Goal: Task Accomplishment & Management: Complete application form

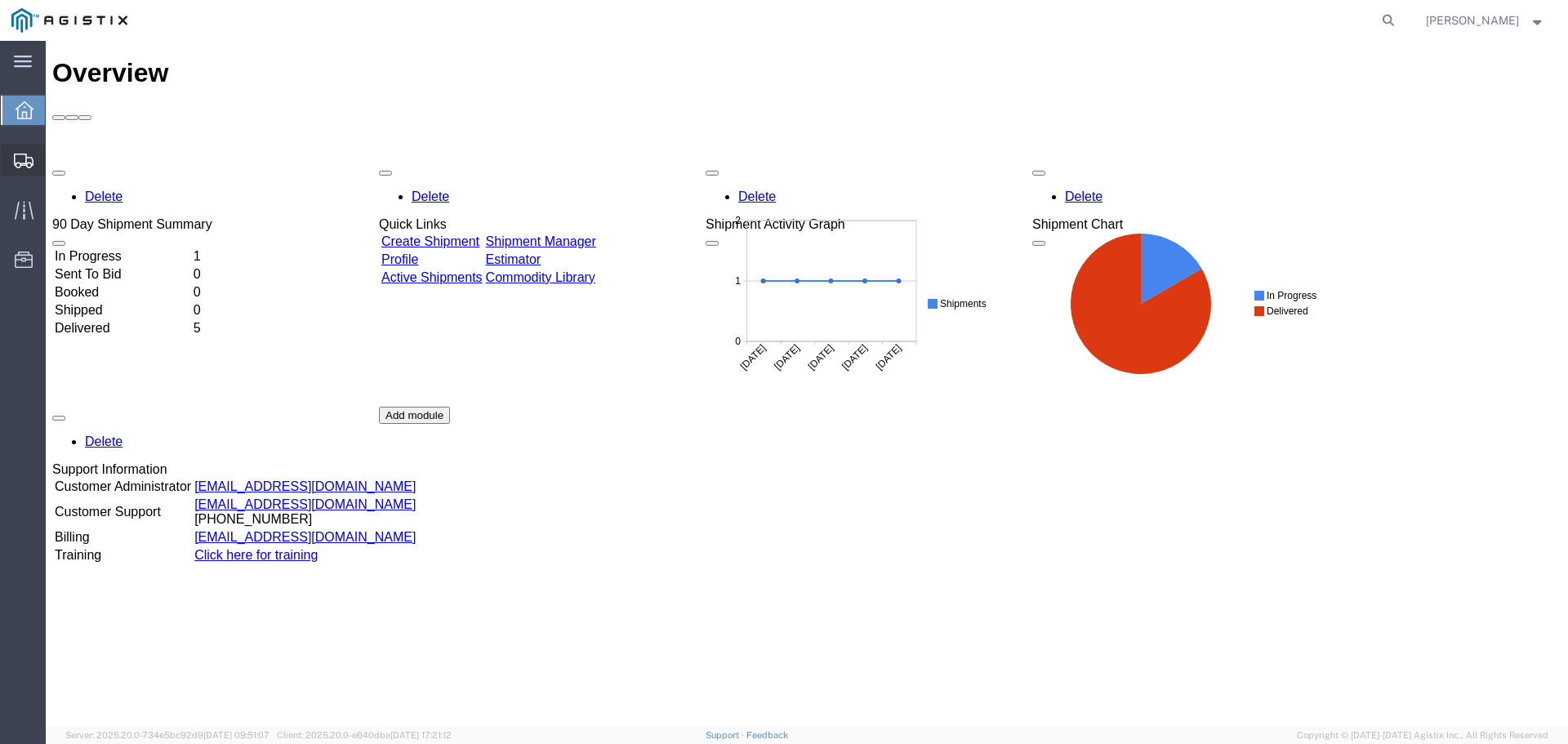
click at [0, 0] on span "Create Shipment" at bounding box center [0, 0] width 0 height 0
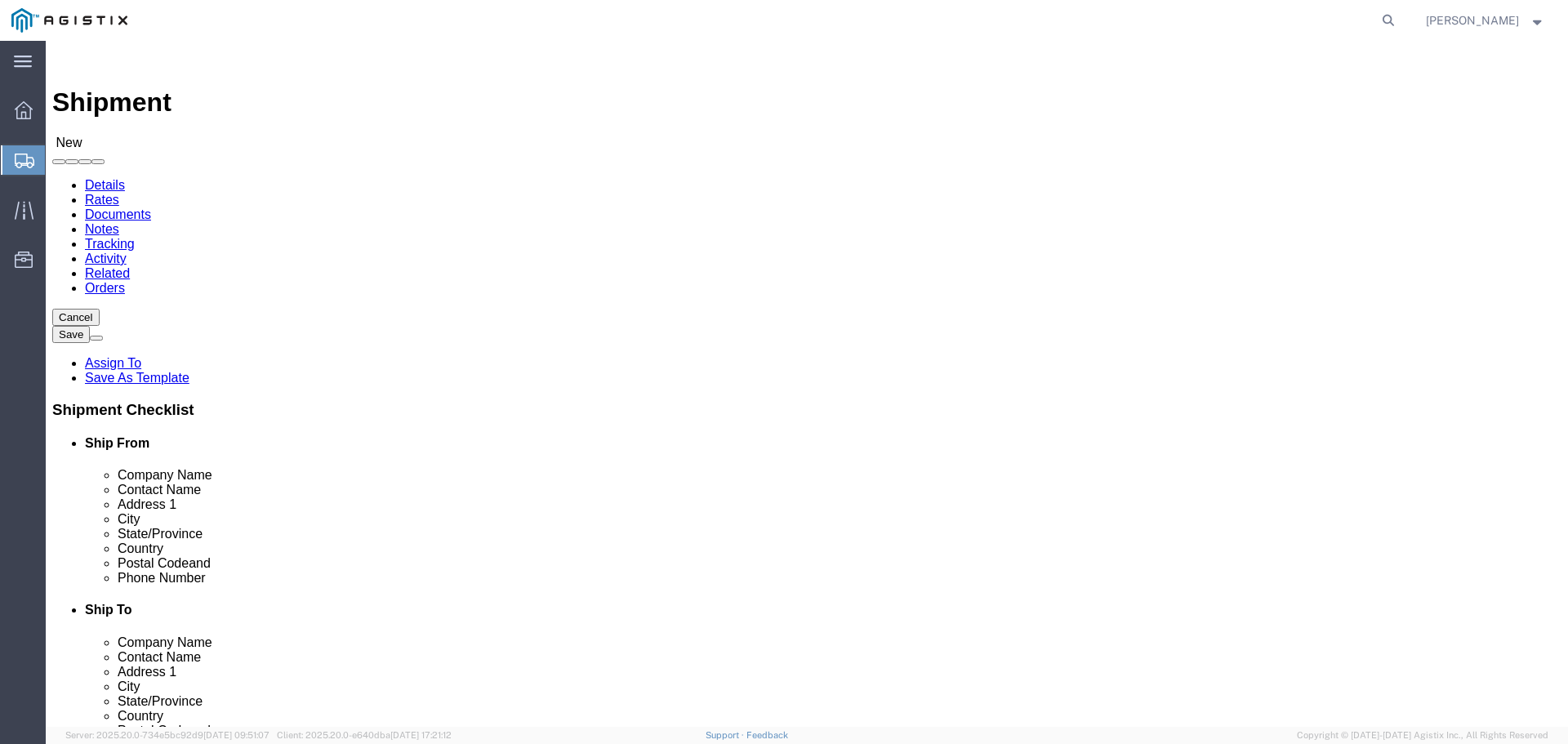
select select
click select "Select Advanced Tower Components PG&E"
select select "9596"
click select "Select Advanced Tower Components PG&E"
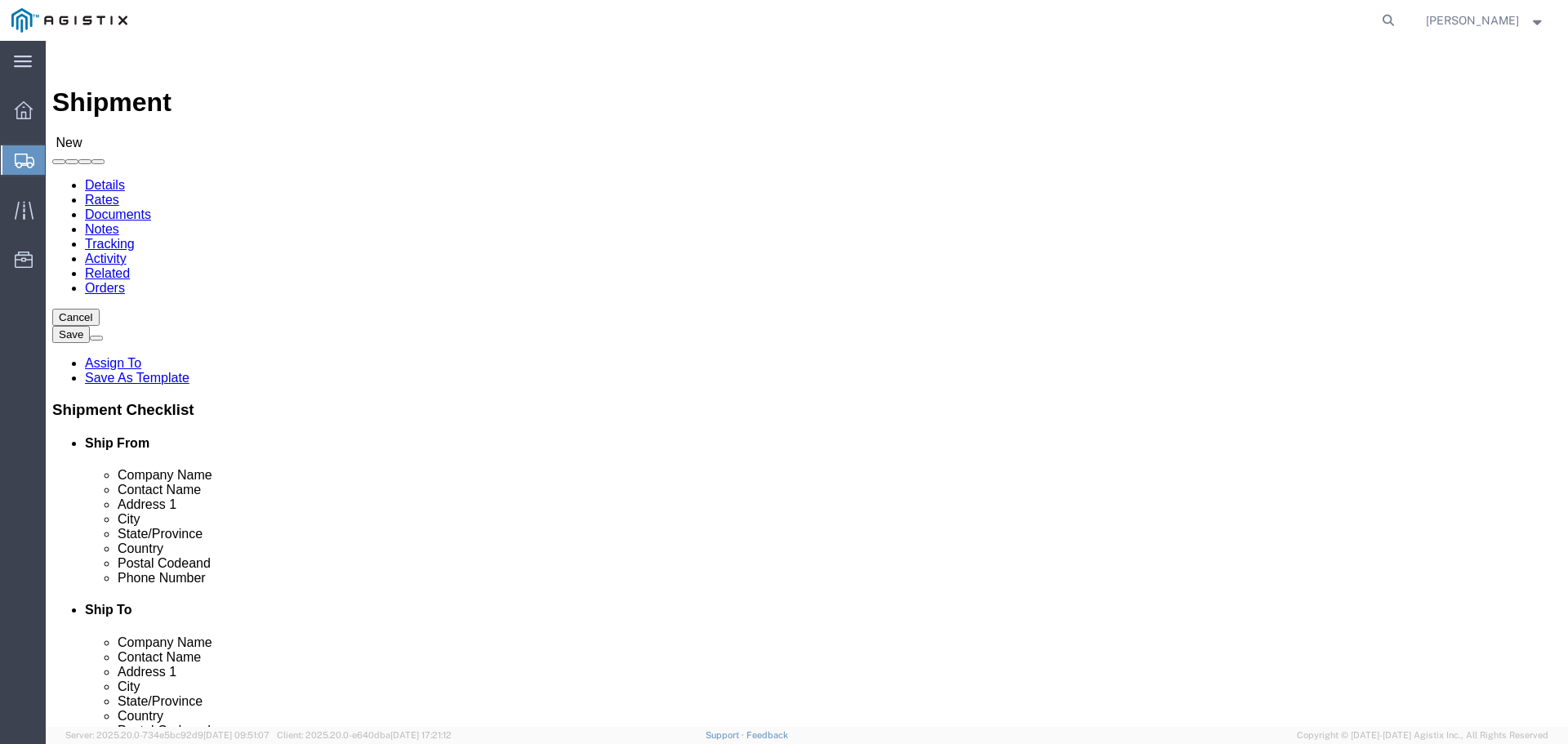
select select
click select "Select All Others [GEOGRAPHIC_DATA] [GEOGRAPHIC_DATA] [GEOGRAPHIC_DATA] [GEOGRA…"
select select "23082"
click select "Select All Others [GEOGRAPHIC_DATA] [GEOGRAPHIC_DATA] [GEOGRAPHIC_DATA] [GEOGRA…"
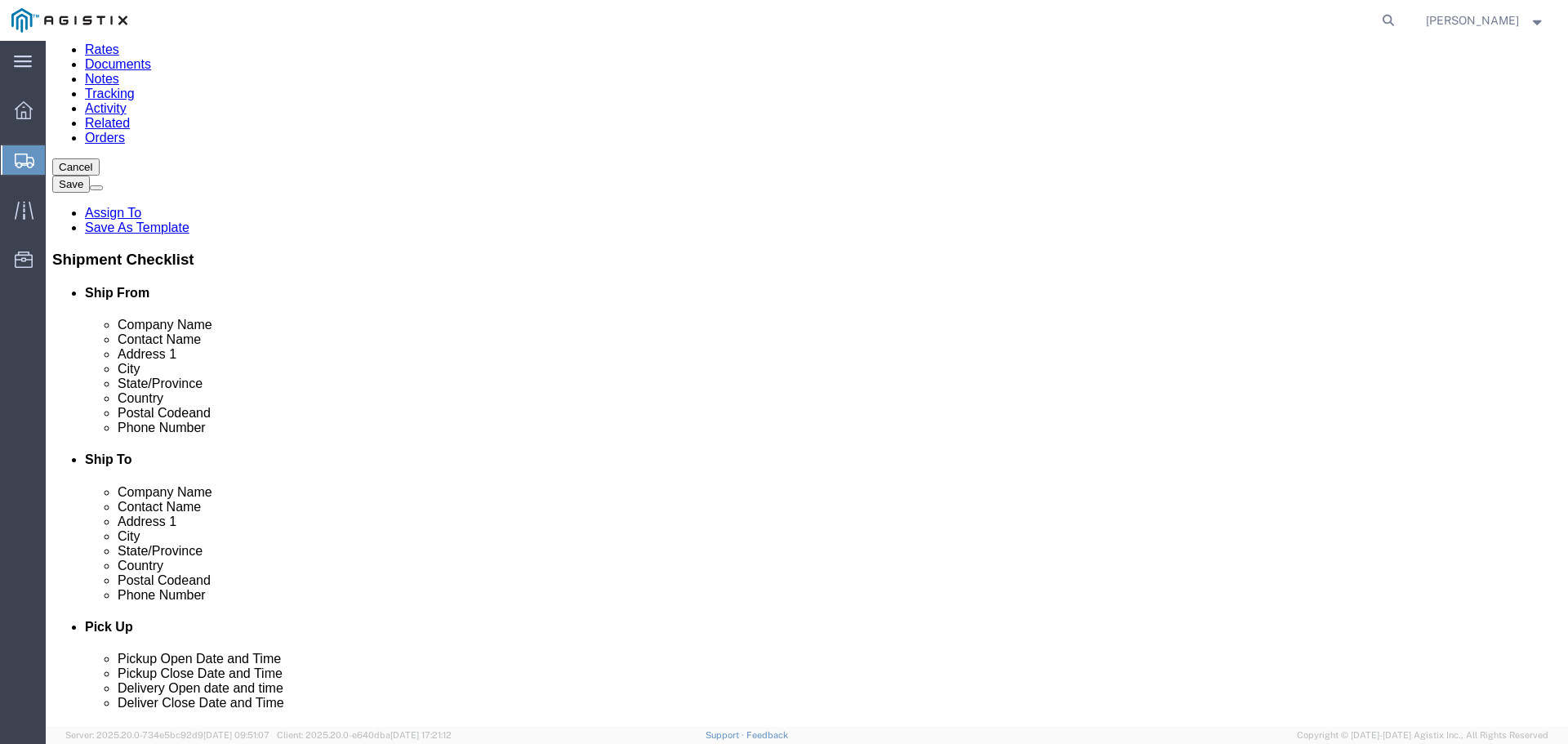
scroll to position [163, 0]
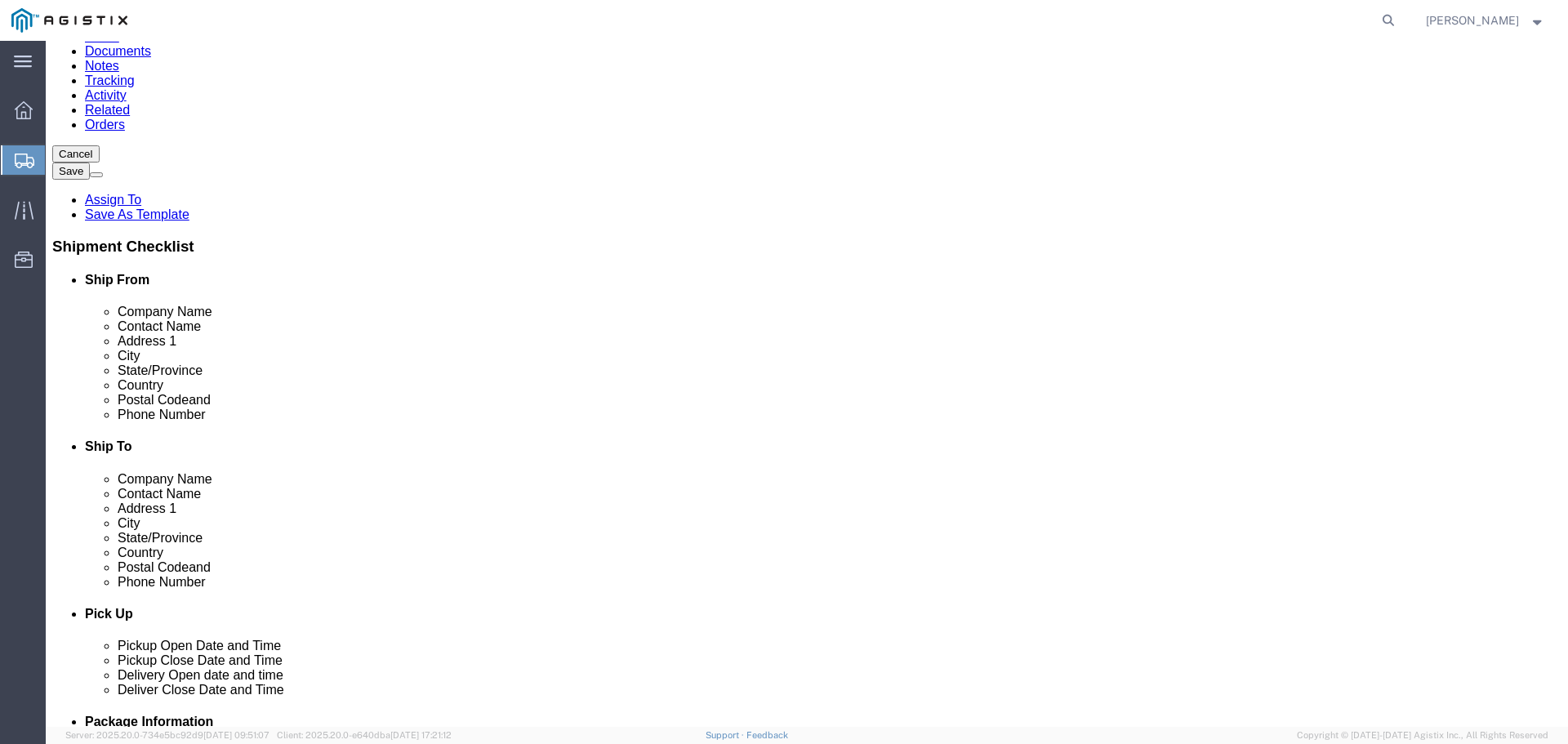
click input "text"
type input "Advanced Tower Components"
click input "text"
type input "[PERSON_NAME]"
type input "[GEOGRAPHIC_DATA]."
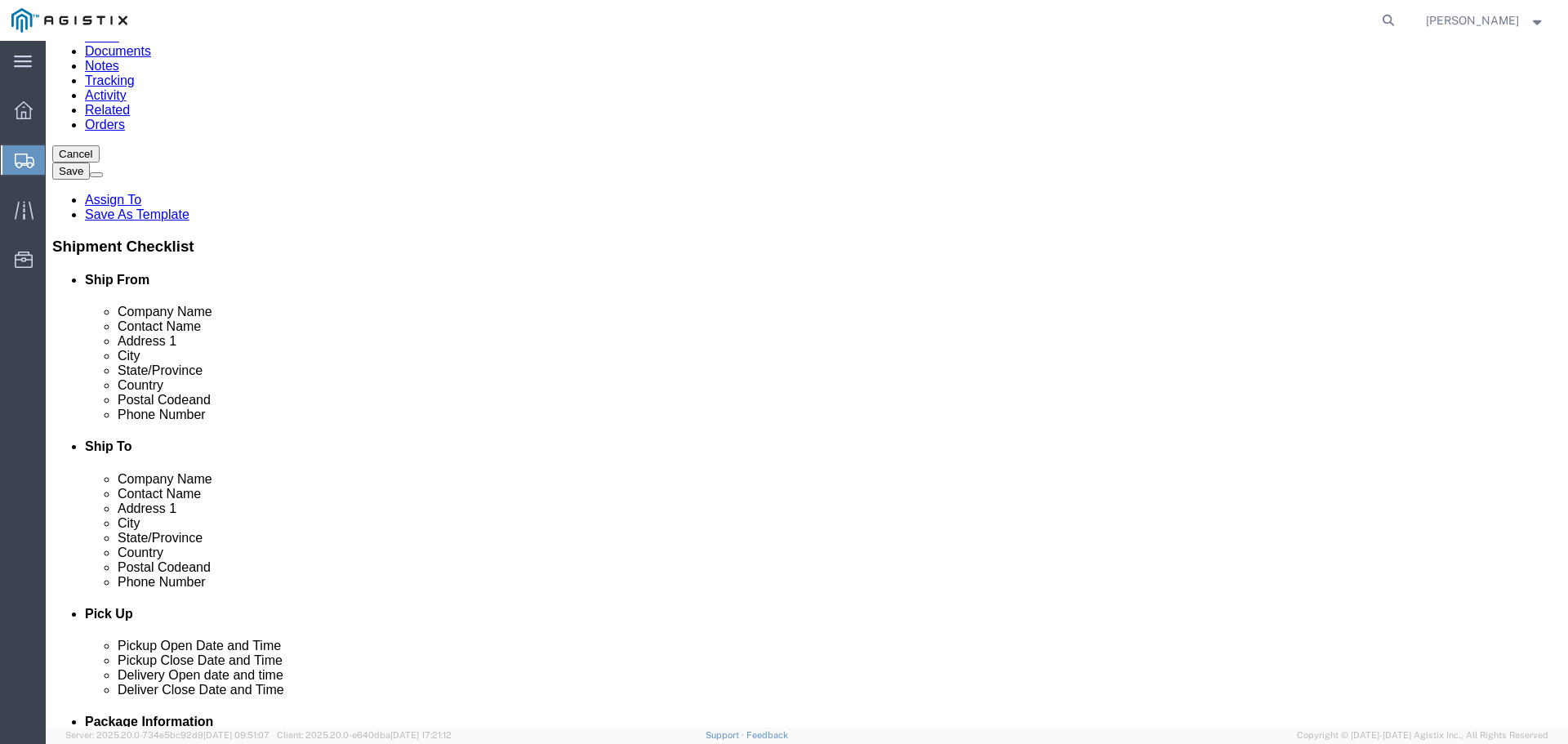
click input "text"
type input "[GEOGRAPHIC_DATA]"
click input "text"
type input "97301"
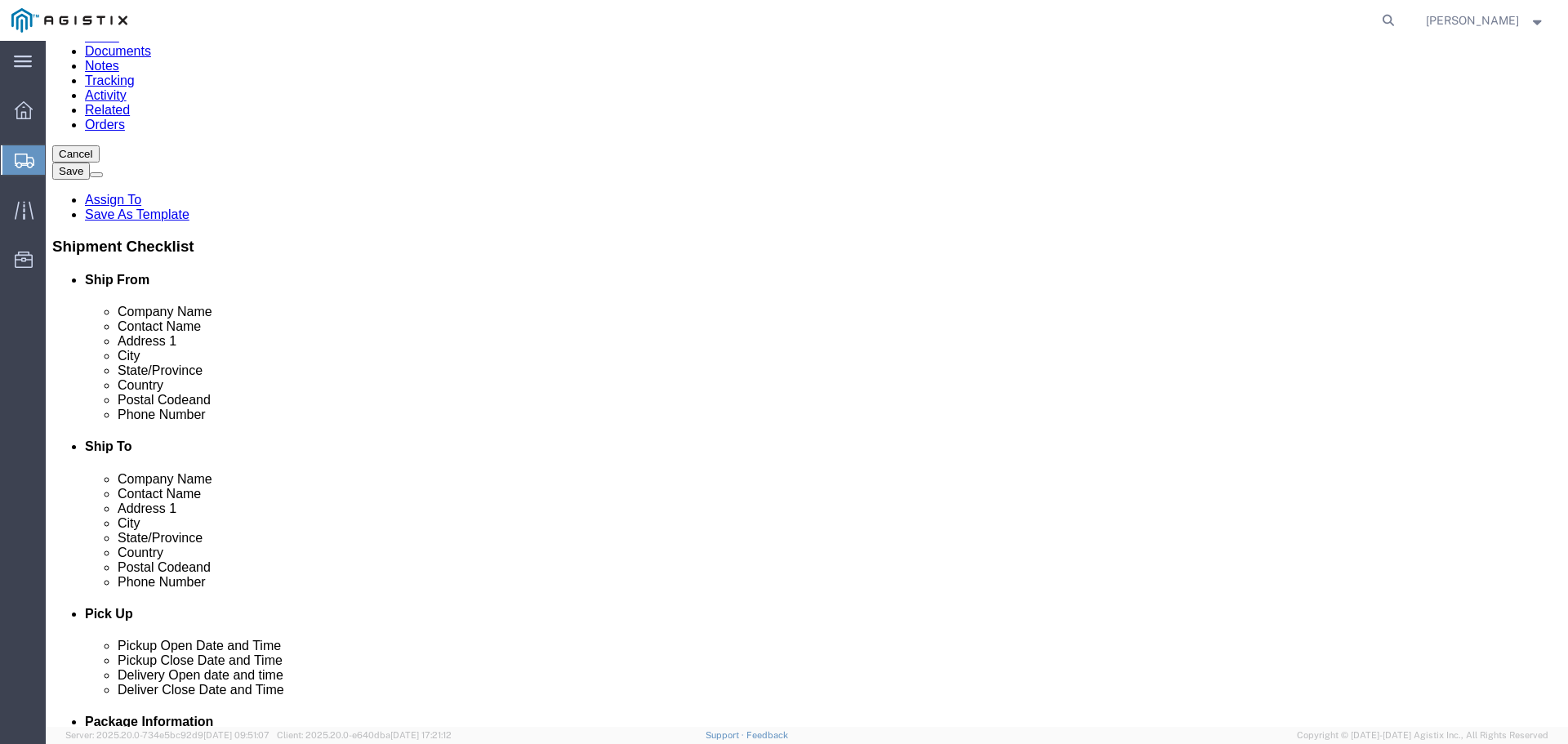
click input "text"
type input "5035400777"
click input "text"
type input "[EMAIL_ADDRESS][DOMAIN_NAME]"
click input "checkbox"
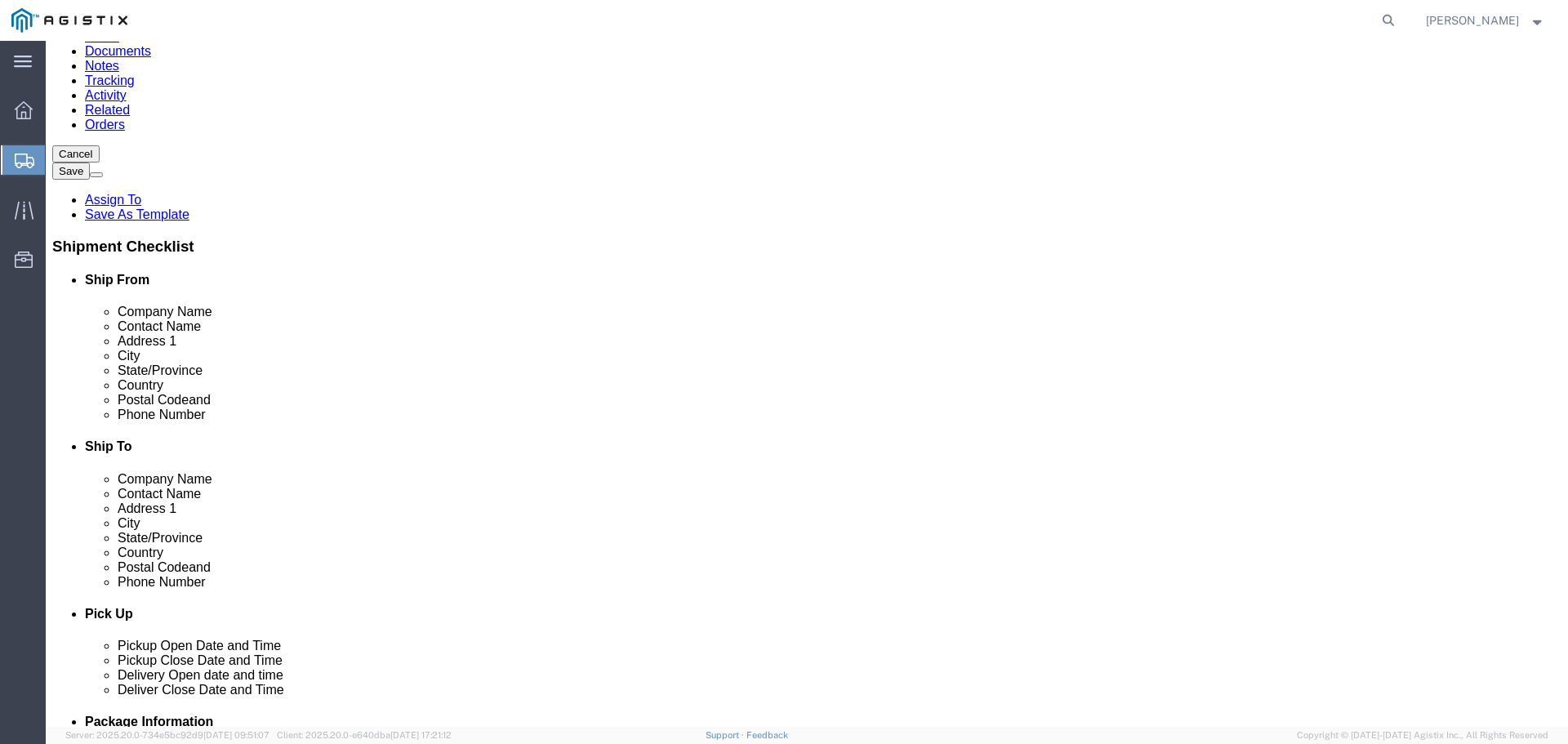
checkbox input "false"
click input "text"
paste input "Graybar Electric"
type input "Graybar Electric"
click input "text"
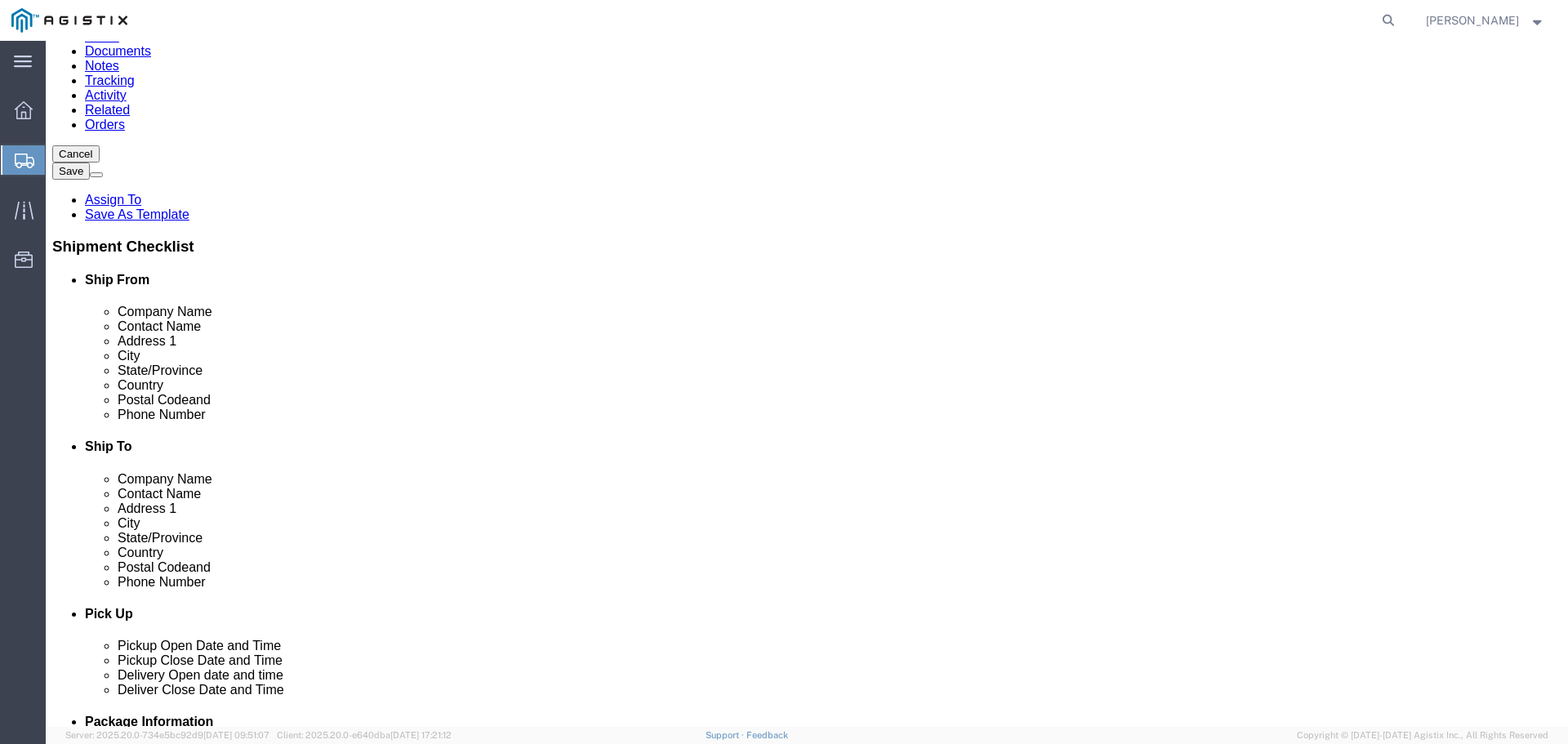
type input "[PERSON_NAME]"
click input "text"
paste input "[STREET_ADDRESS]"
type input "[STREET_ADDRESS]"
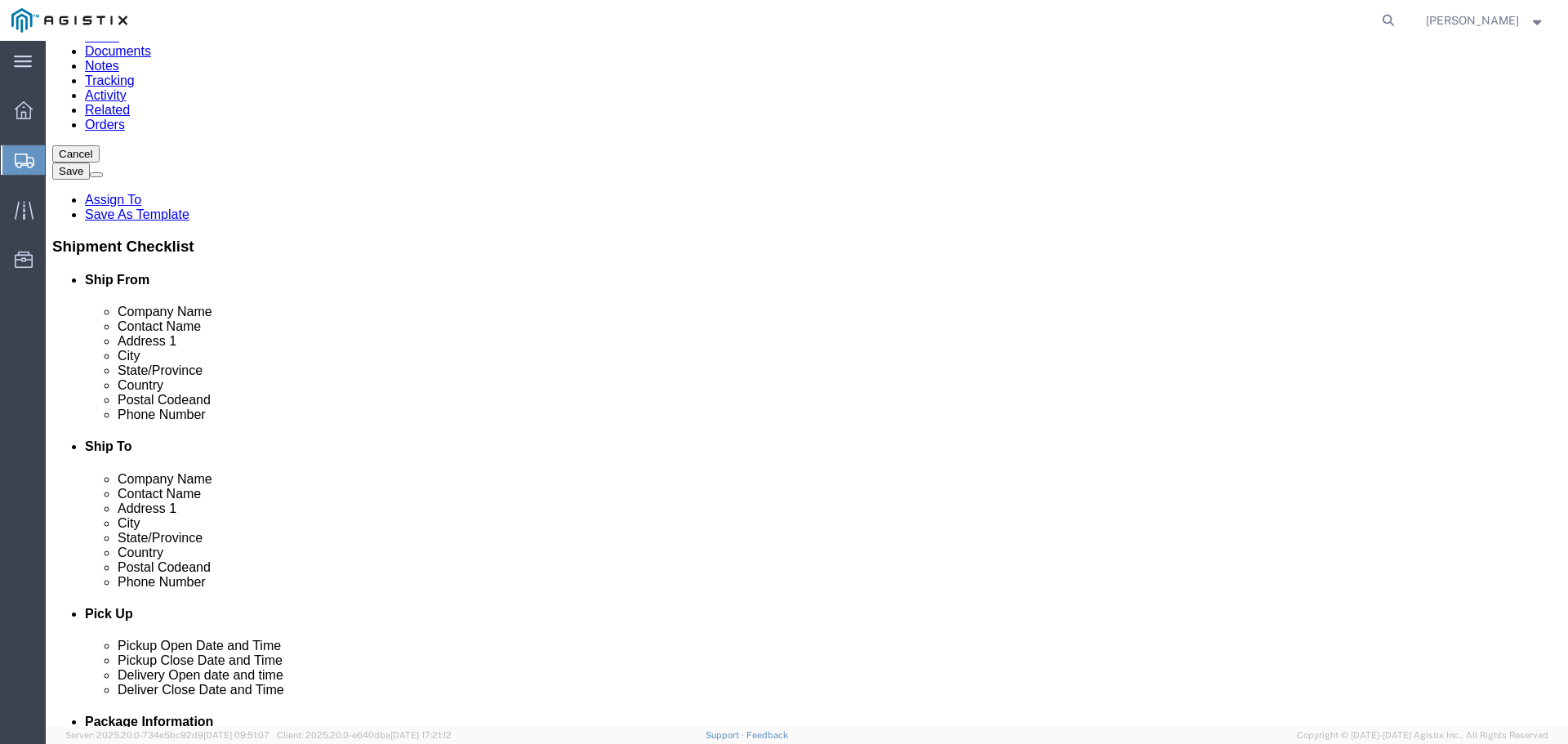
click input "Postal Code"
paste input "93725"
type input "93725"
click input "text"
type input "[GEOGRAPHIC_DATA]"
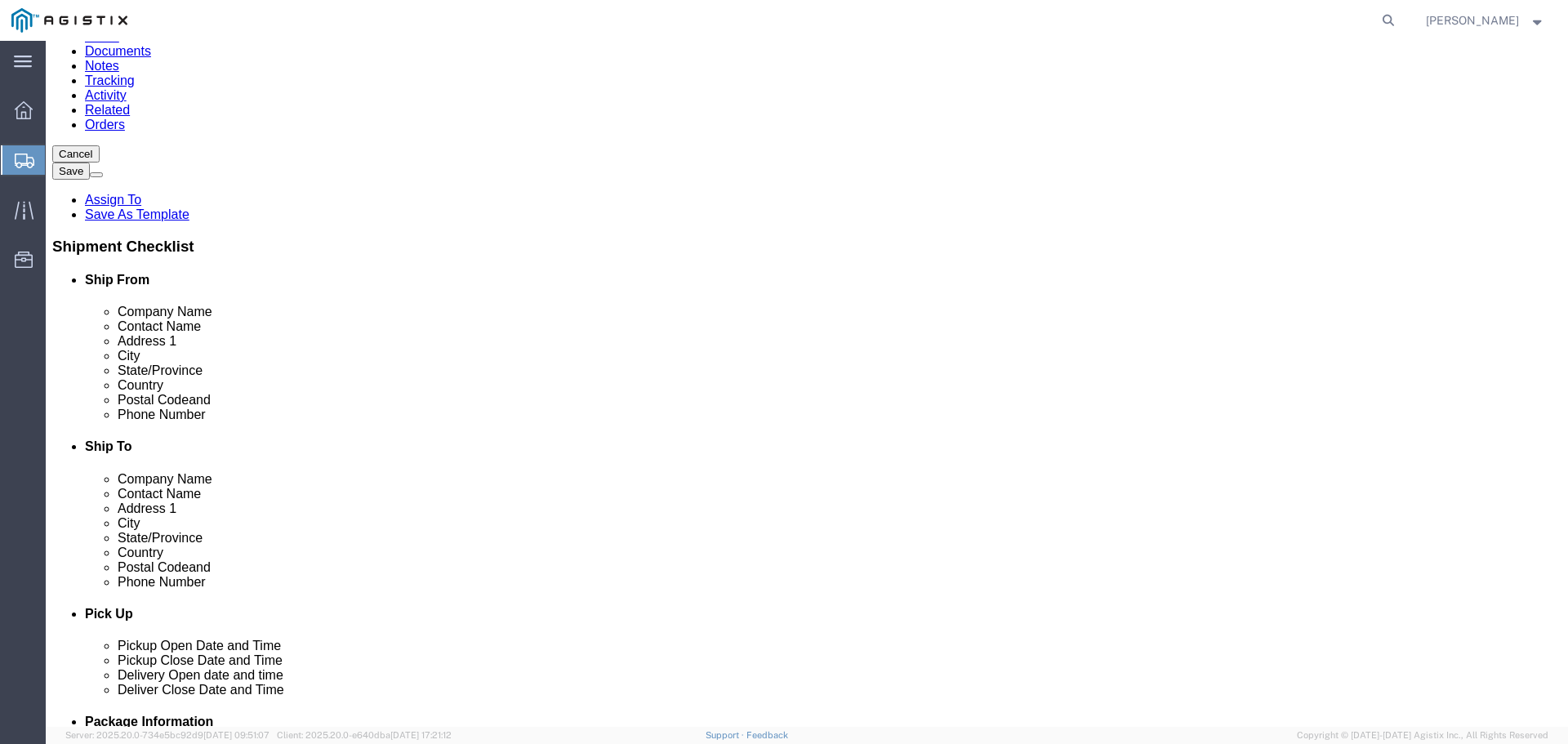
click input "text"
type input "9168828495"
click input "text"
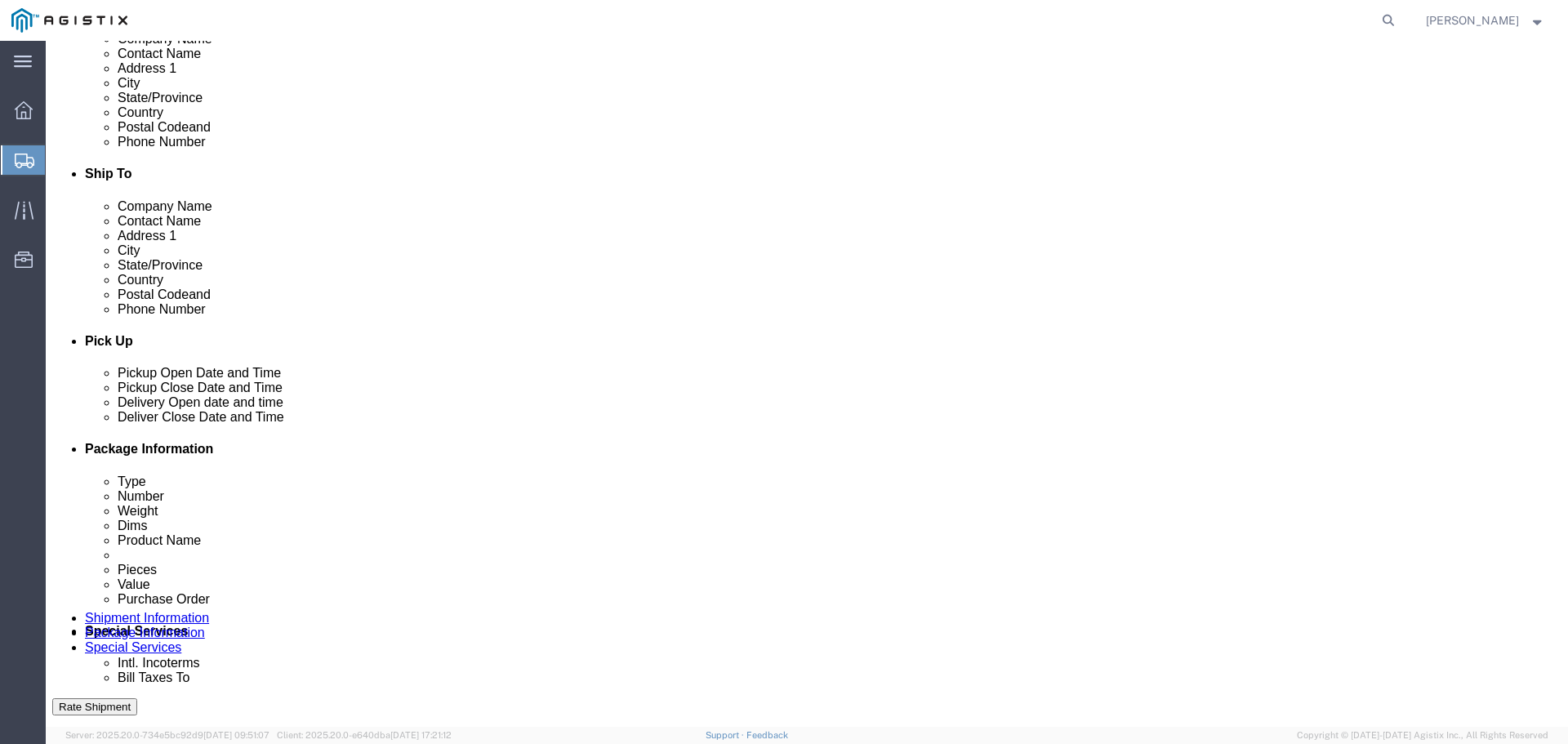
scroll to position [572, 0]
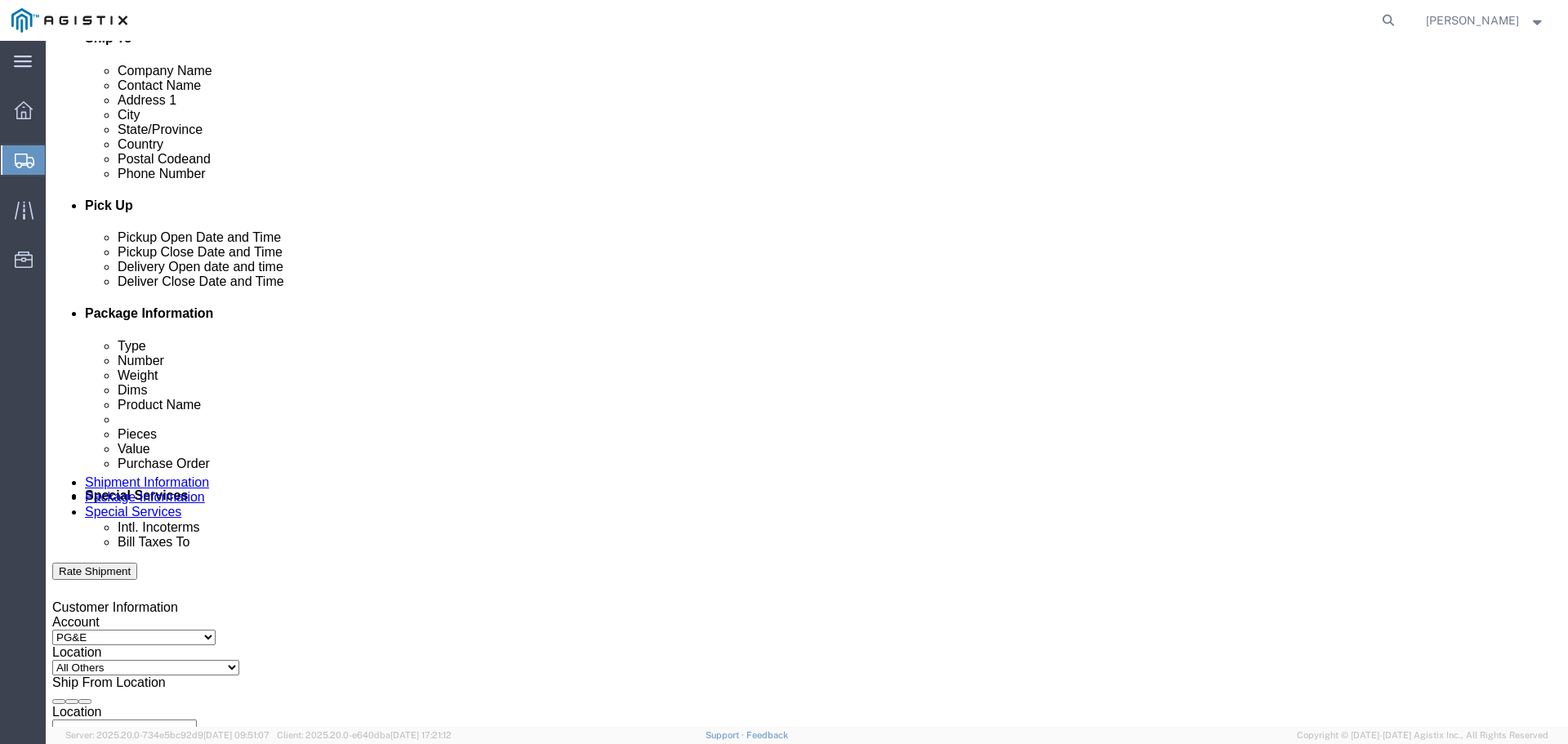
type input "[PERSON_NAME][EMAIL_ADDRESS][PERSON_NAME][DOMAIN_NAME]"
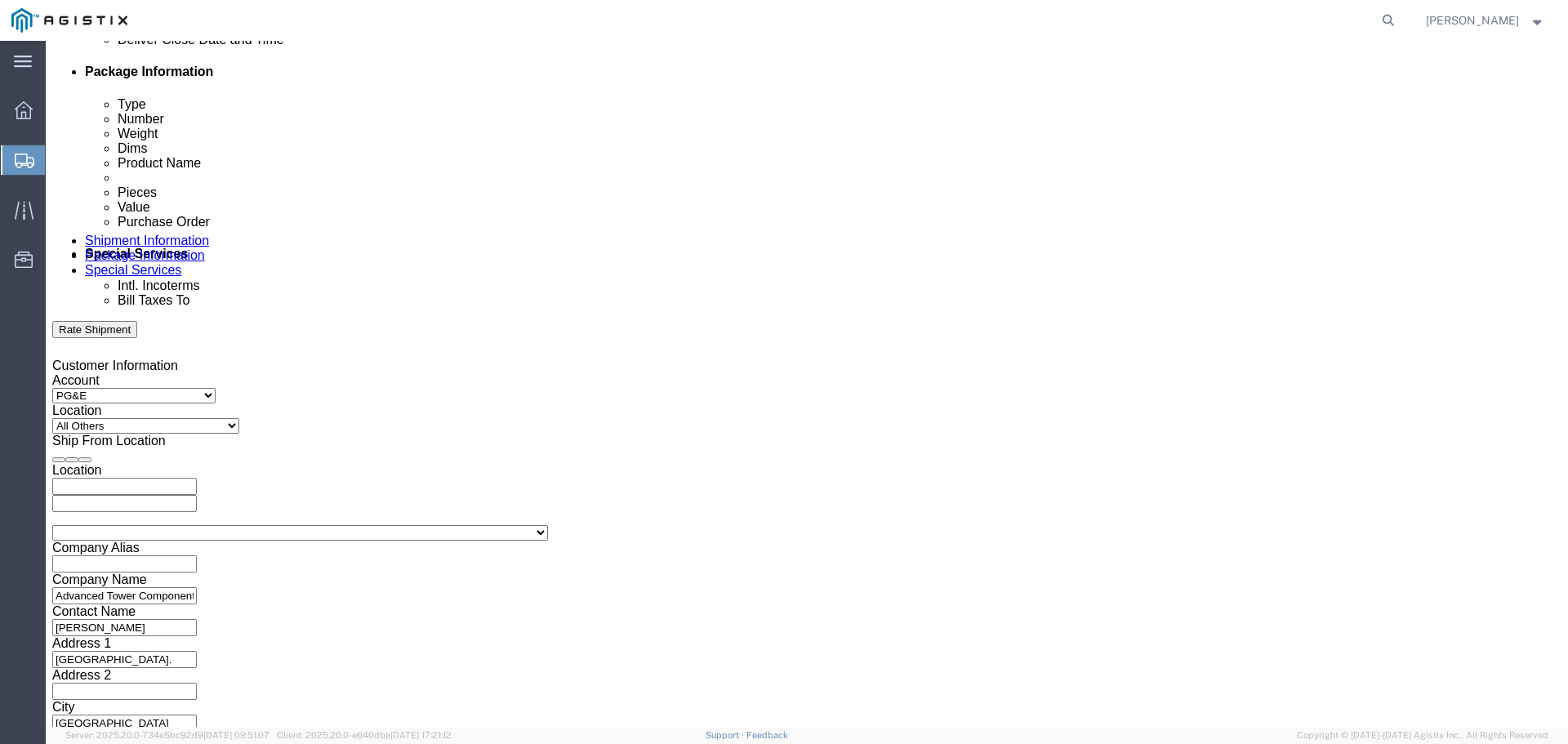
scroll to position [851, 0]
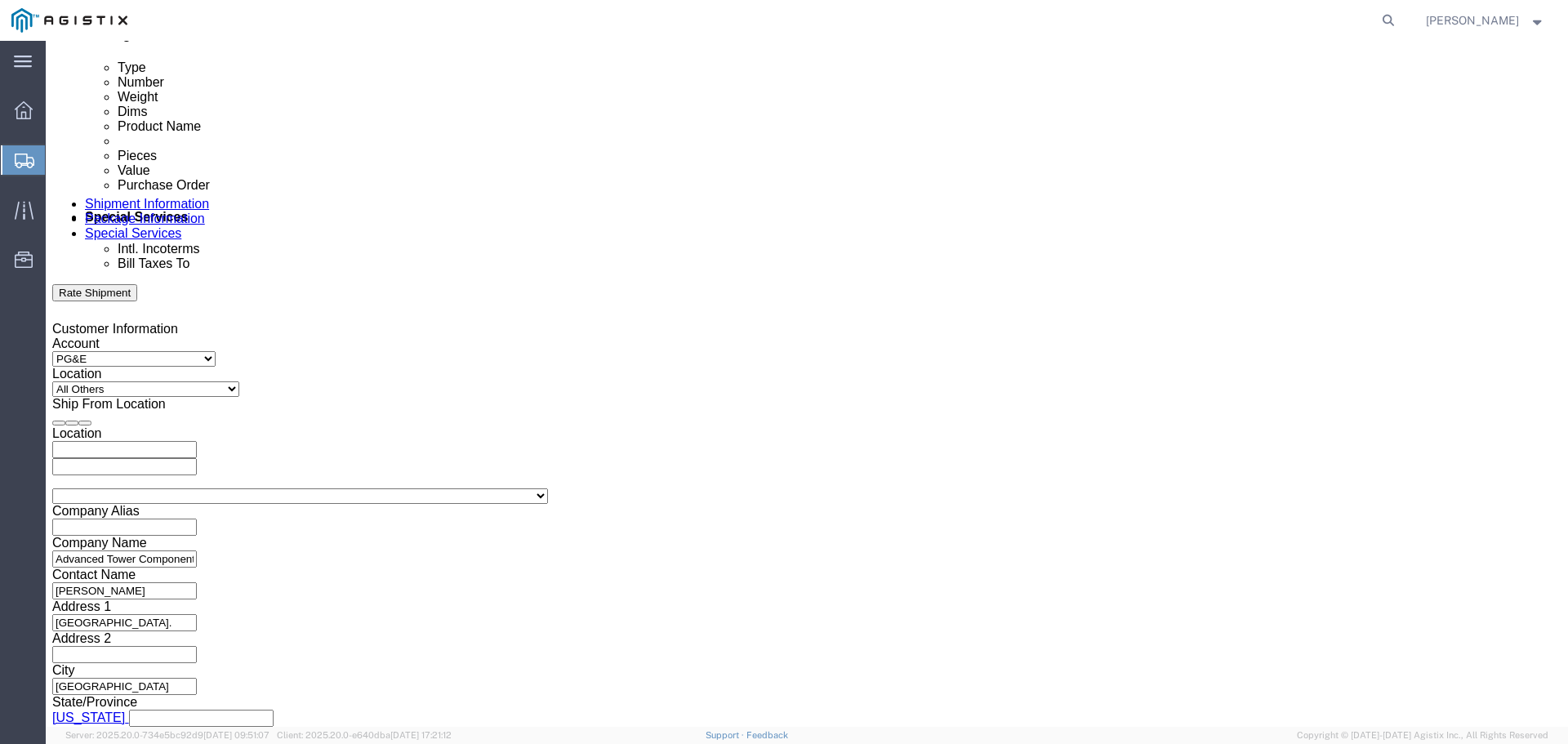
click input "text"
paste input "4527293580"
type input "4527293580"
click select "Select Account Type Activity ID Airline Appointment Number ASN Batch Request # …"
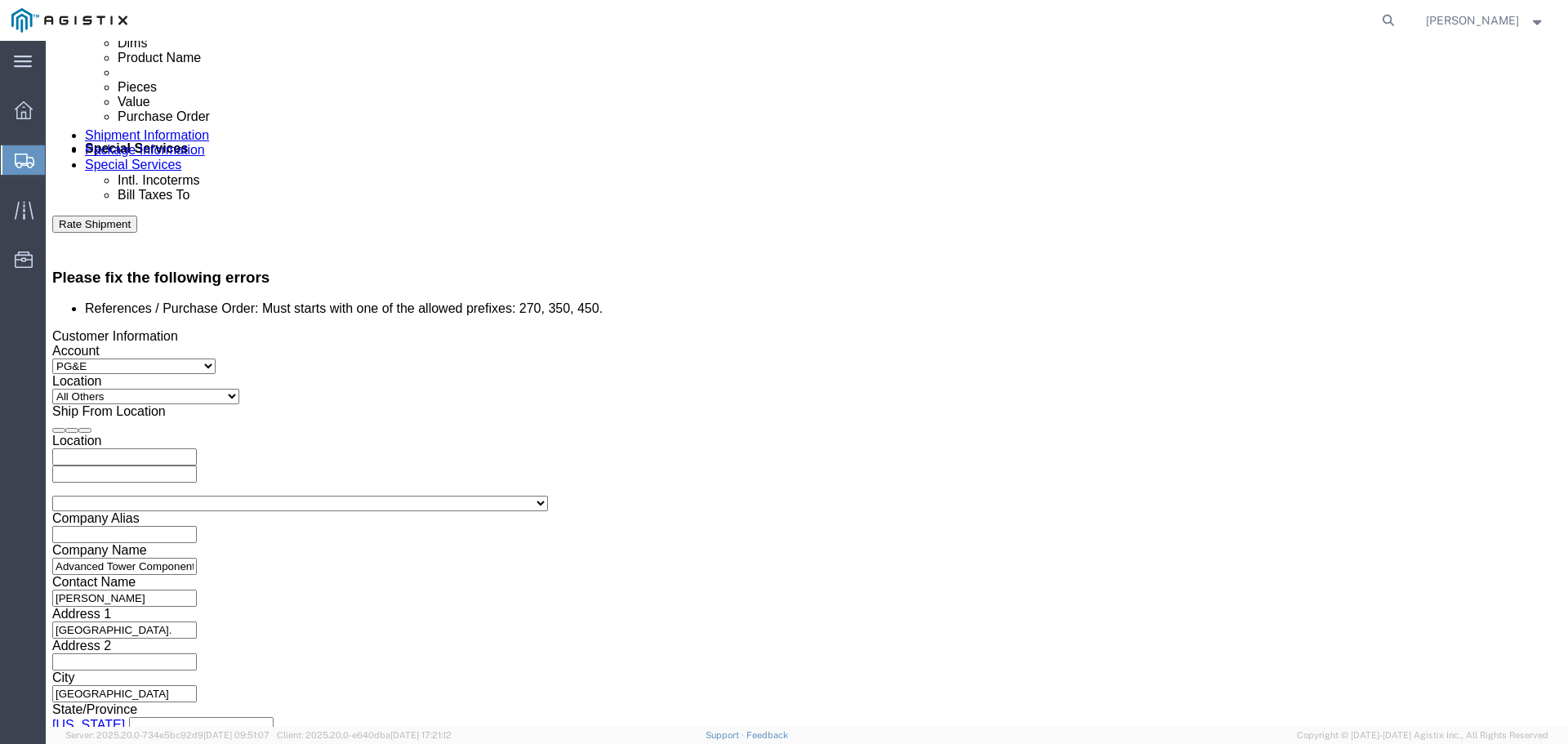
select select "JOBNUM"
click select "Select Account Type Activity ID Airline Appointment Number ASN Batch Request # …"
click input "text"
type input "ATC# 176482"
click button "Continue"
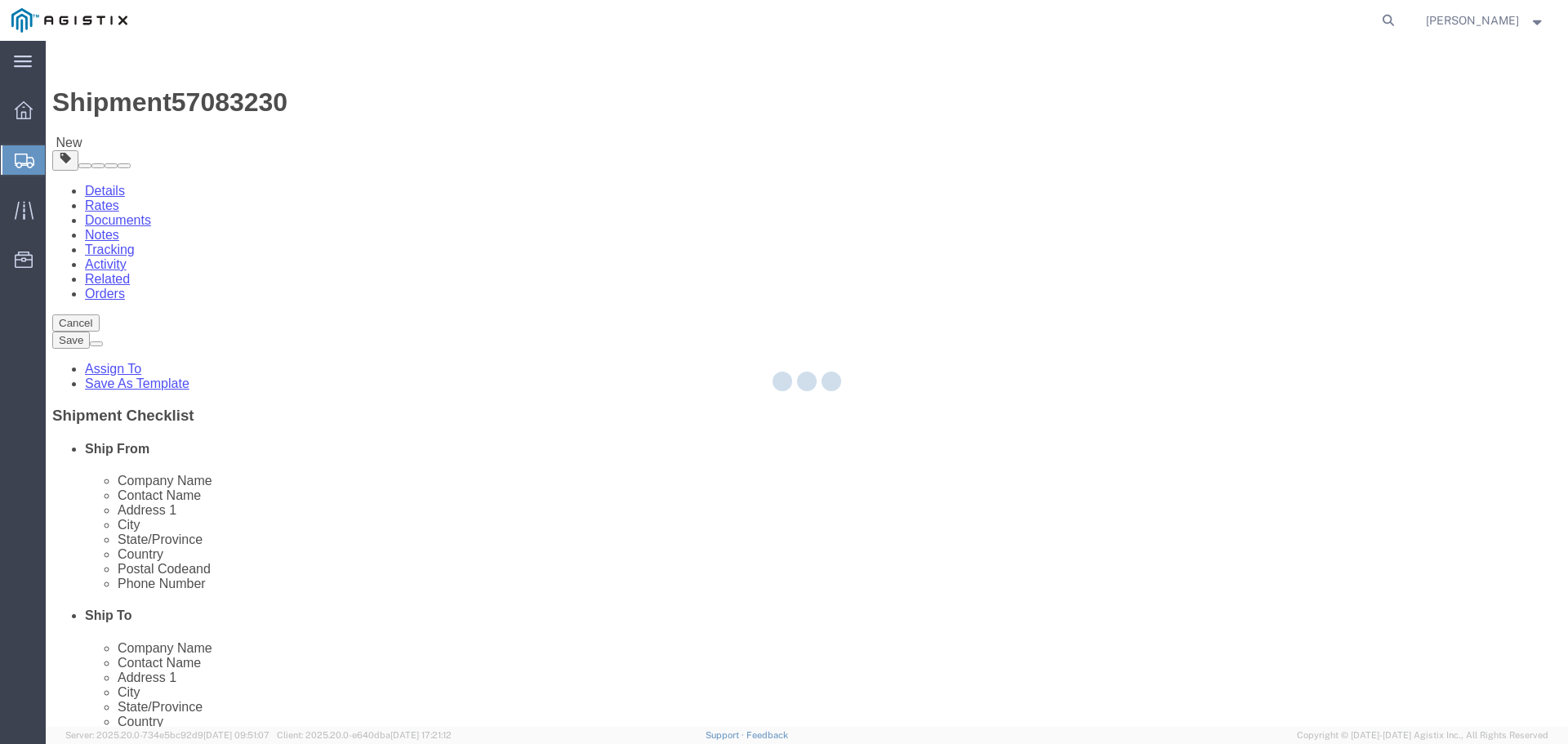
select select "CBOX"
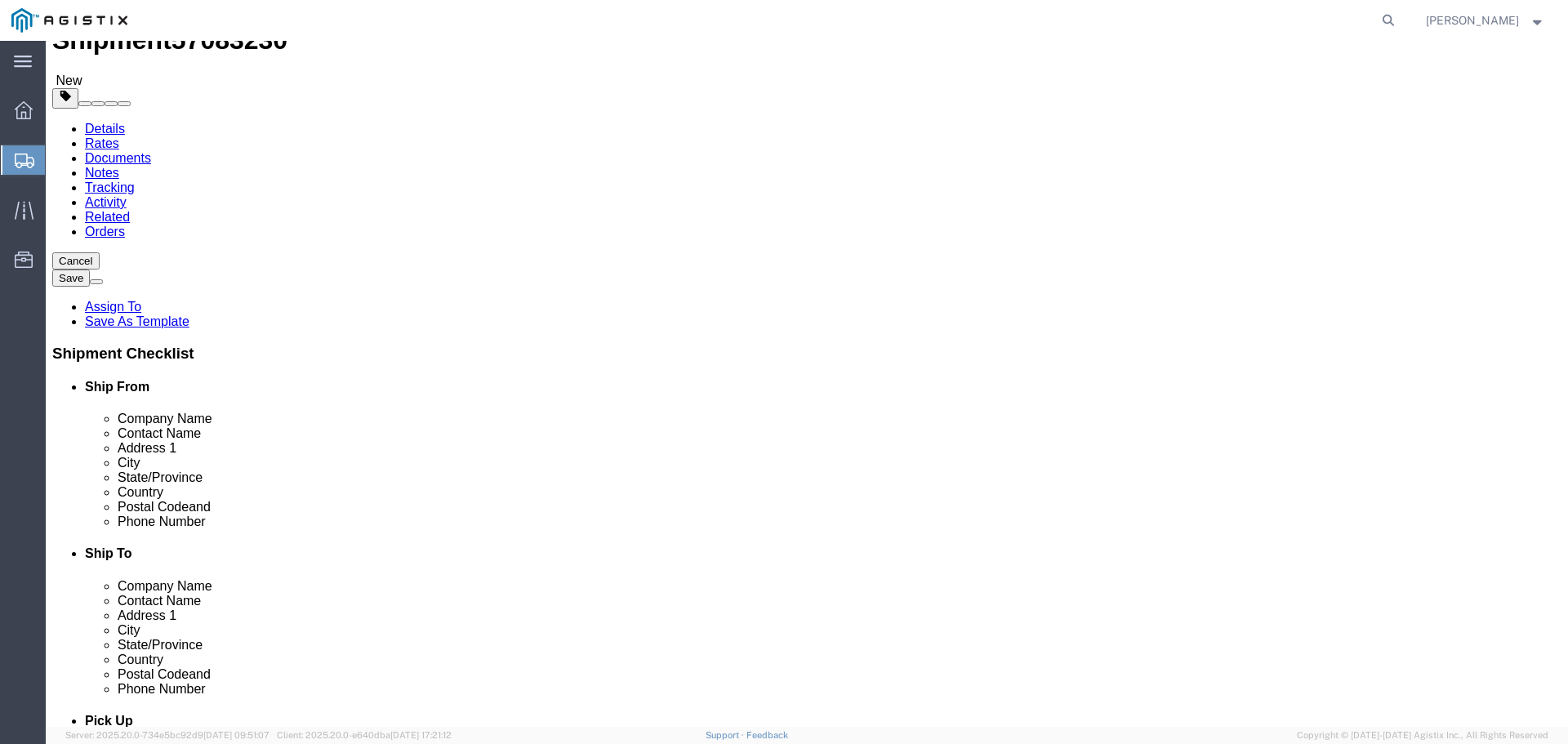
scroll to position [125, 0]
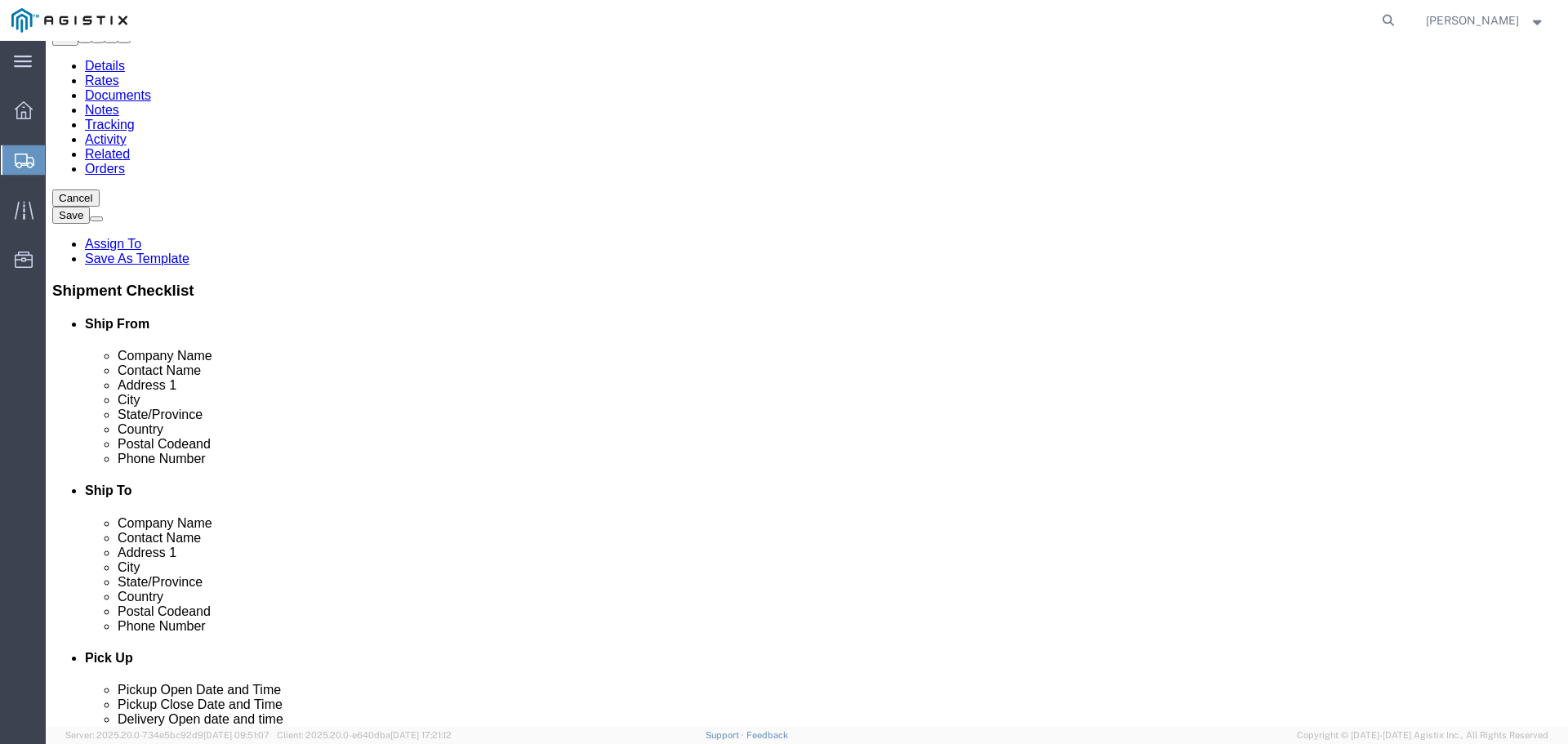
click button "Previous"
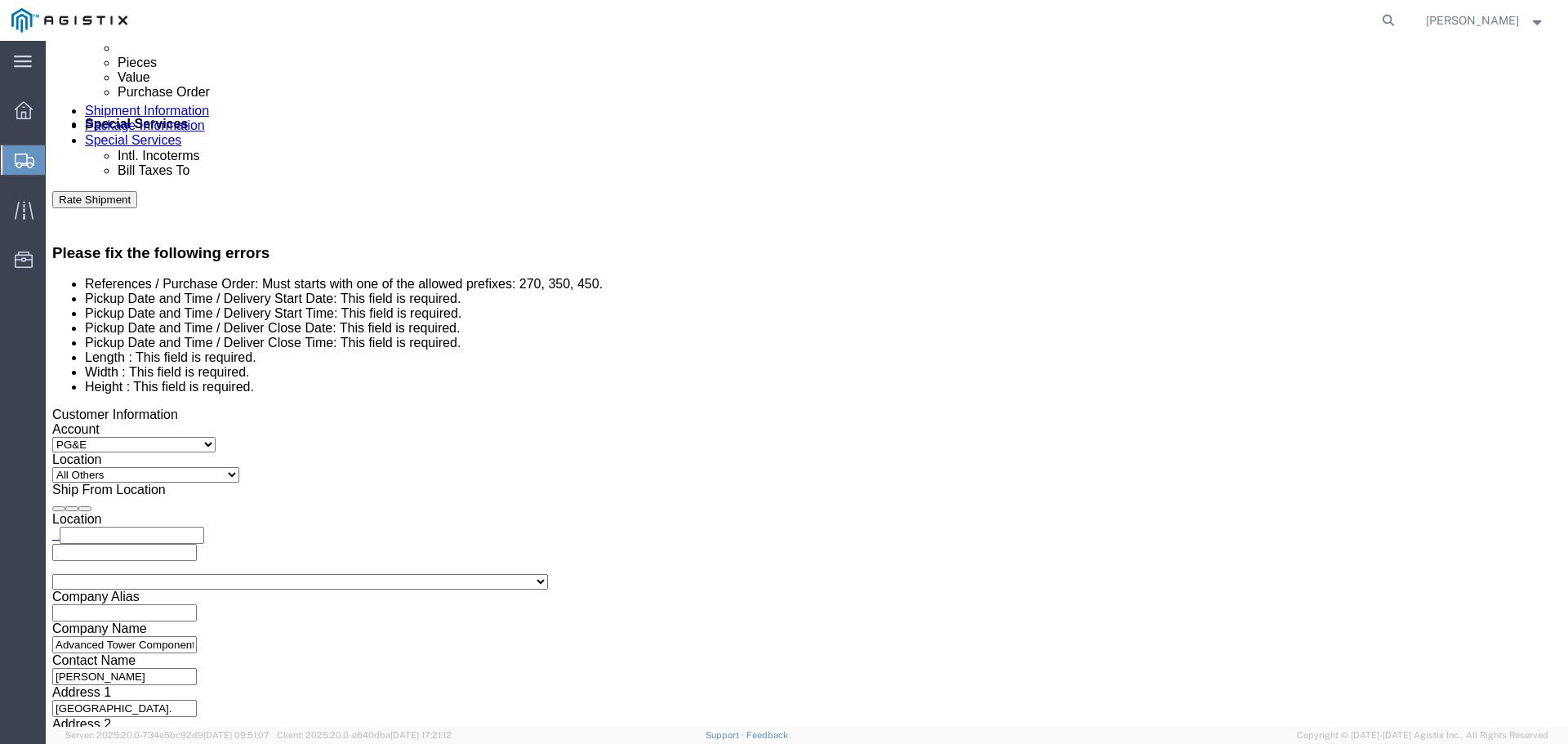
scroll to position [800, 0]
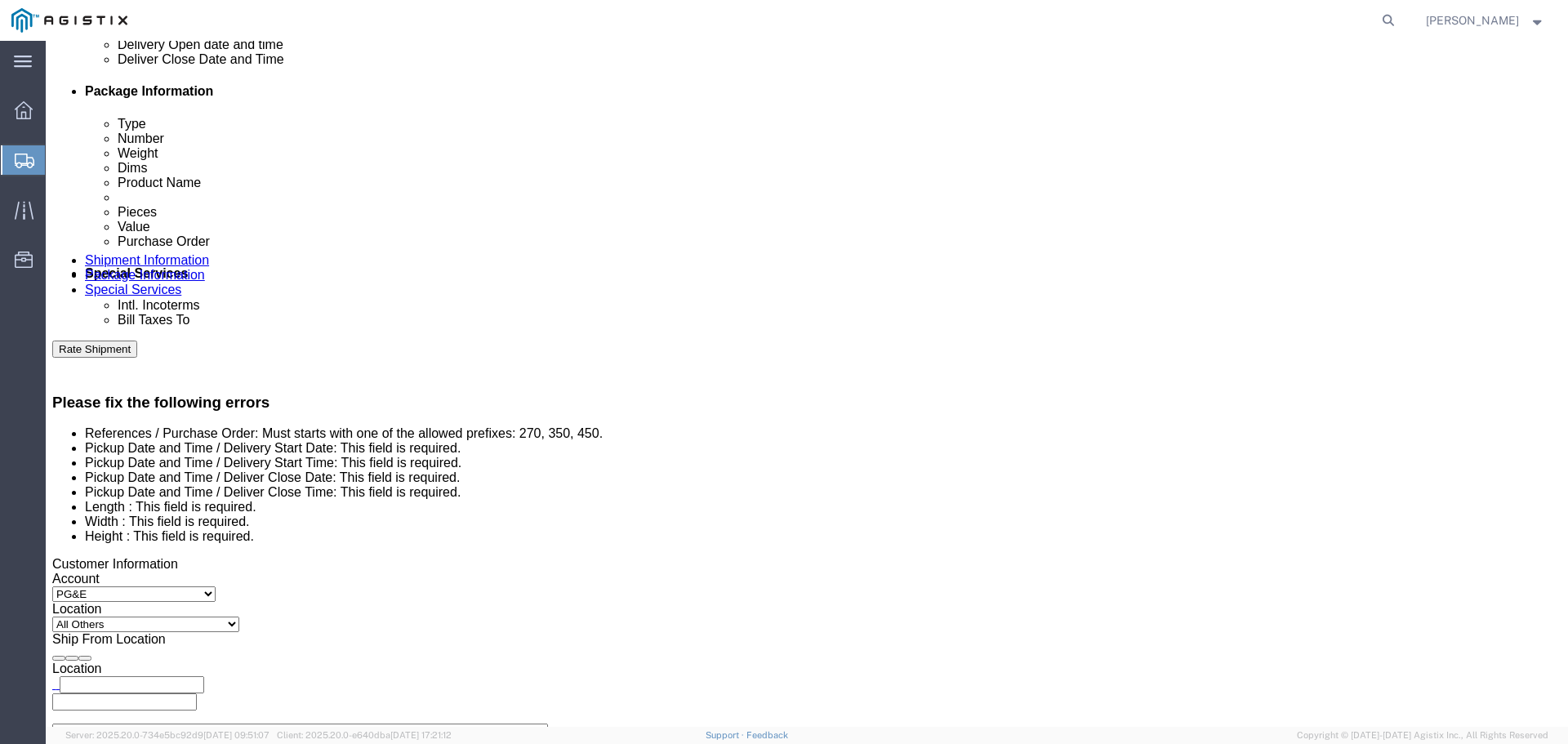
click div "[DATE] 12:00 PM"
type input "4:00 PM"
click button "Apply"
click icon
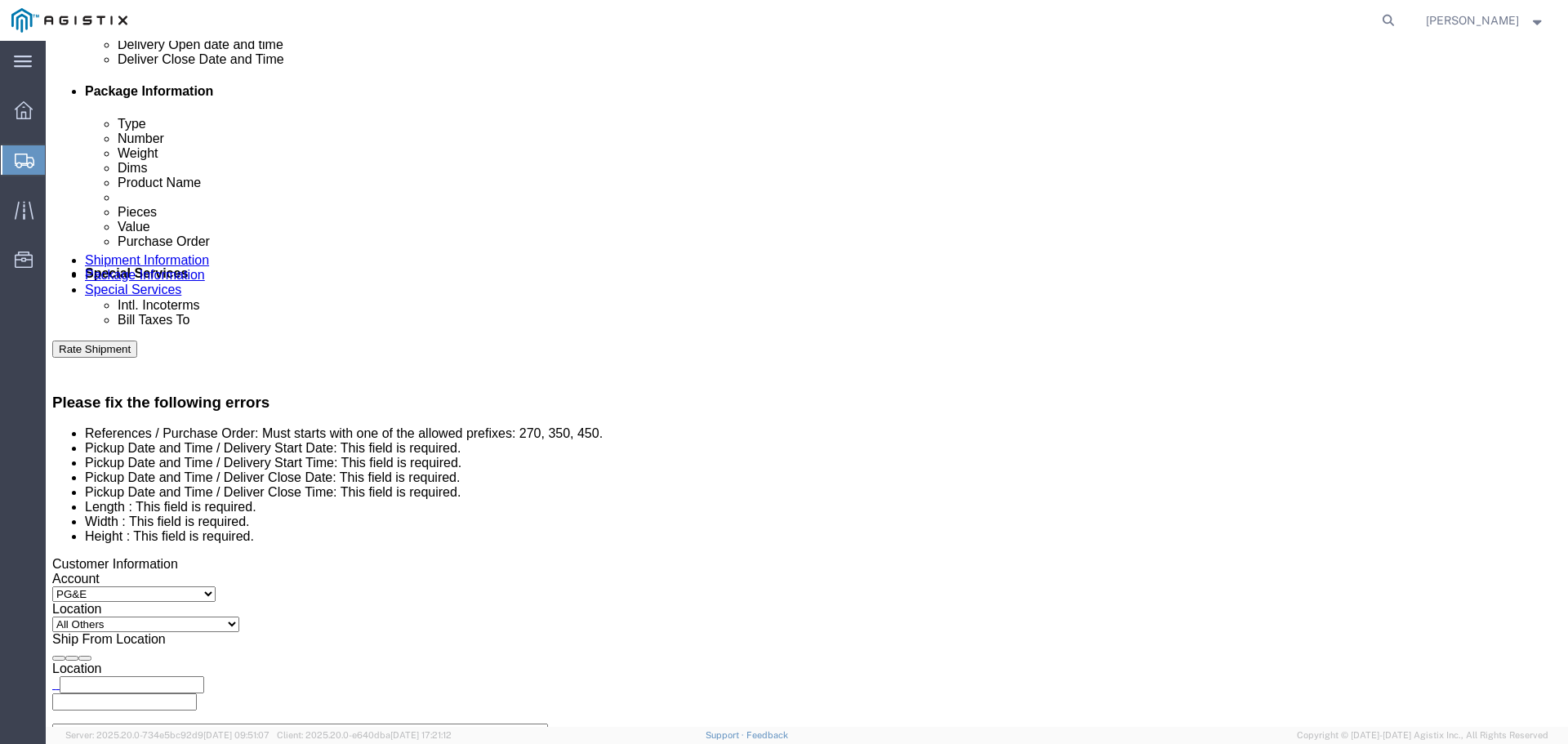
click icon
click div
click input "5:00 PM"
click input "8:00 PM"
type input "8:00 AM"
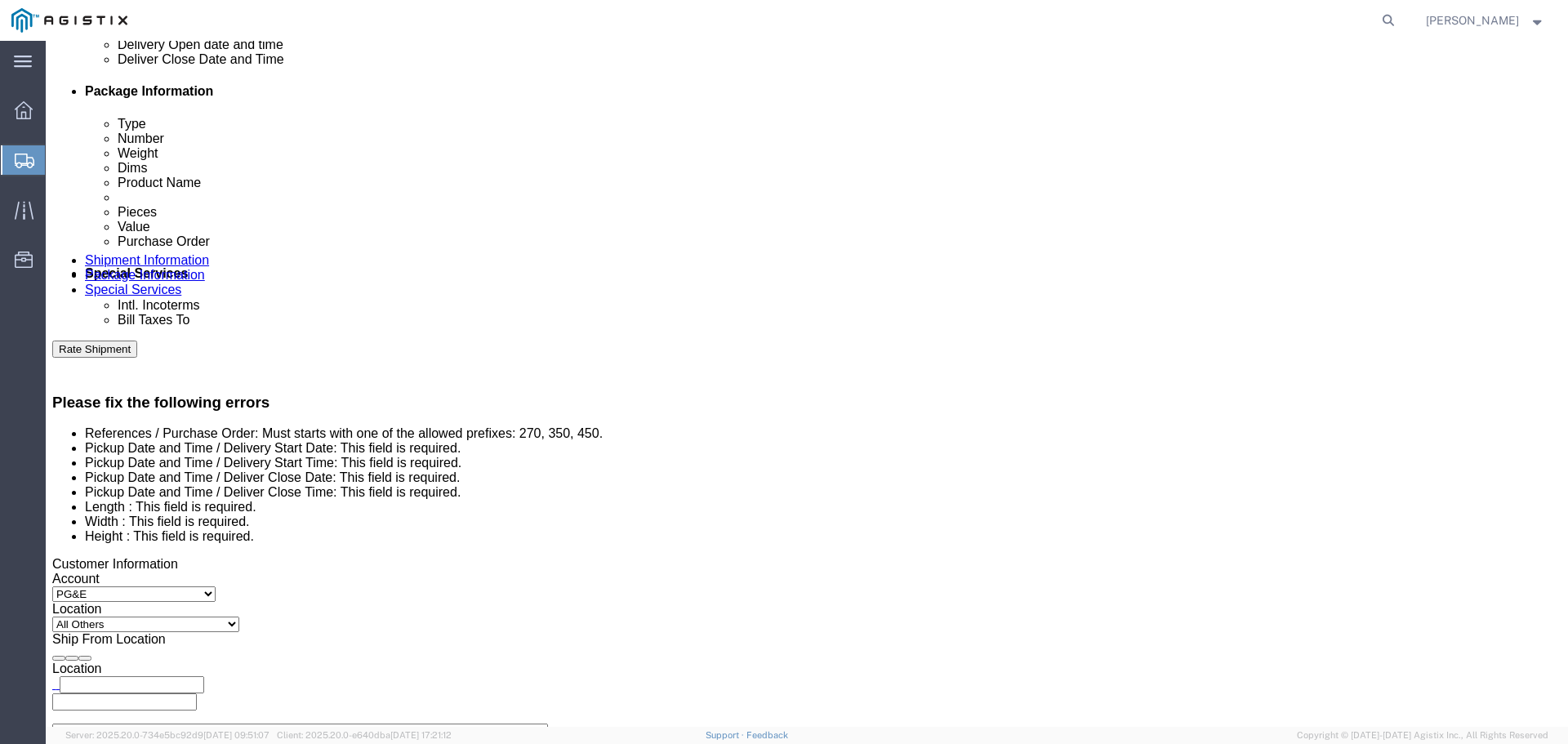
click button "Apply"
click icon
click div
click input "4:00 AM"
type input "4:00 PM"
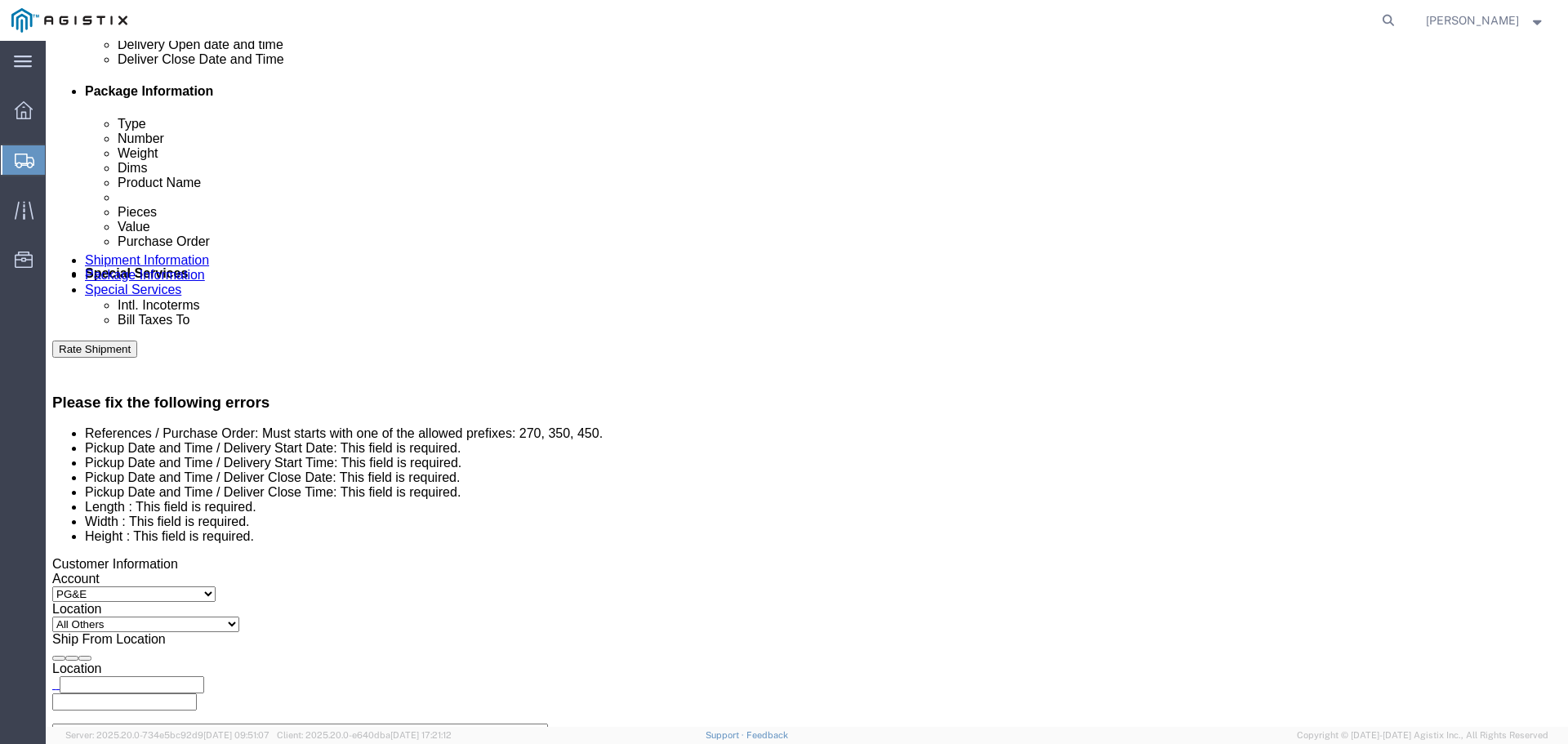
click button "Apply"
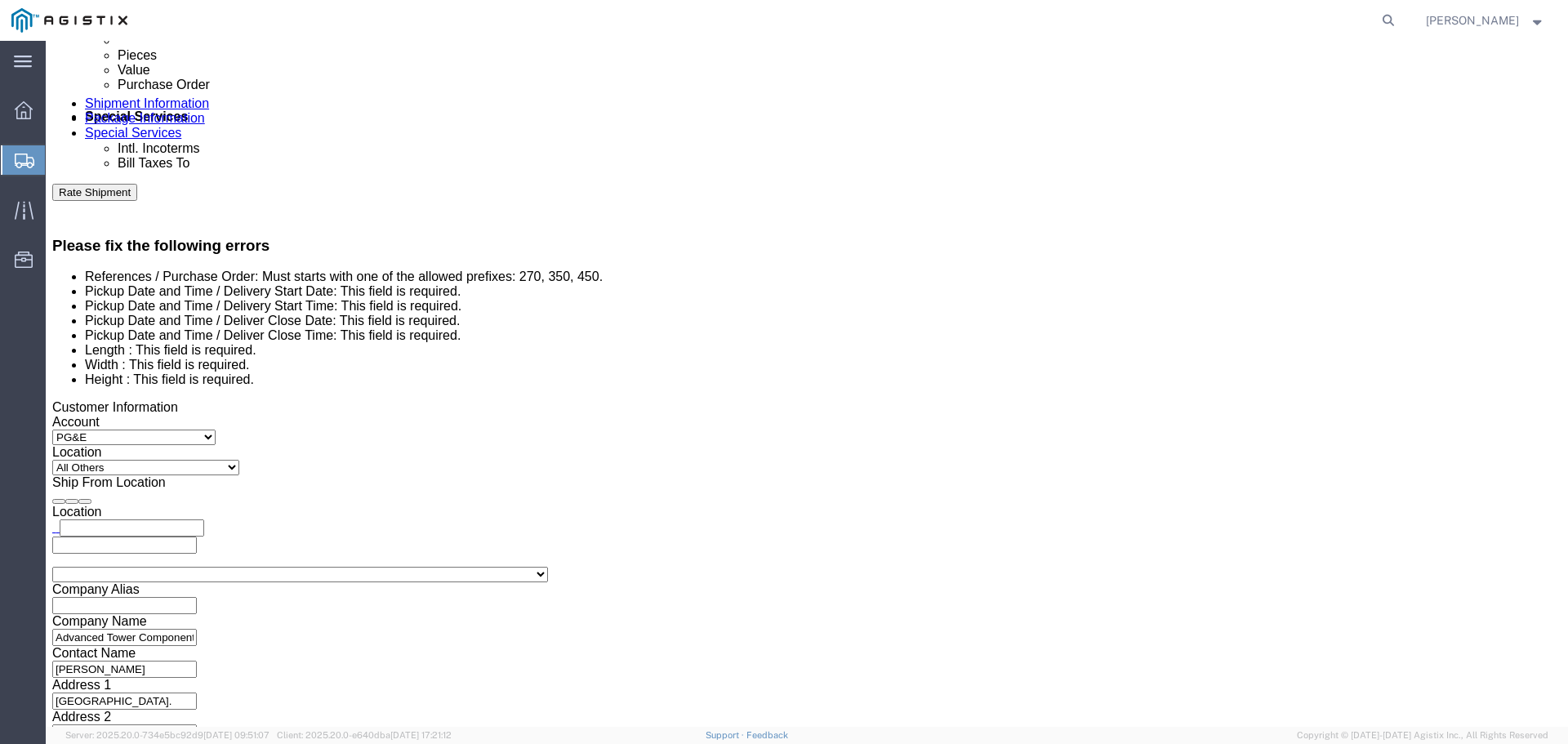
scroll to position [963, 0]
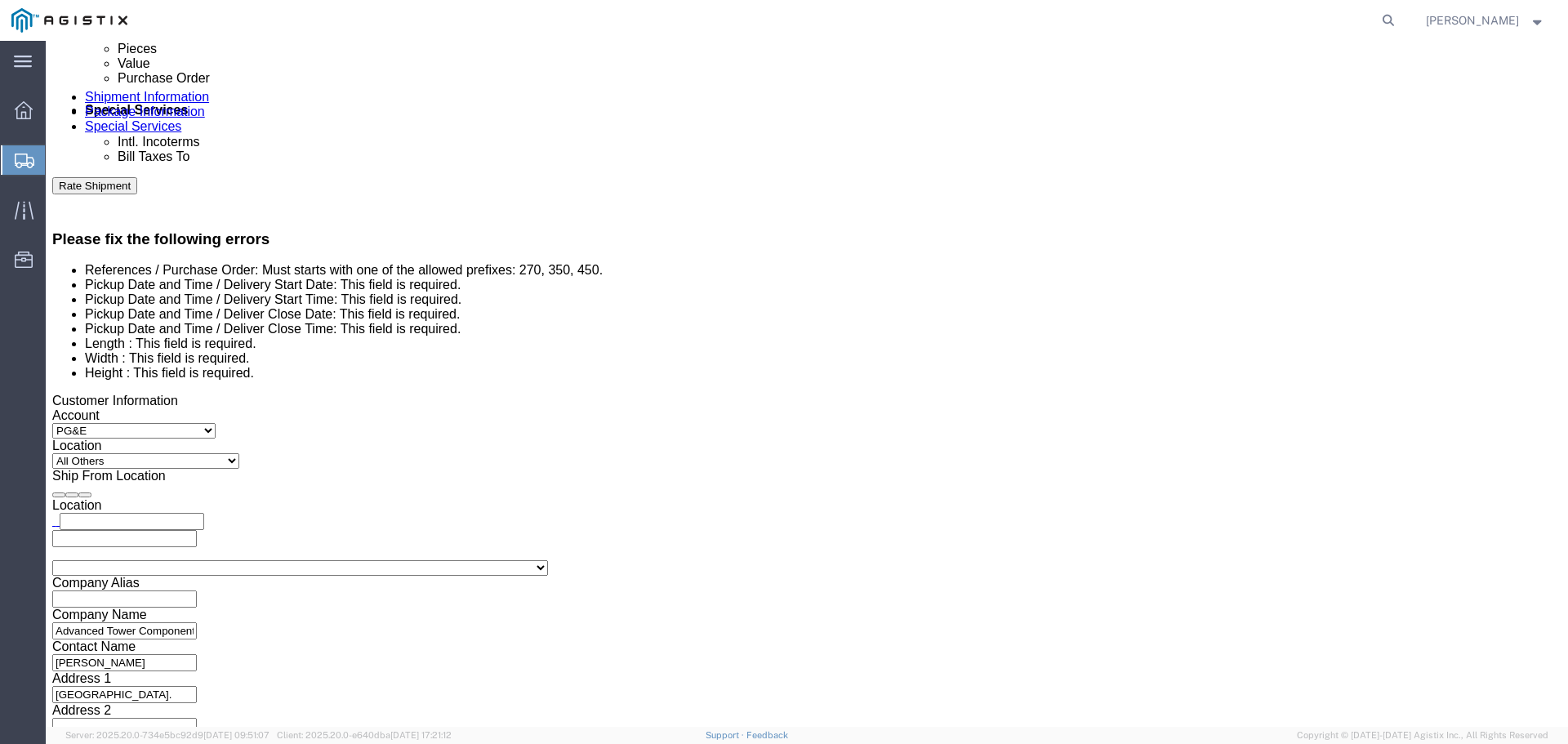
click input "ATC# 176482"
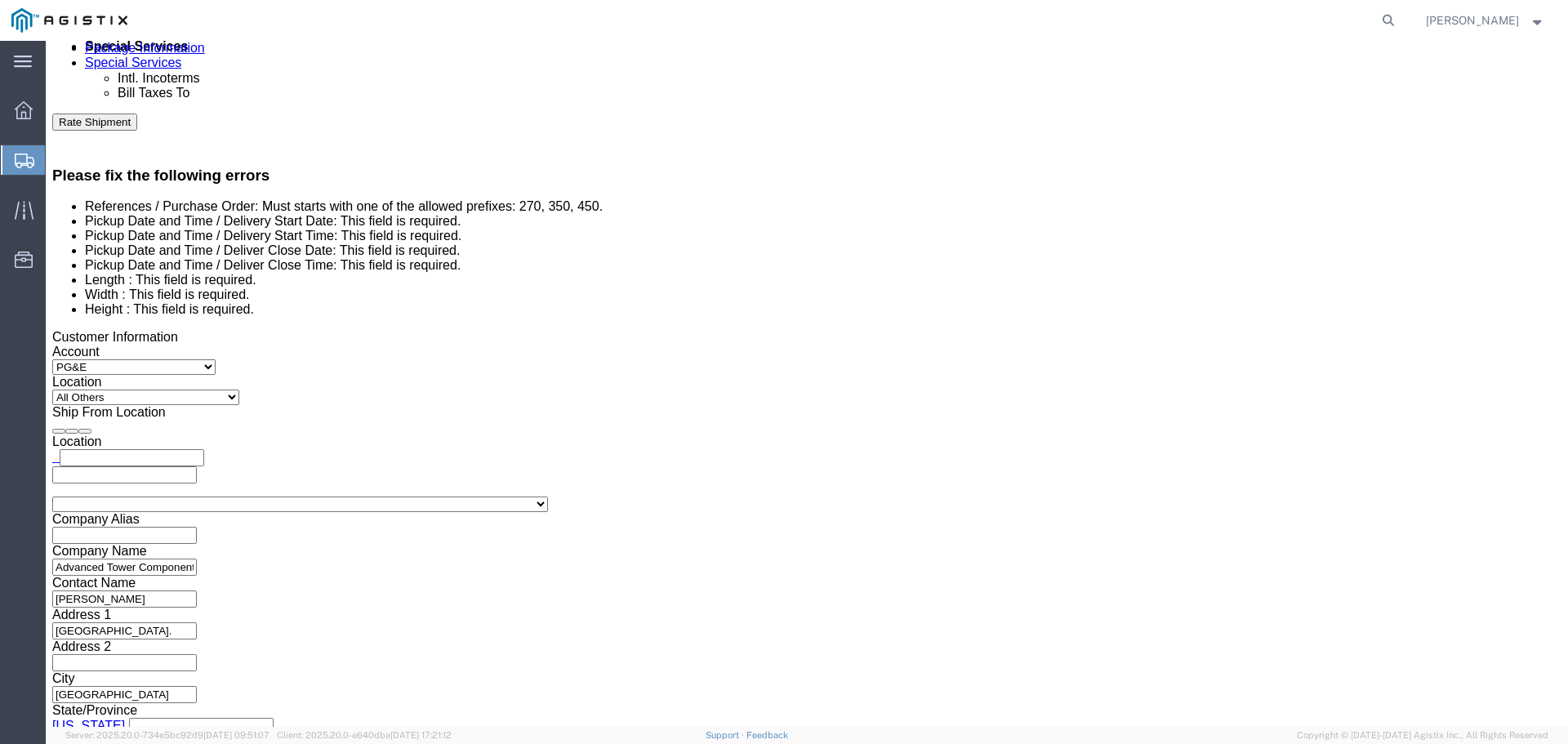
scroll to position [1045, 0]
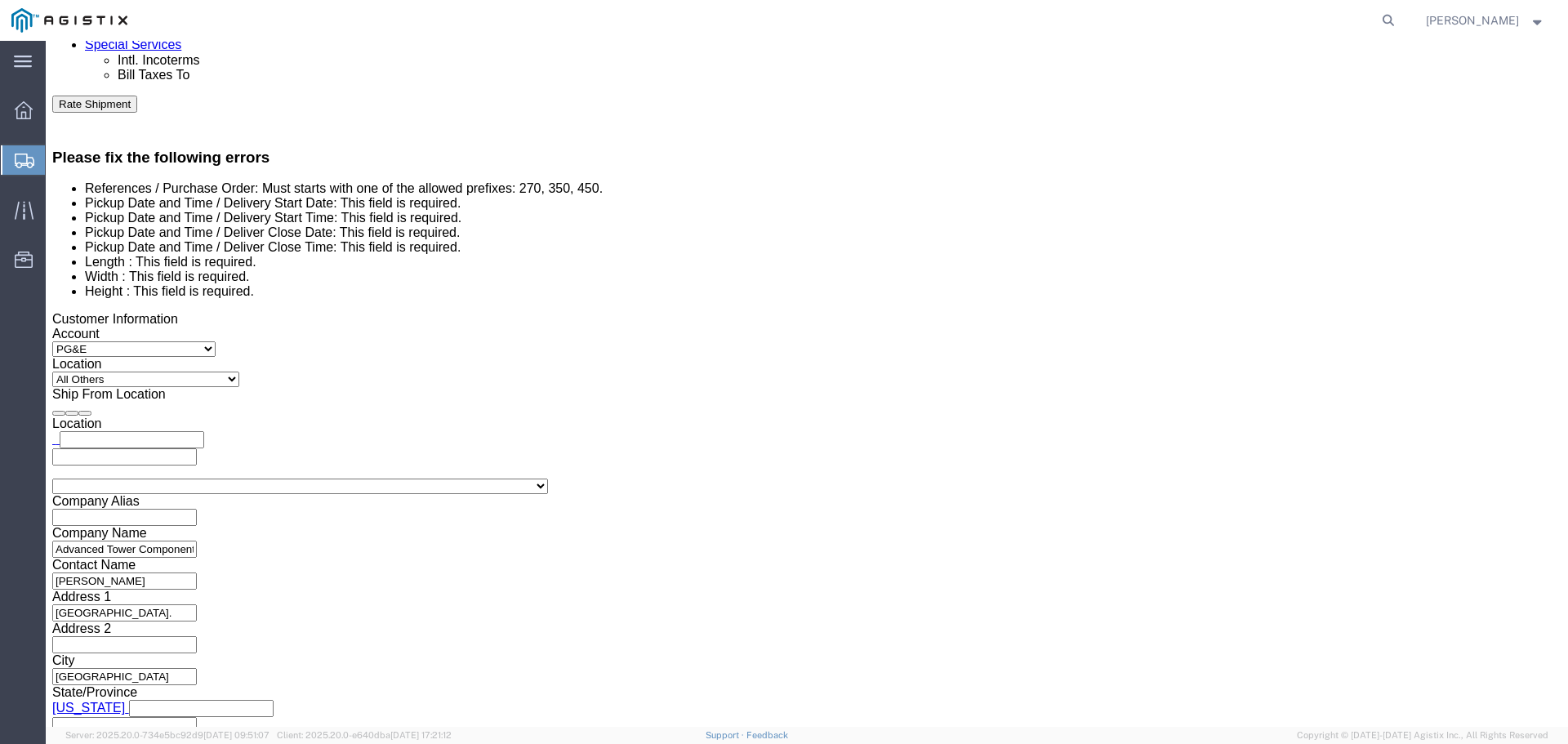
click button "Continue"
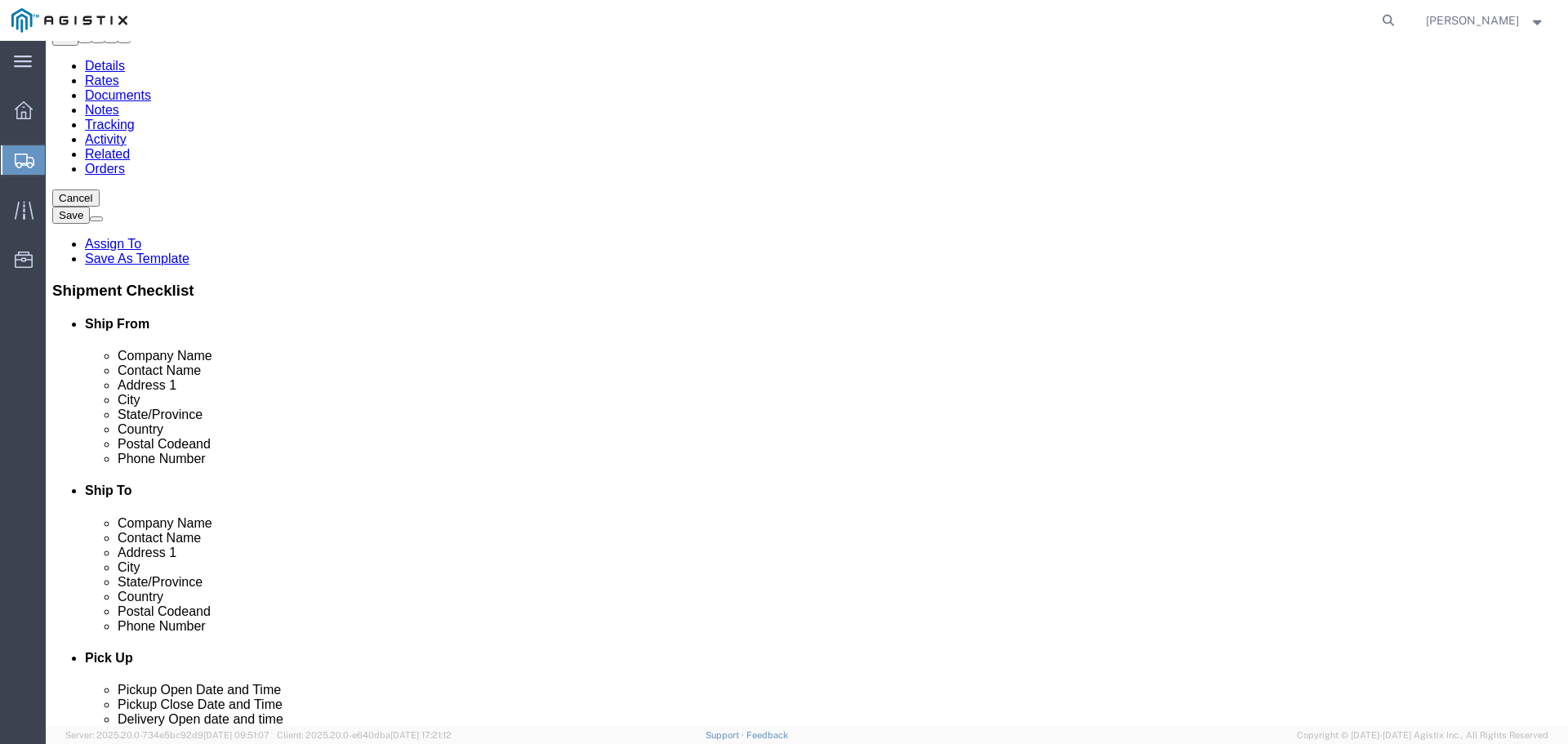
click select "Select Bulk Bundle(s) Cardboard Box(es) Carton(s) Crate(s) Drum(s) (Fiberboard)…"
select select "PSNS"
click select "Select Bulk Bundle(s) Cardboard Box(es) Carton(s) Crate(s) Drum(s) (Fiberboard)…"
click input "text"
click input "Length : This field is required."
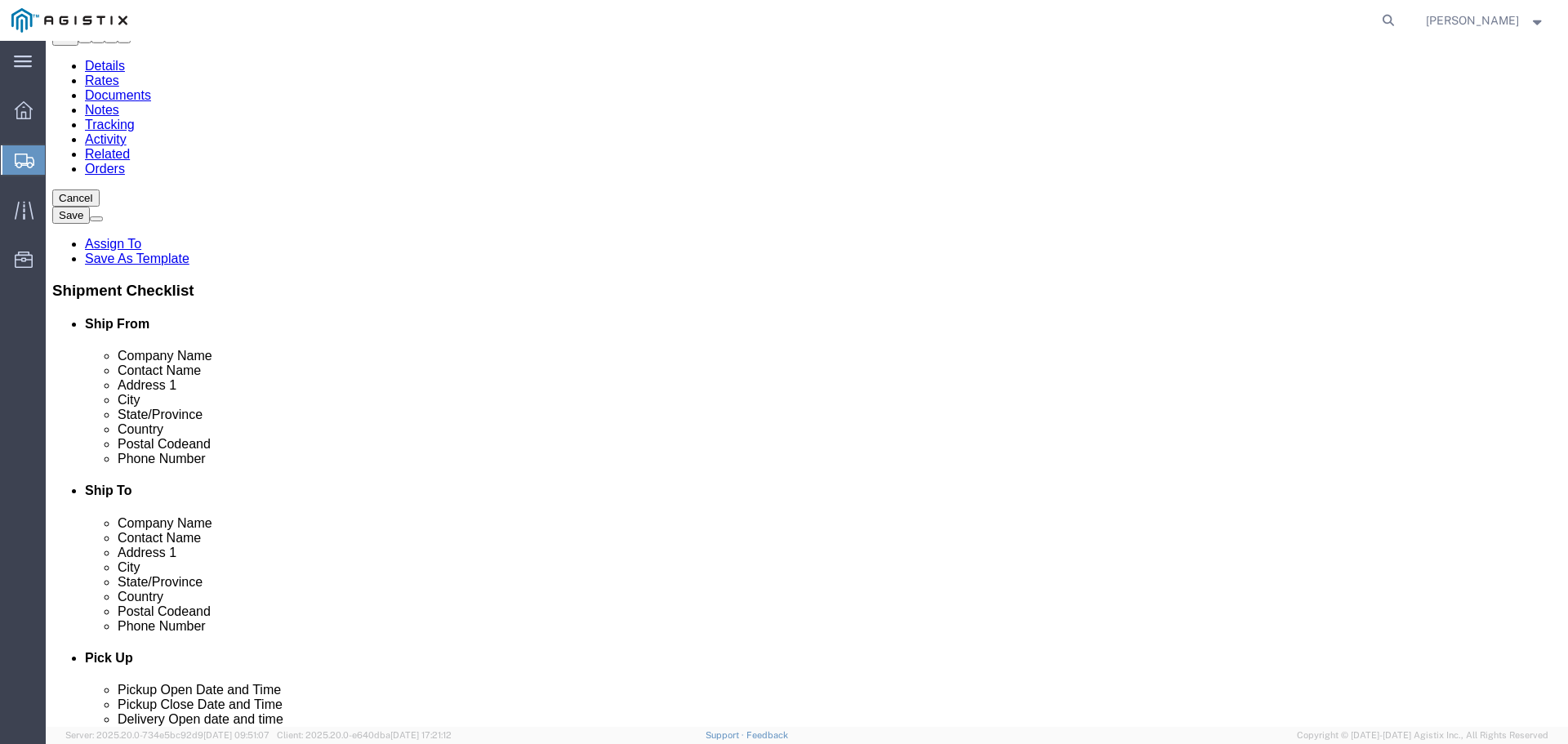
scroll to position [107, 0]
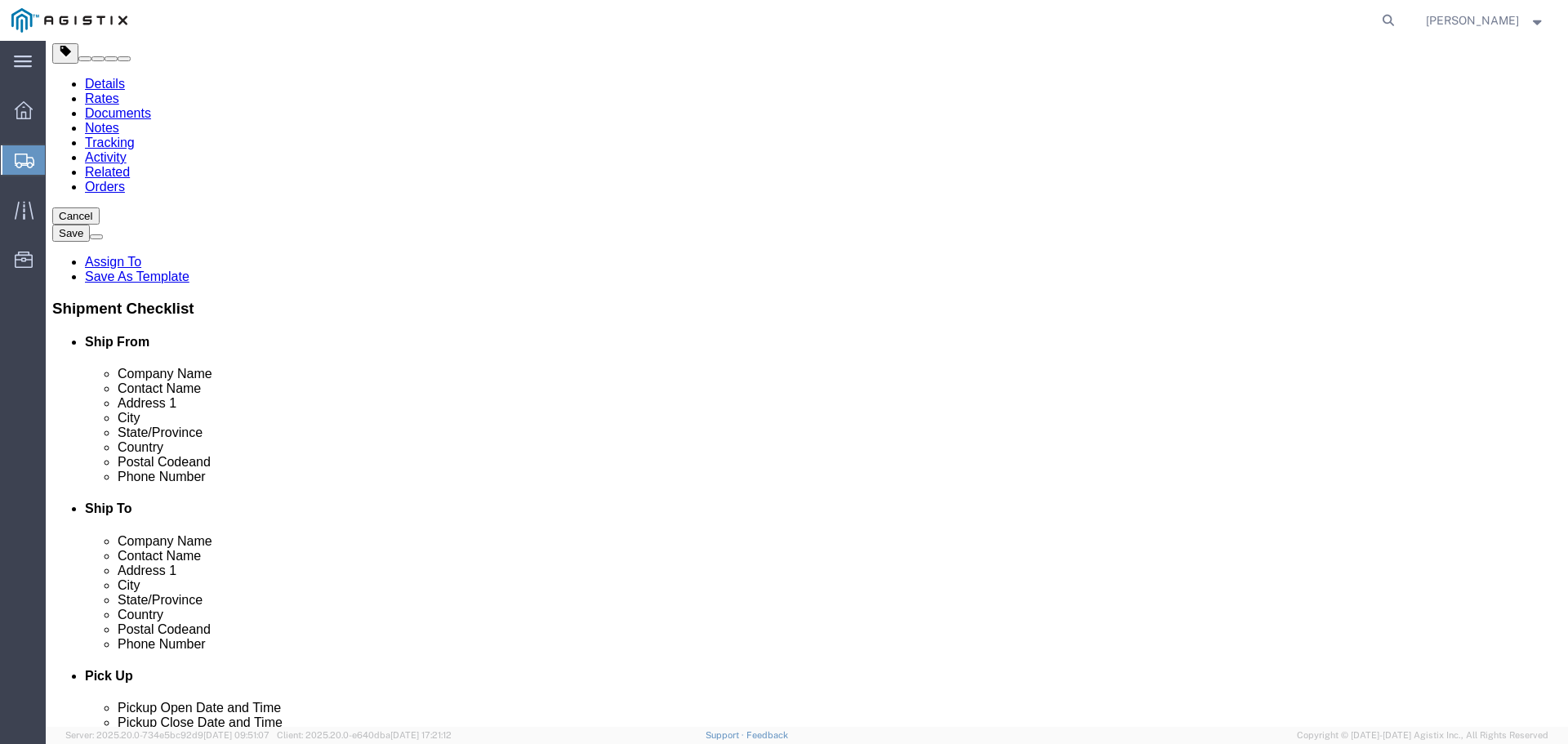
type input "49"
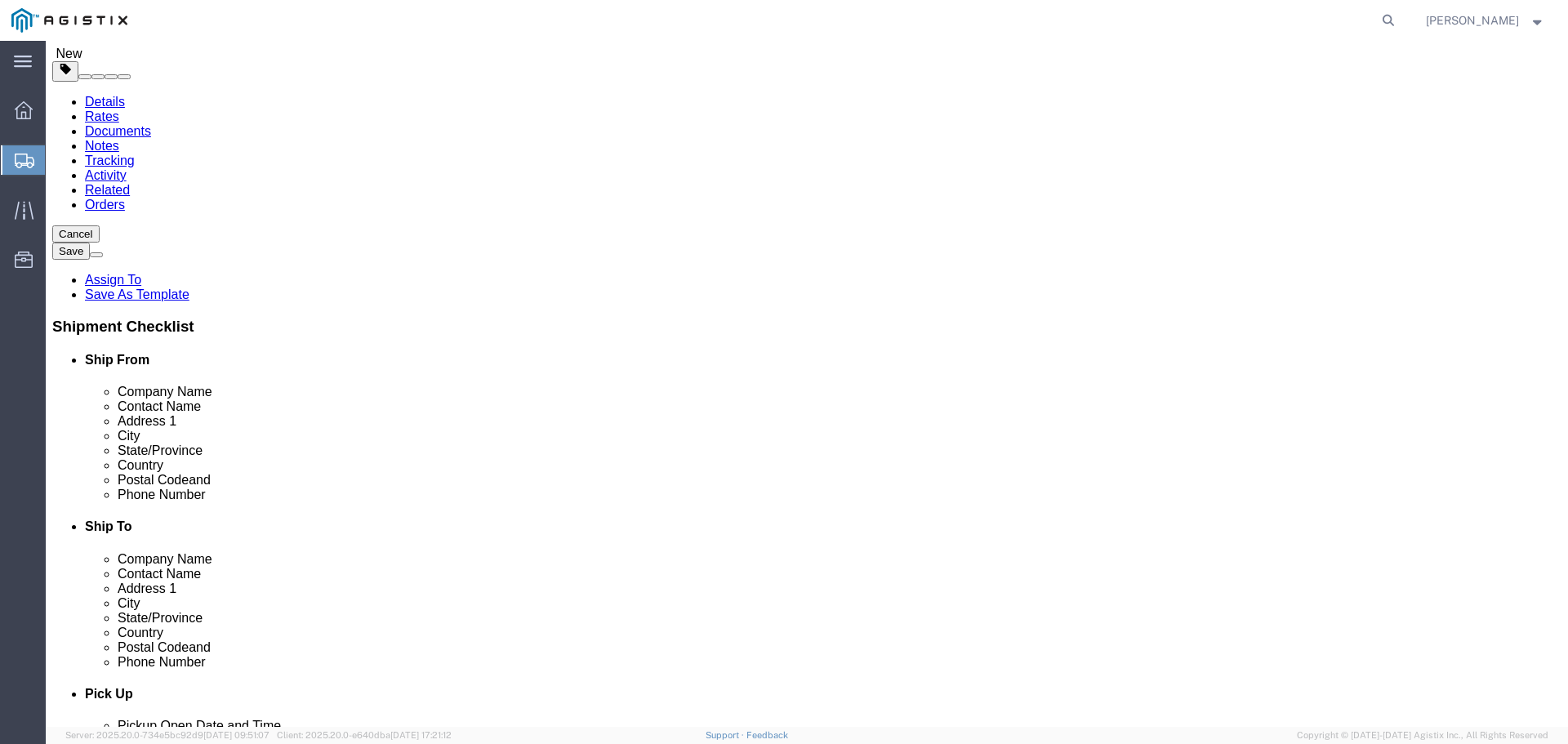
type input "41"
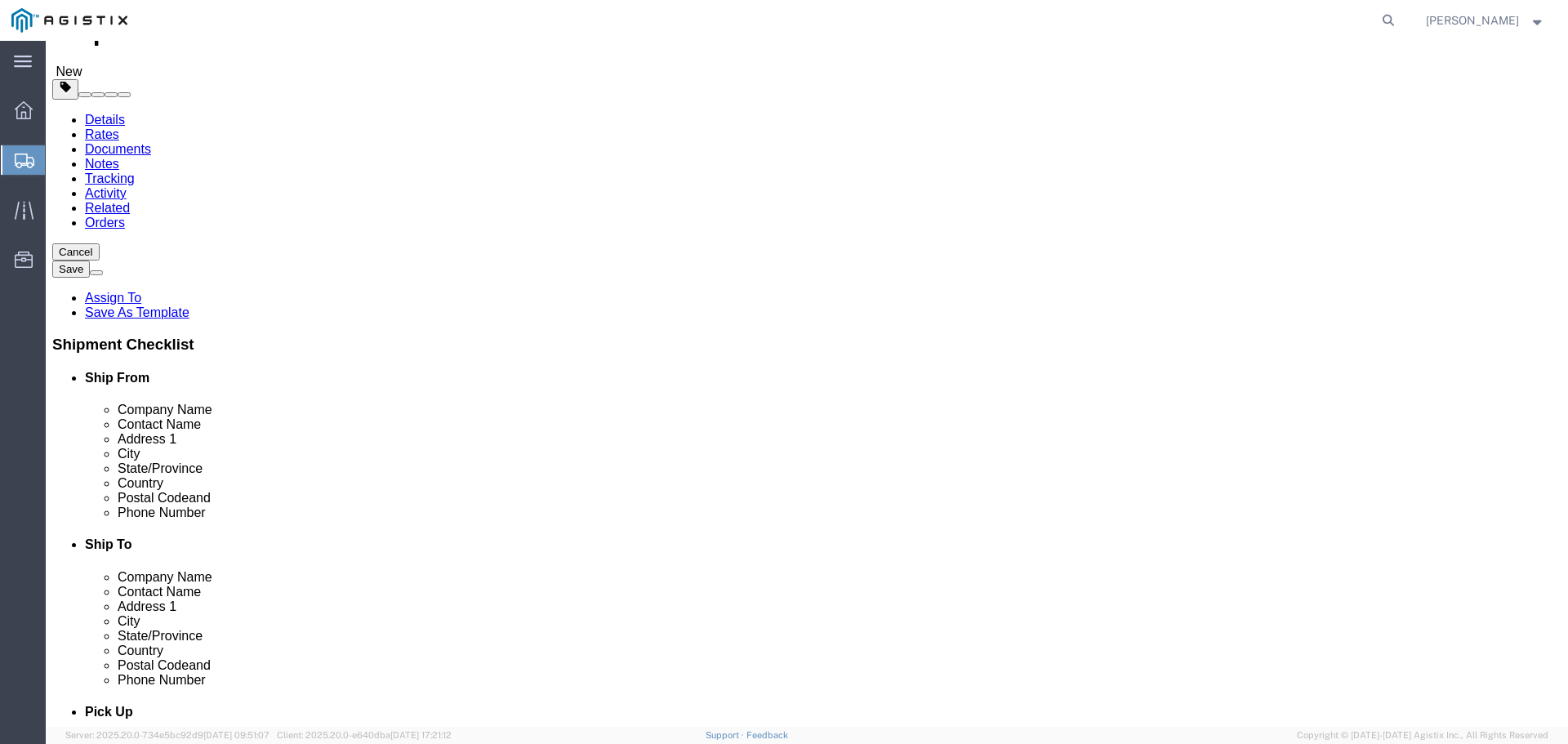
type input "15"
click input "0.00"
type input "0"
type input "60"
click link "Add Content"
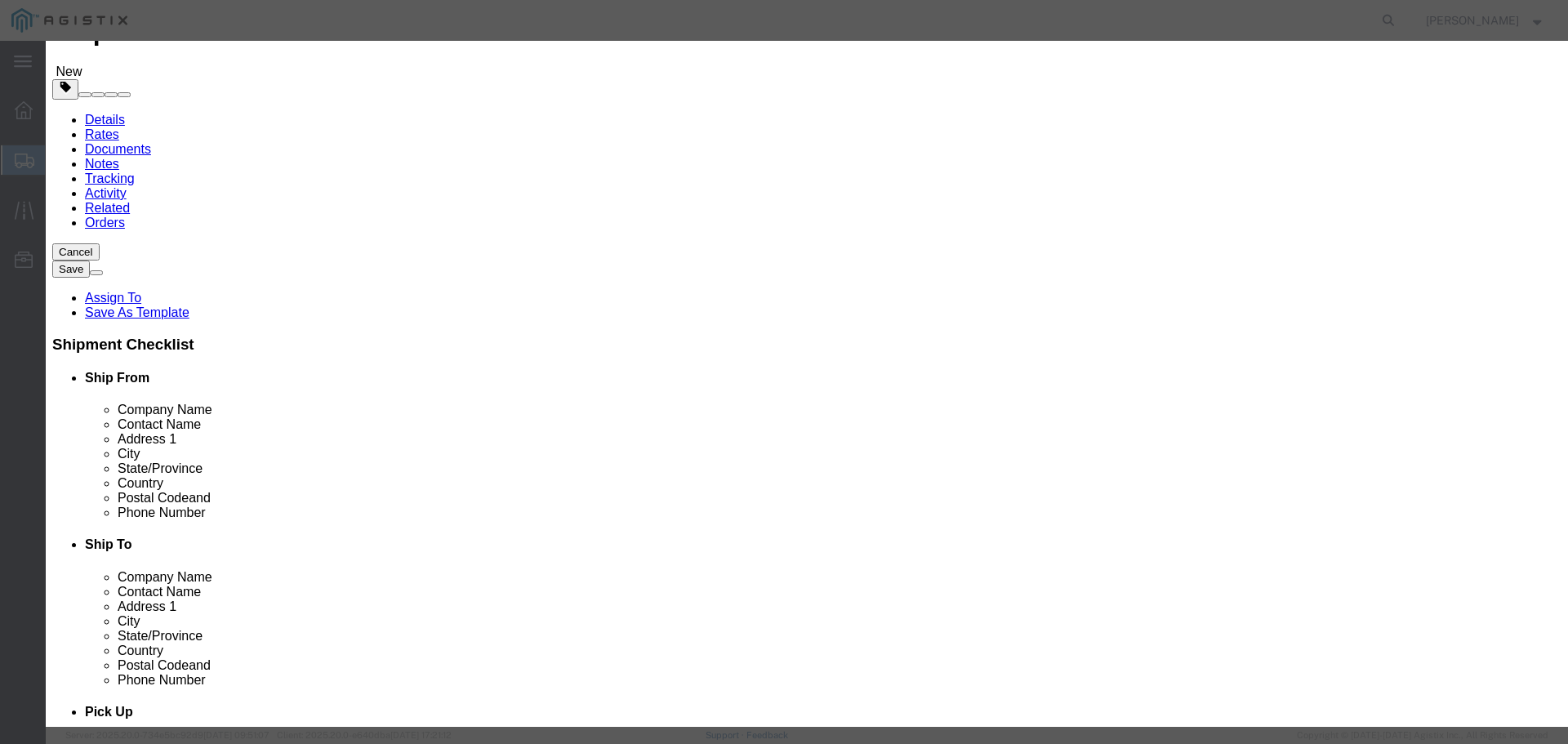
click input "text"
paste input "AT-WRNO44"
type input "AT-WRNO44"
click input "0"
type input "1"
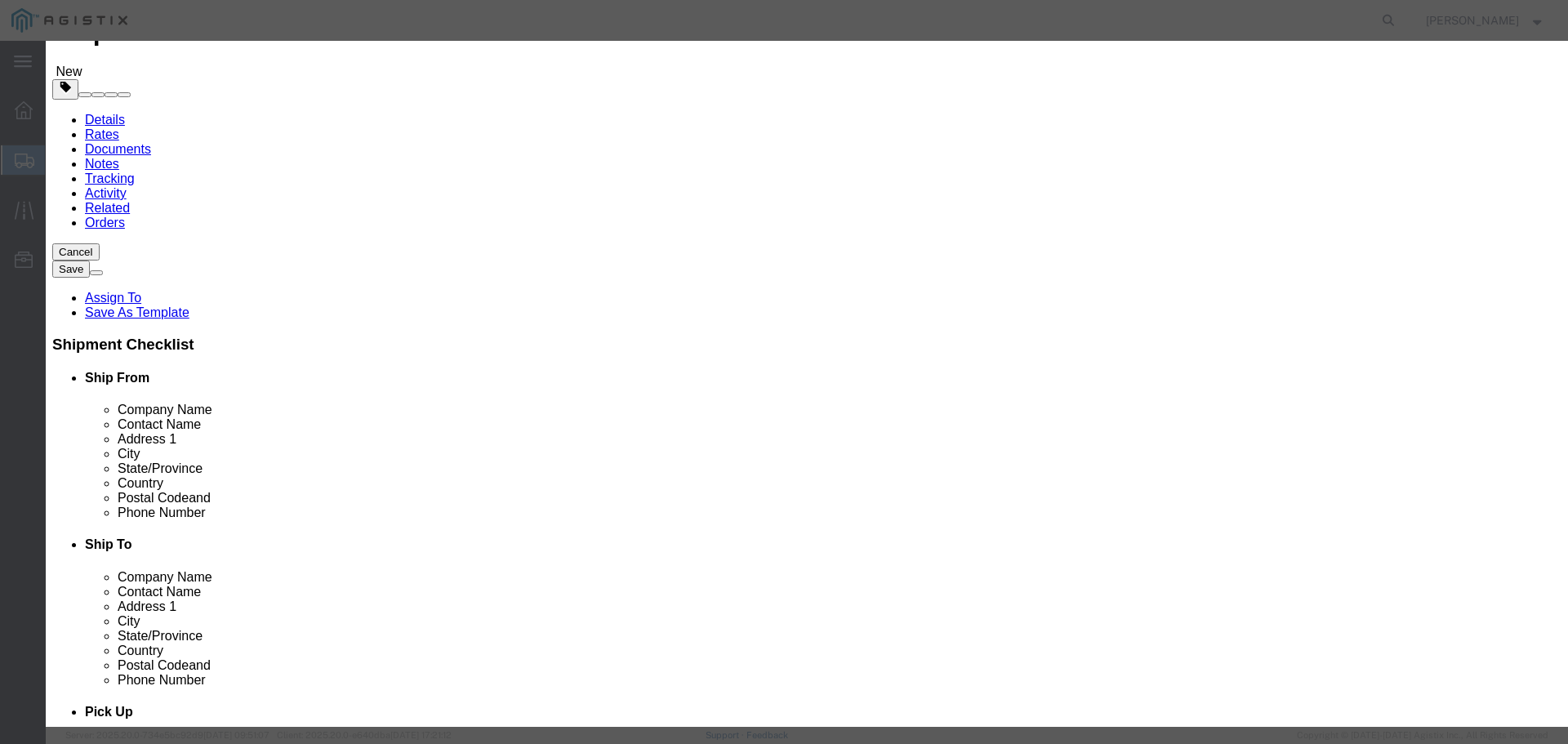
click input "text"
type input "572.89"
click select "Select 50 55 60 65 70 85 92.5 100 125 175 250 300 400"
select select "250"
click select "Select 50 55 60 65 70 85 92.5 100 125 175 250 300 400"
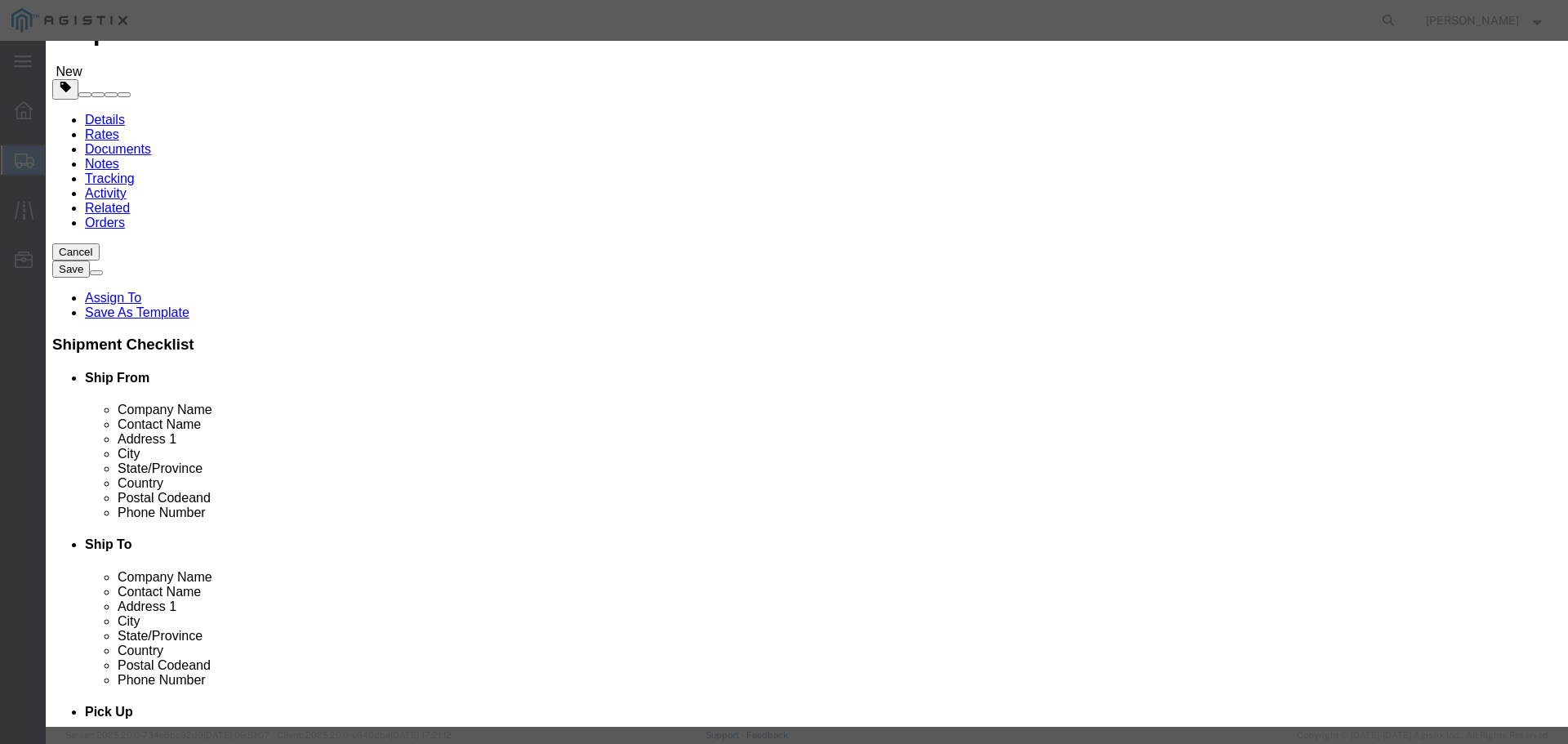
click button "Save & Close"
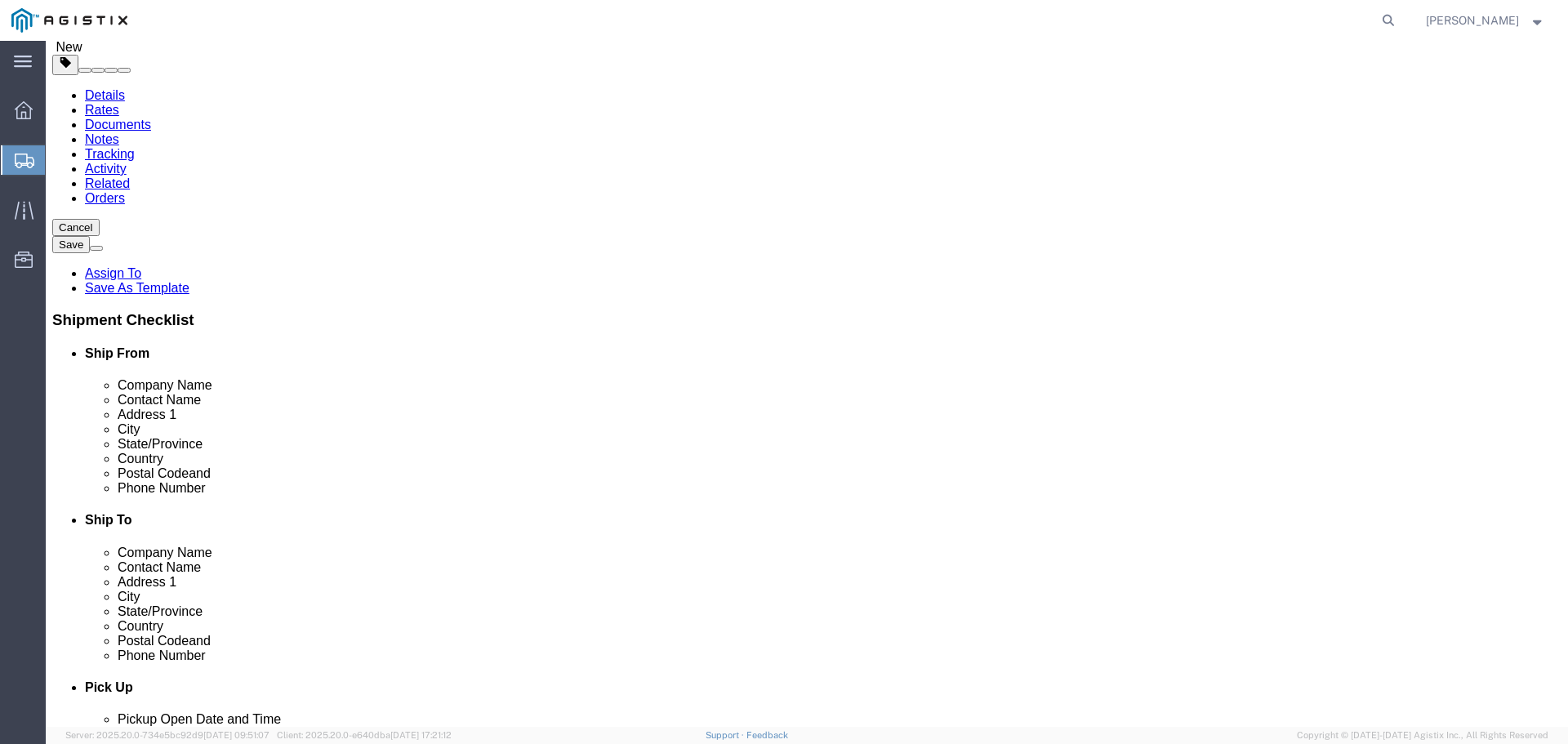
scroll to position [187, 0]
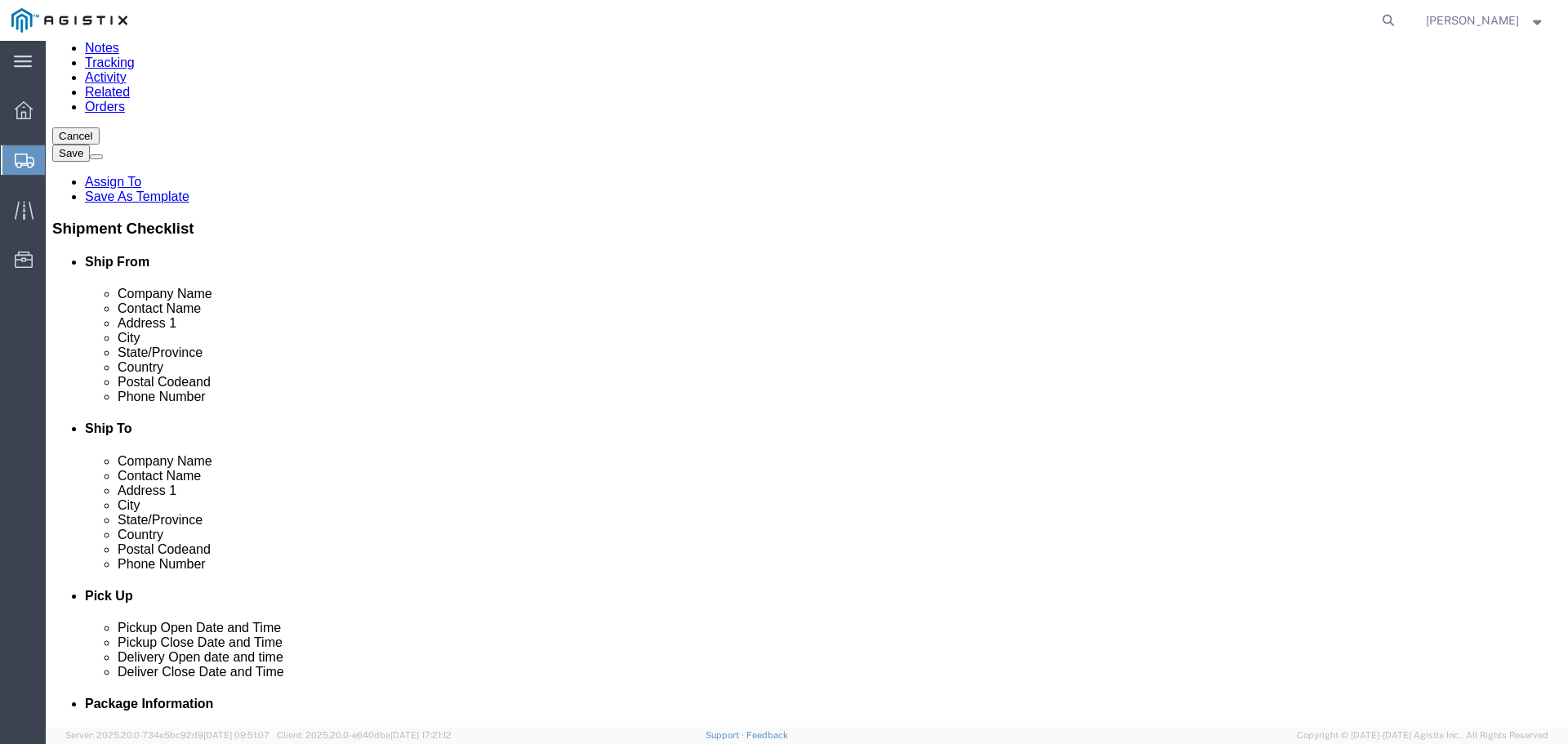
click button "Previous"
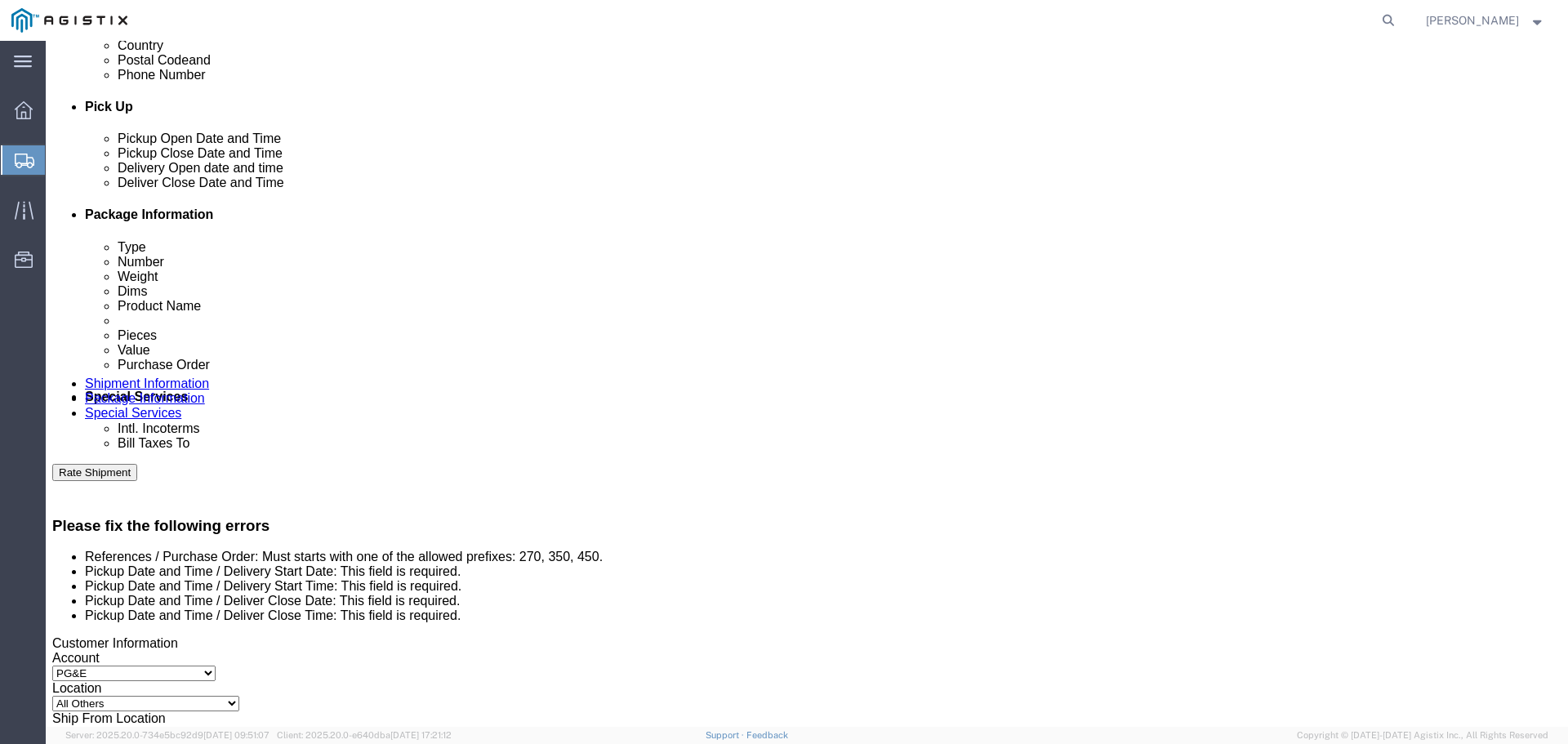
scroll to position [664, 0]
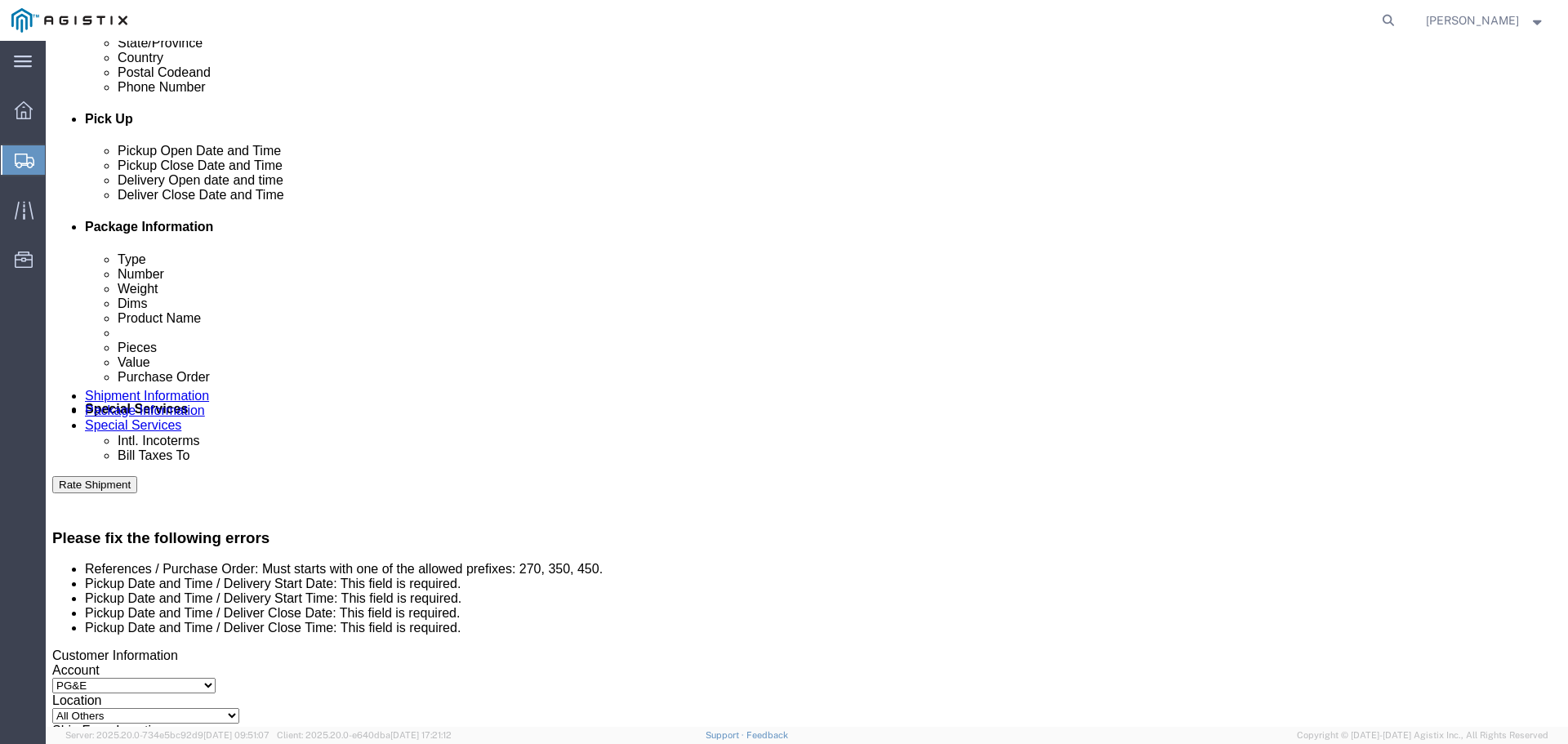
click div "[DATE] 11:00 AM"
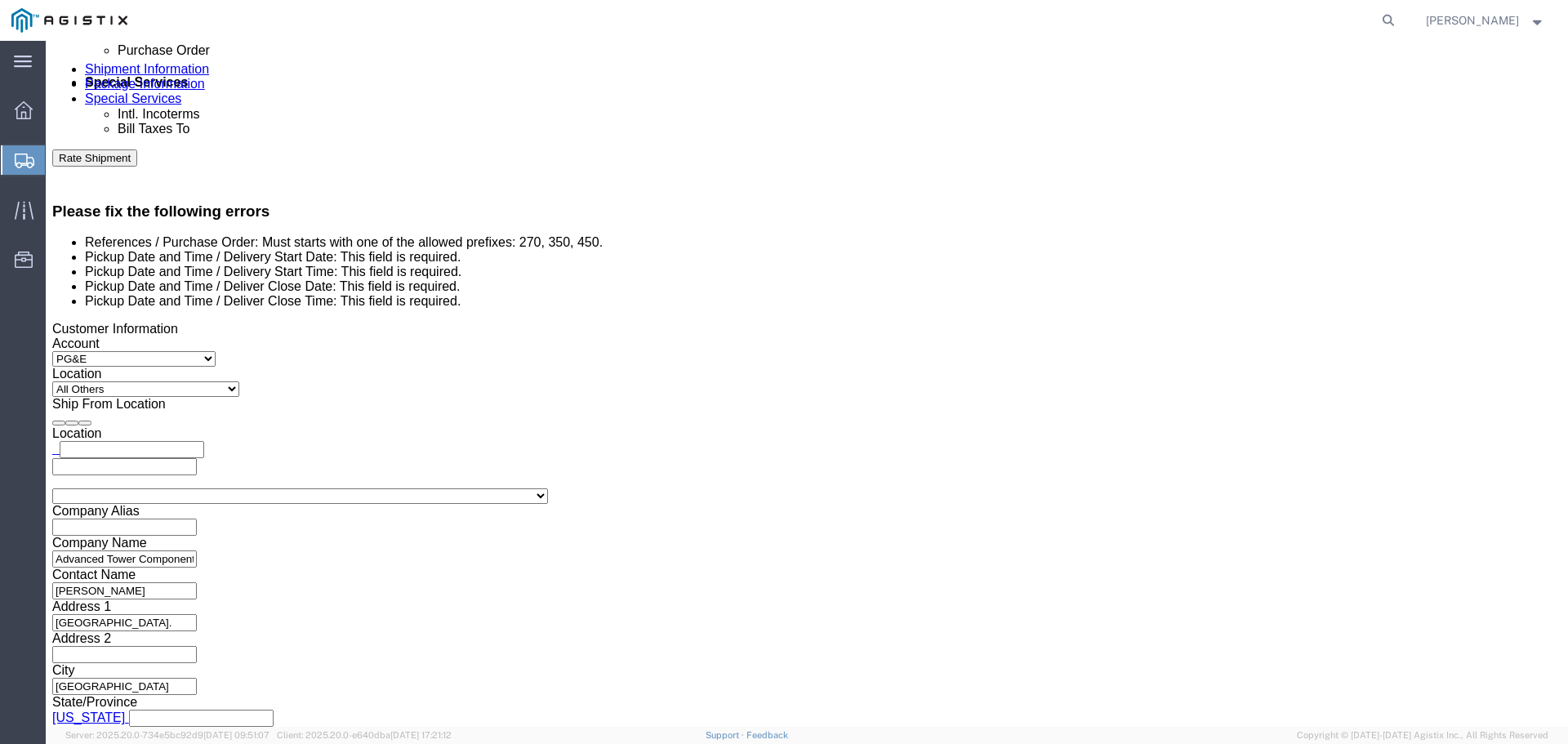
type input "12:00 AM"
click button "Apply"
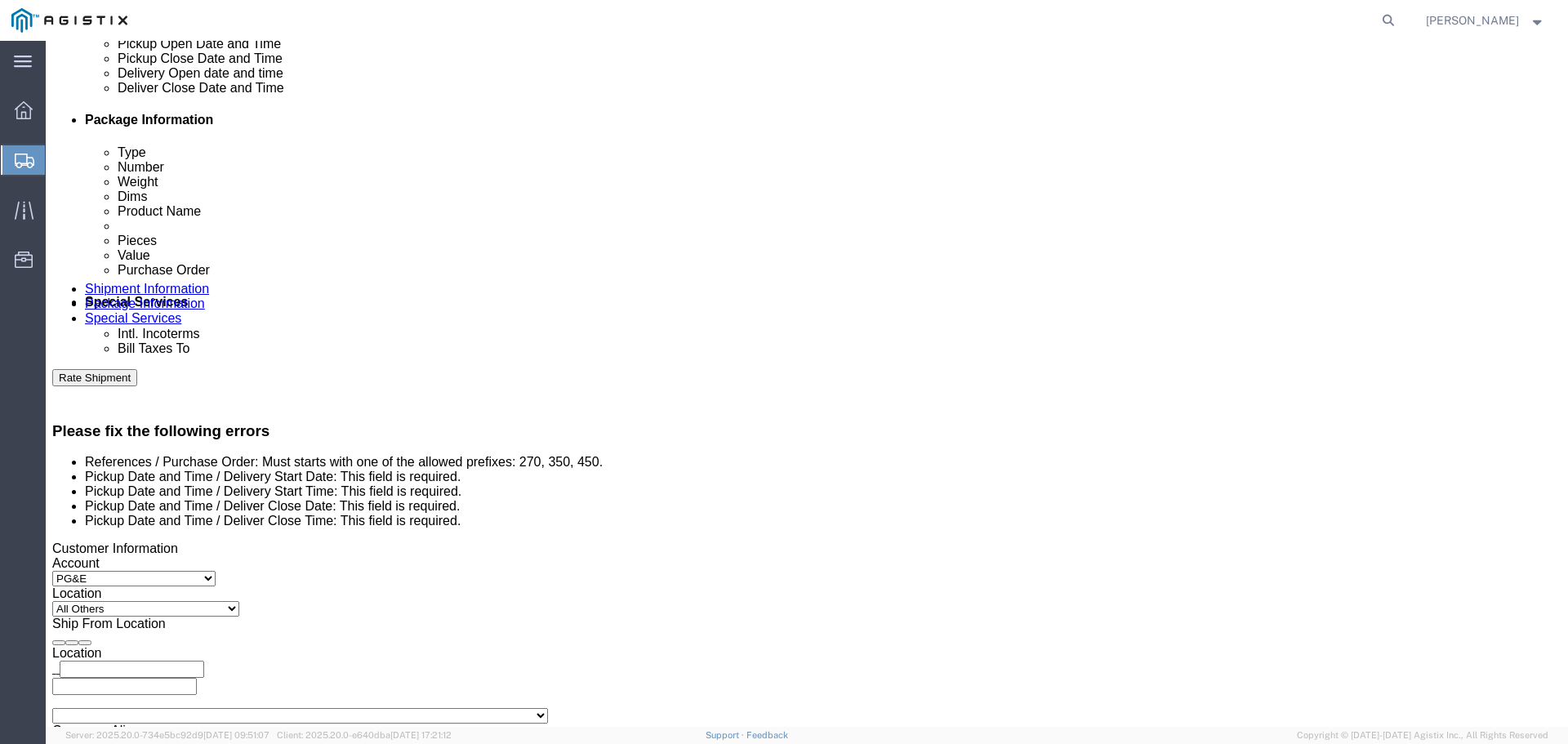
scroll to position [828, 0]
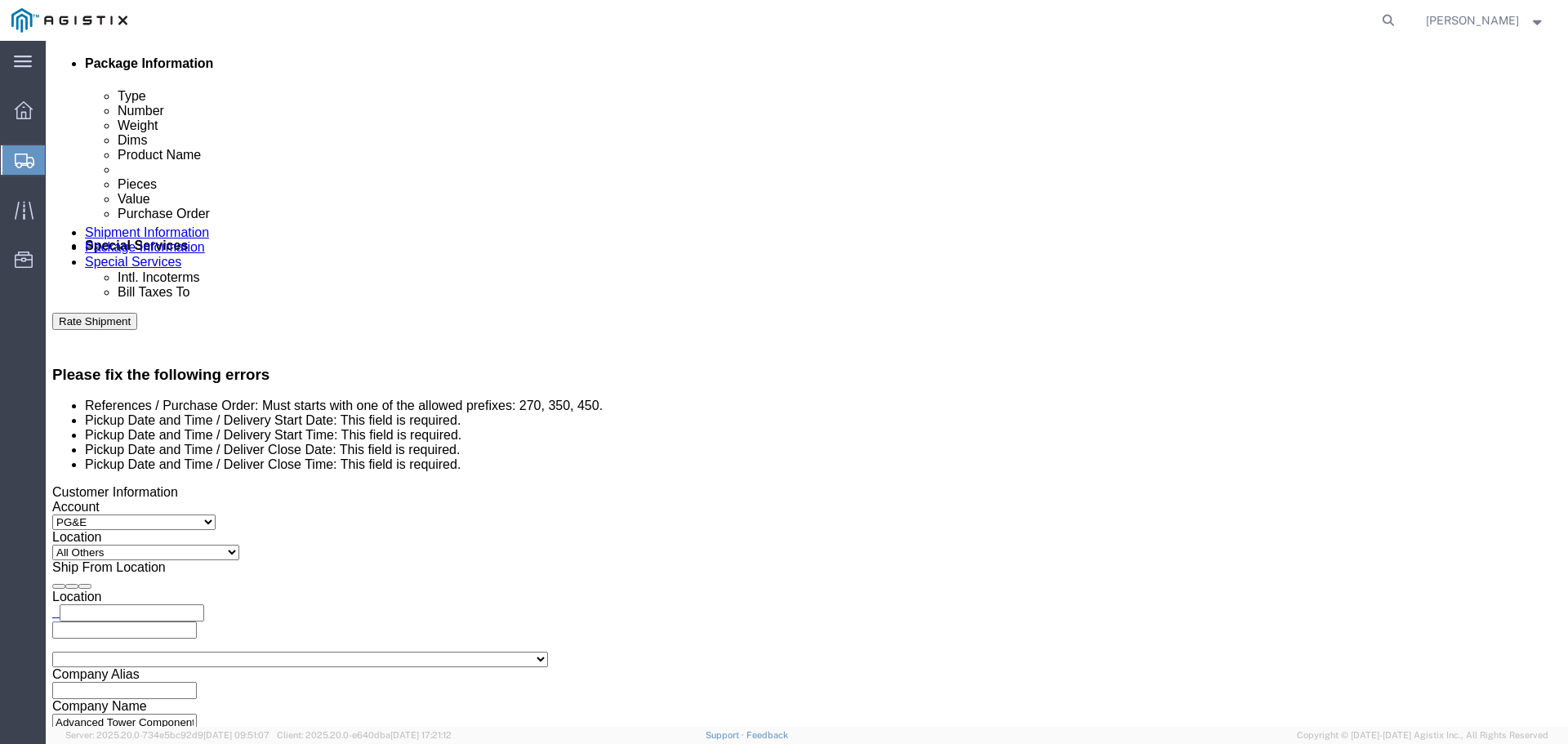
click div "[DATE] 12:00 AM"
click button "Apply"
click div "[DATE] 8:00 AM"
click button "Apply"
click div "[DATE] 8:00 AM"
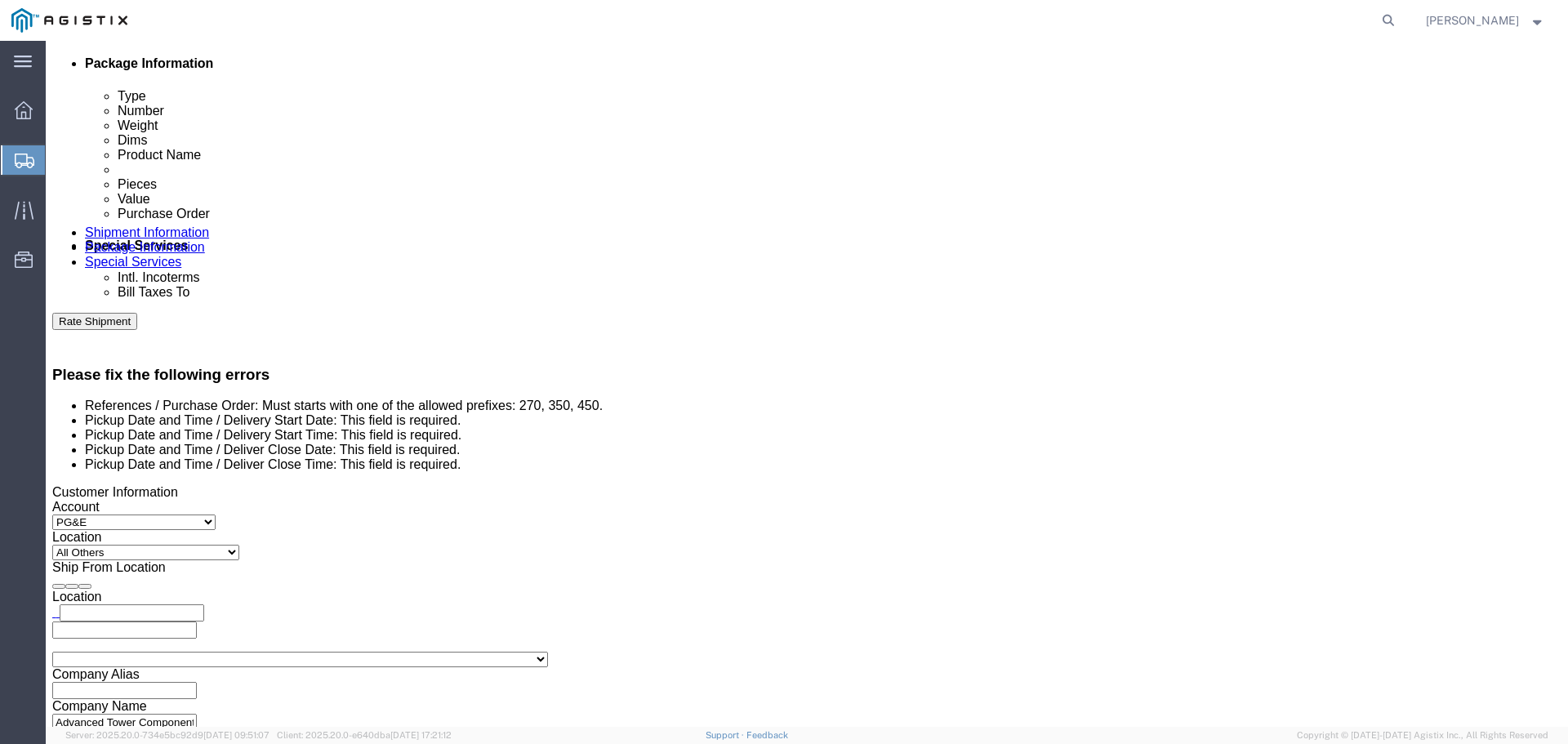
click input "8:00 AM"
click button "Apply"
click div "[DATE] 4:00 PM"
click div "Delivery Start Date Delivery Start Time Deliver Open Date and Time [DATE] 8:00 …"
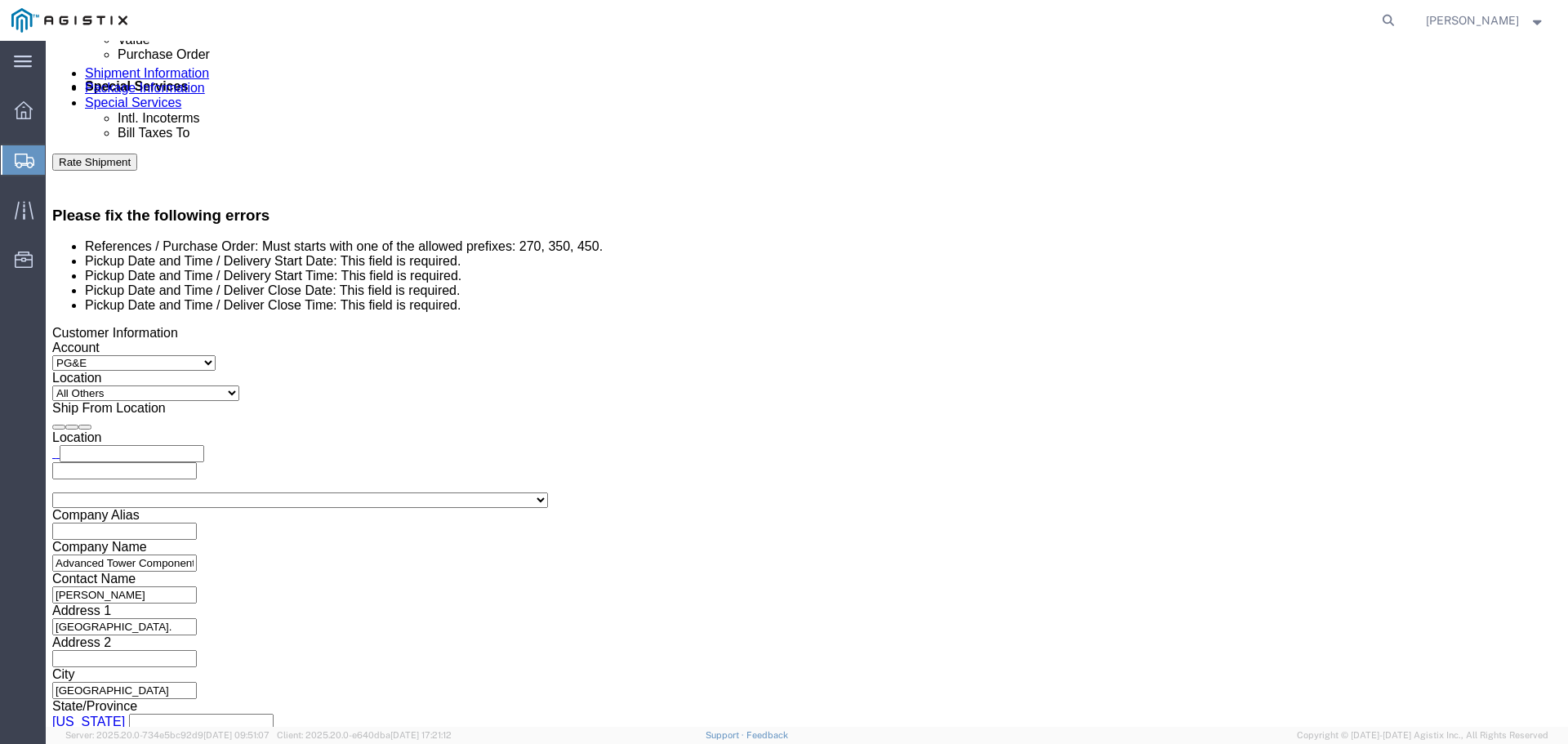
scroll to position [991, 0]
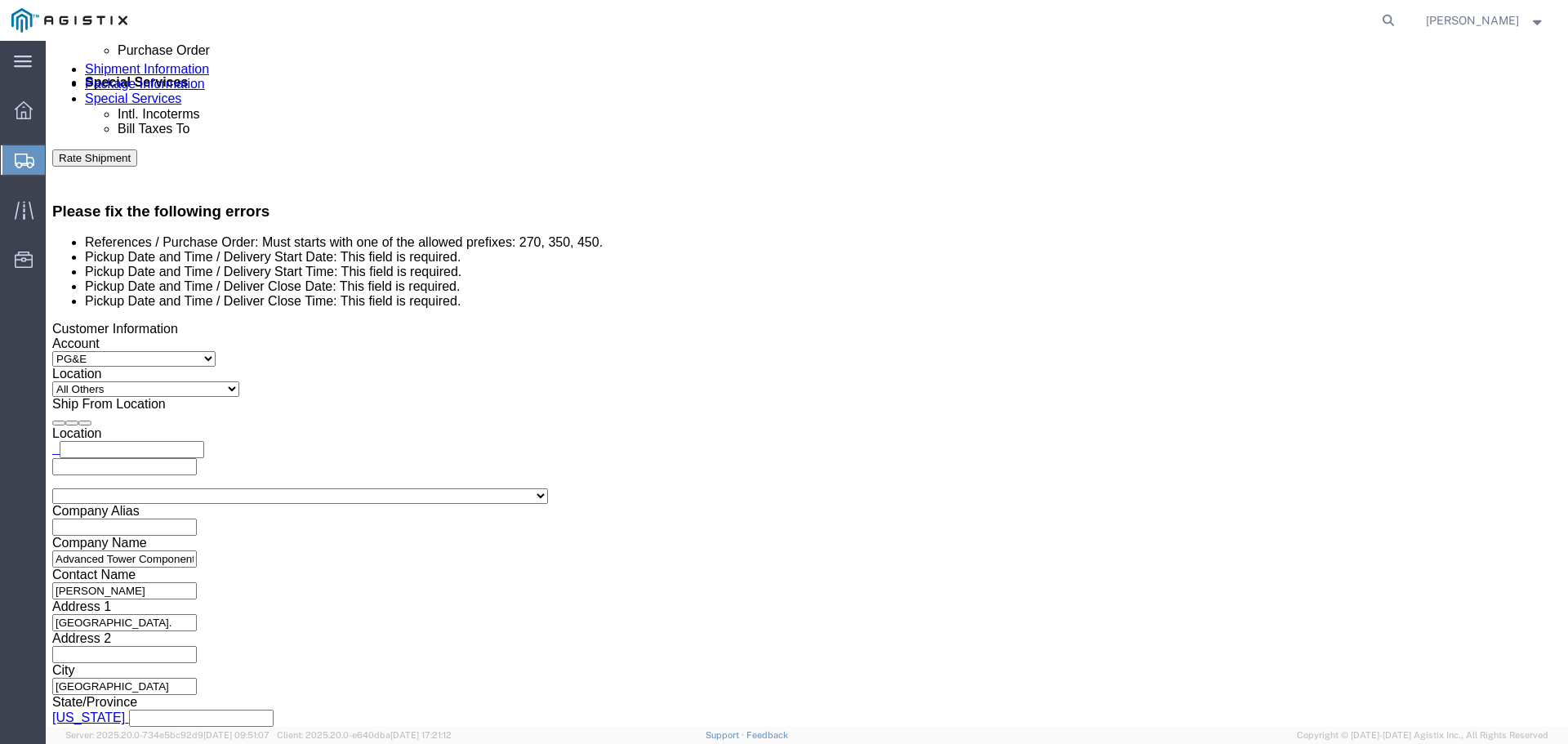
click button "Continue"
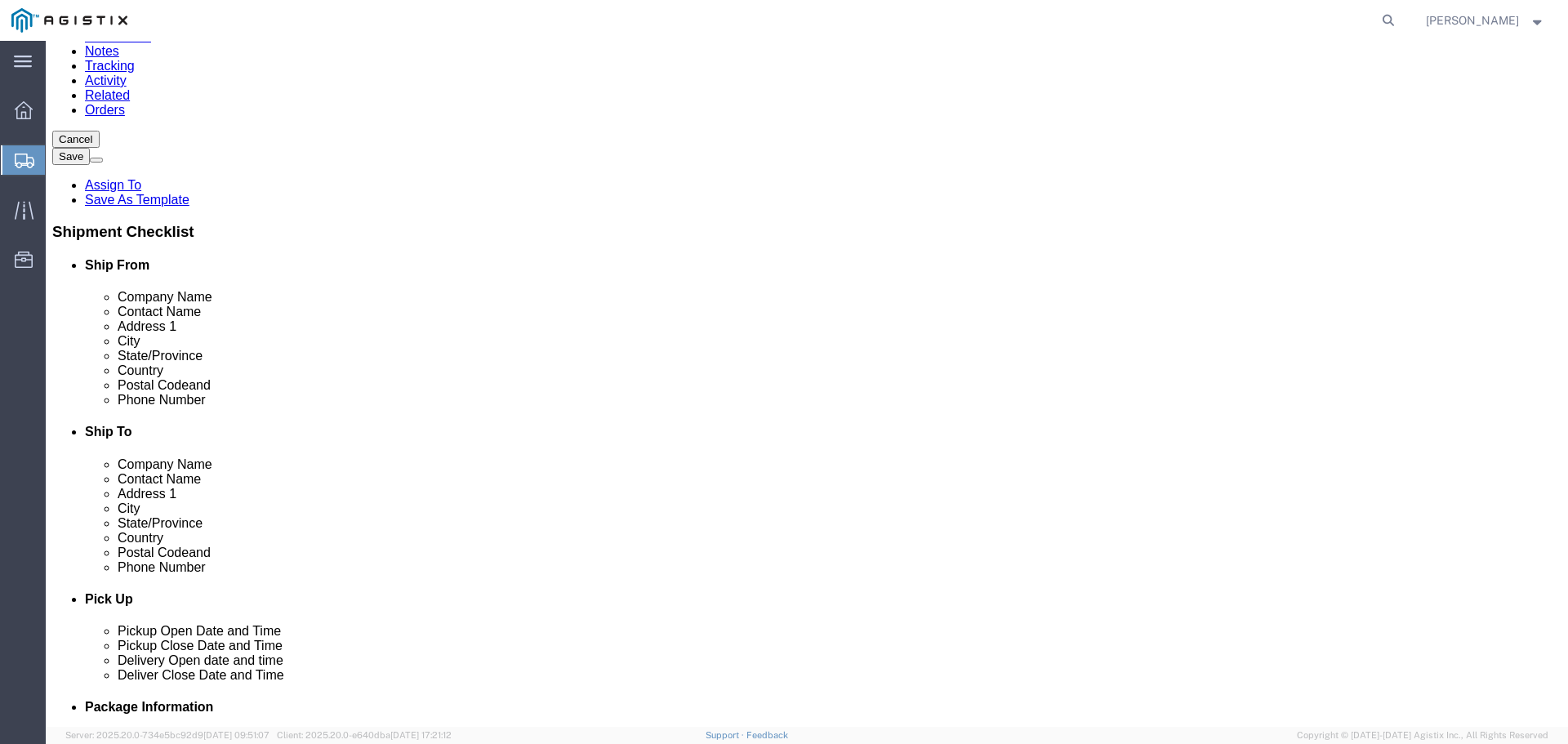
scroll to position [187, 0]
click button "Previous"
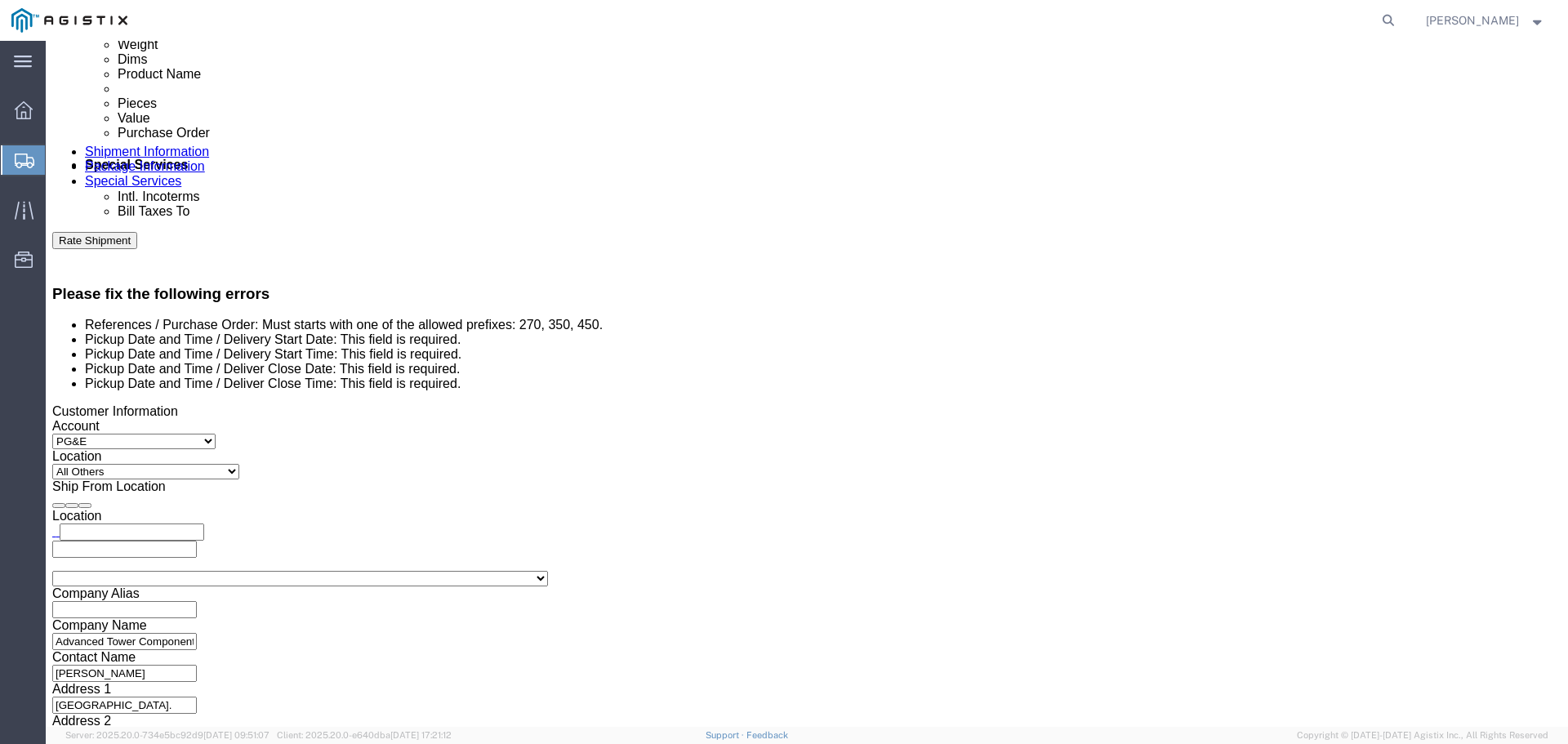
scroll to position [746, 0]
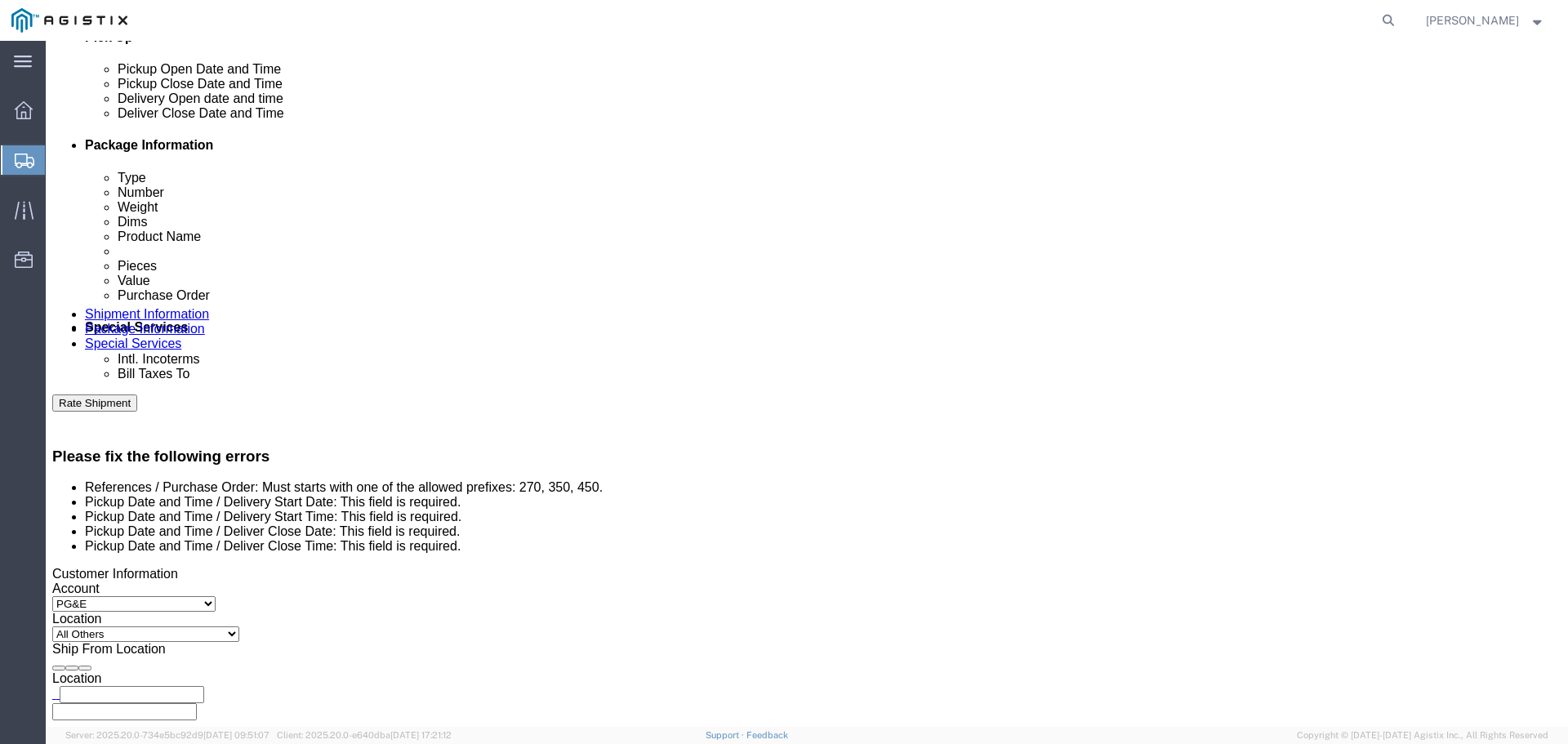
click icon
click div "[DATE] 8:00 AM"
click button "Apply"
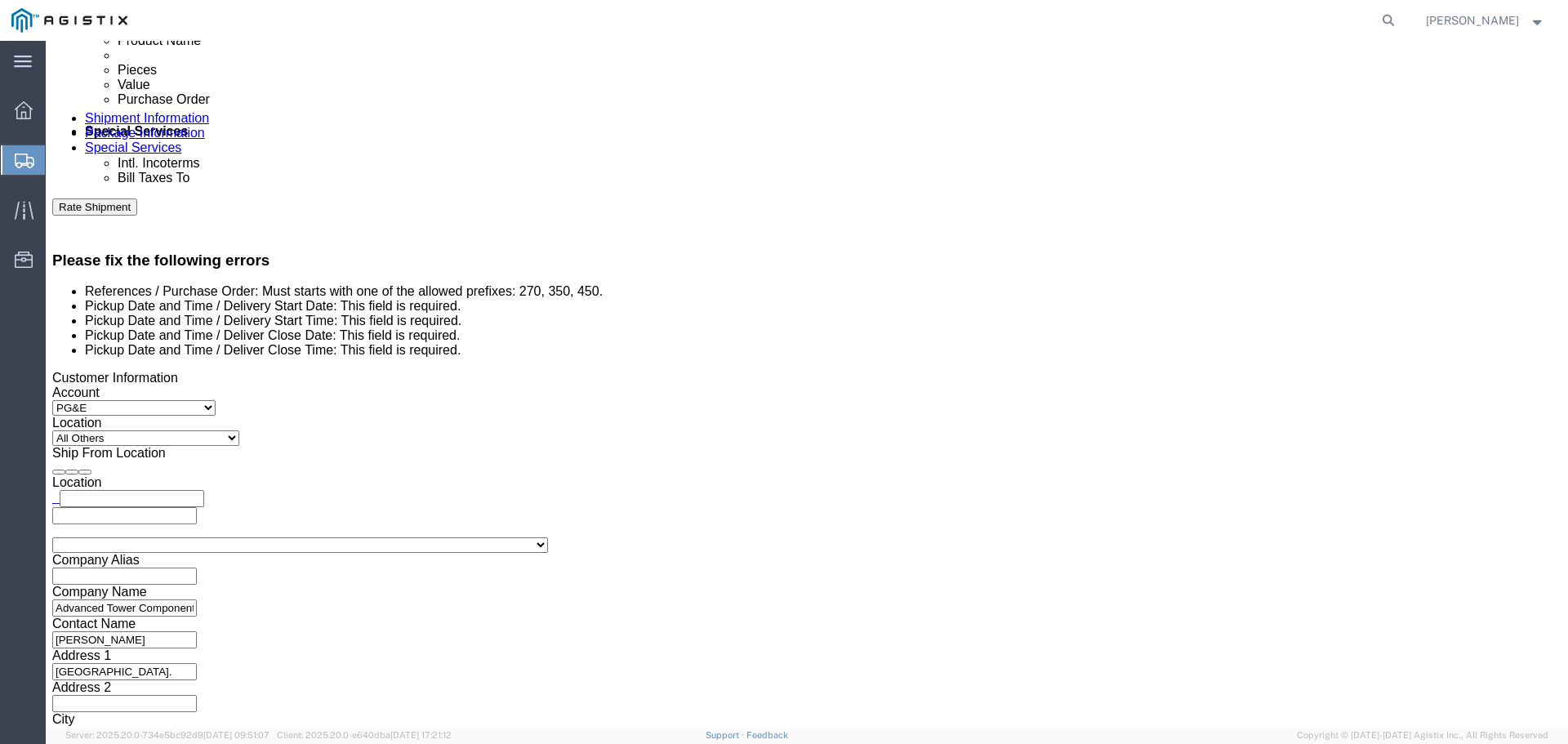
scroll to position [991, 0]
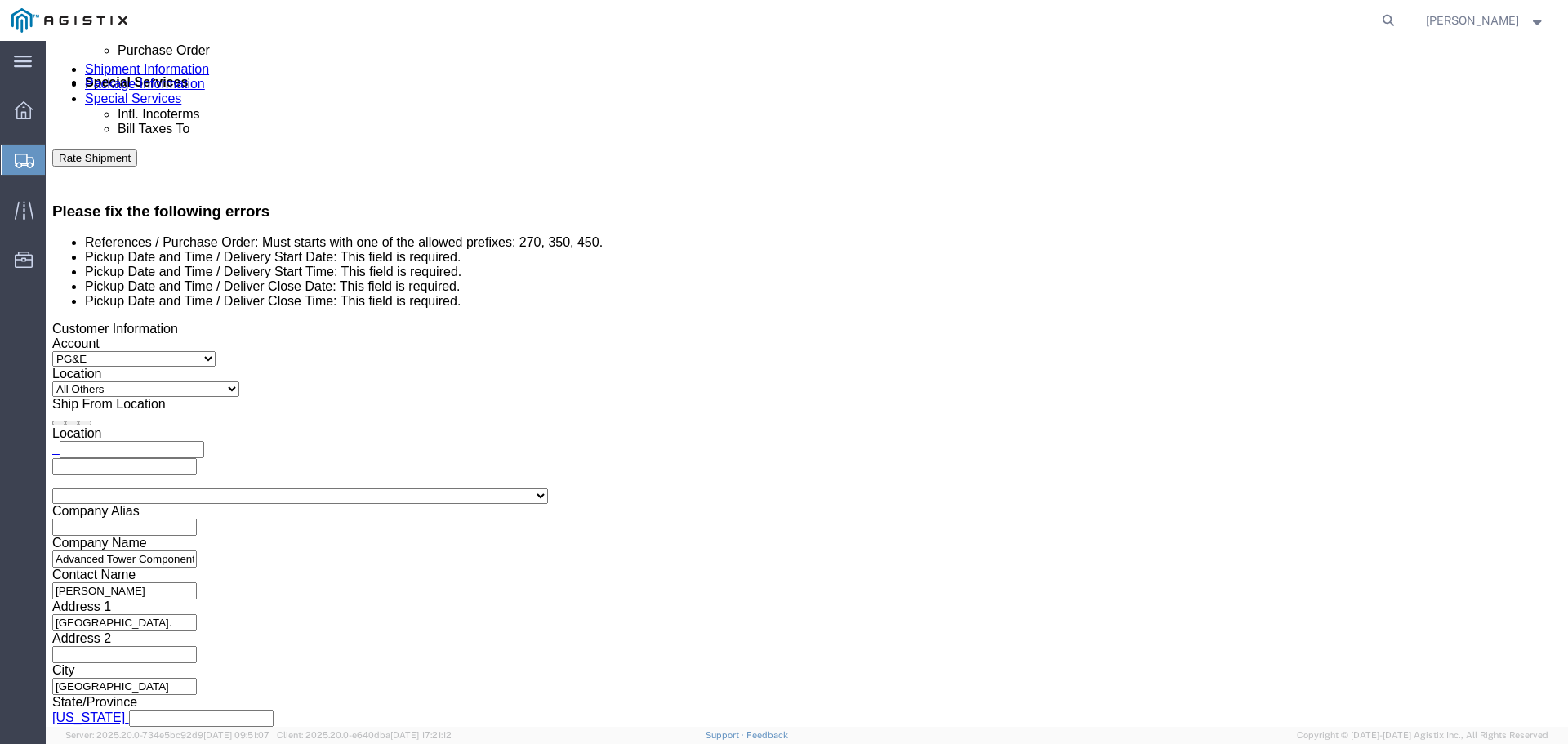
click button "Continue"
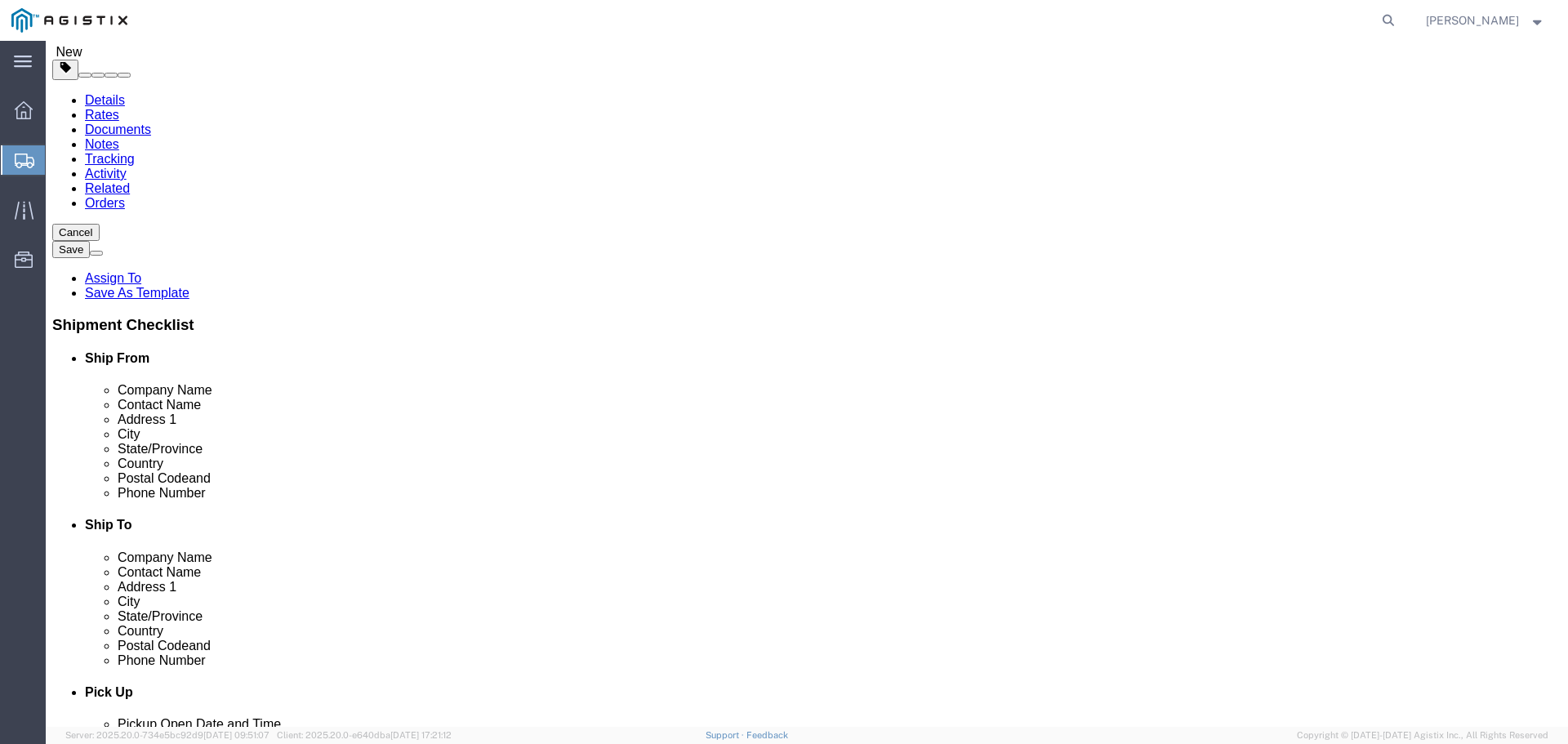
scroll to position [0, 0]
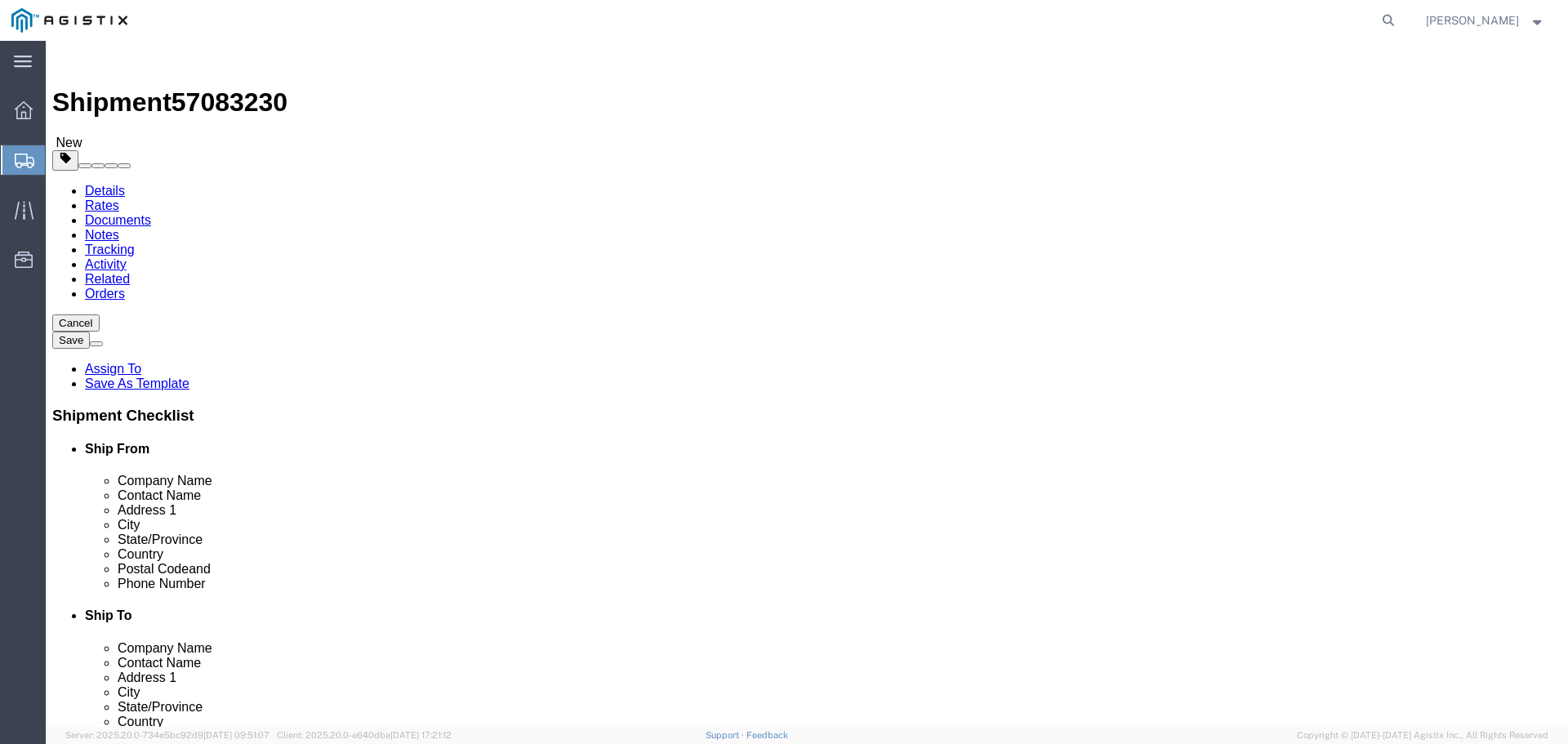
click button "Cancel"
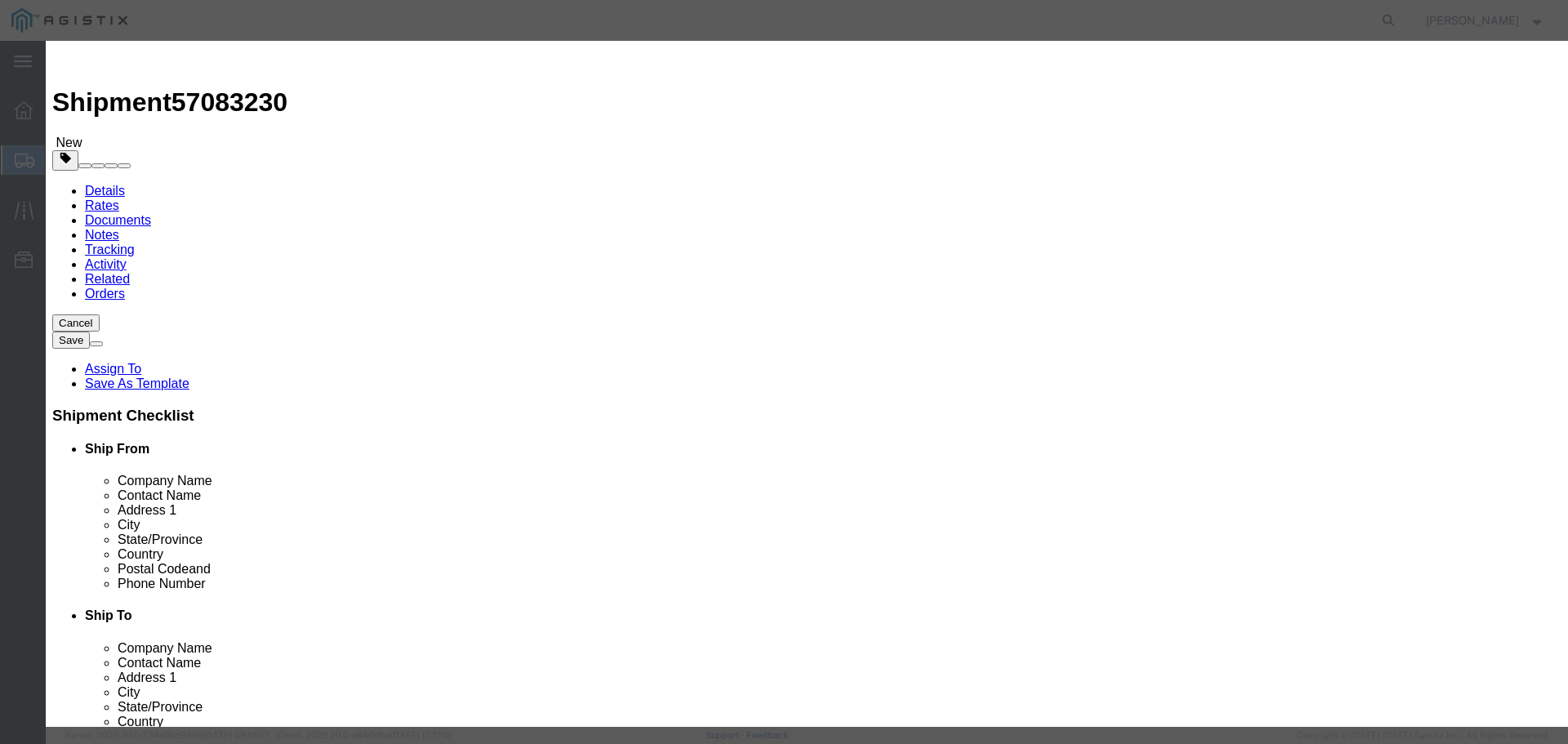
click button "Yes"
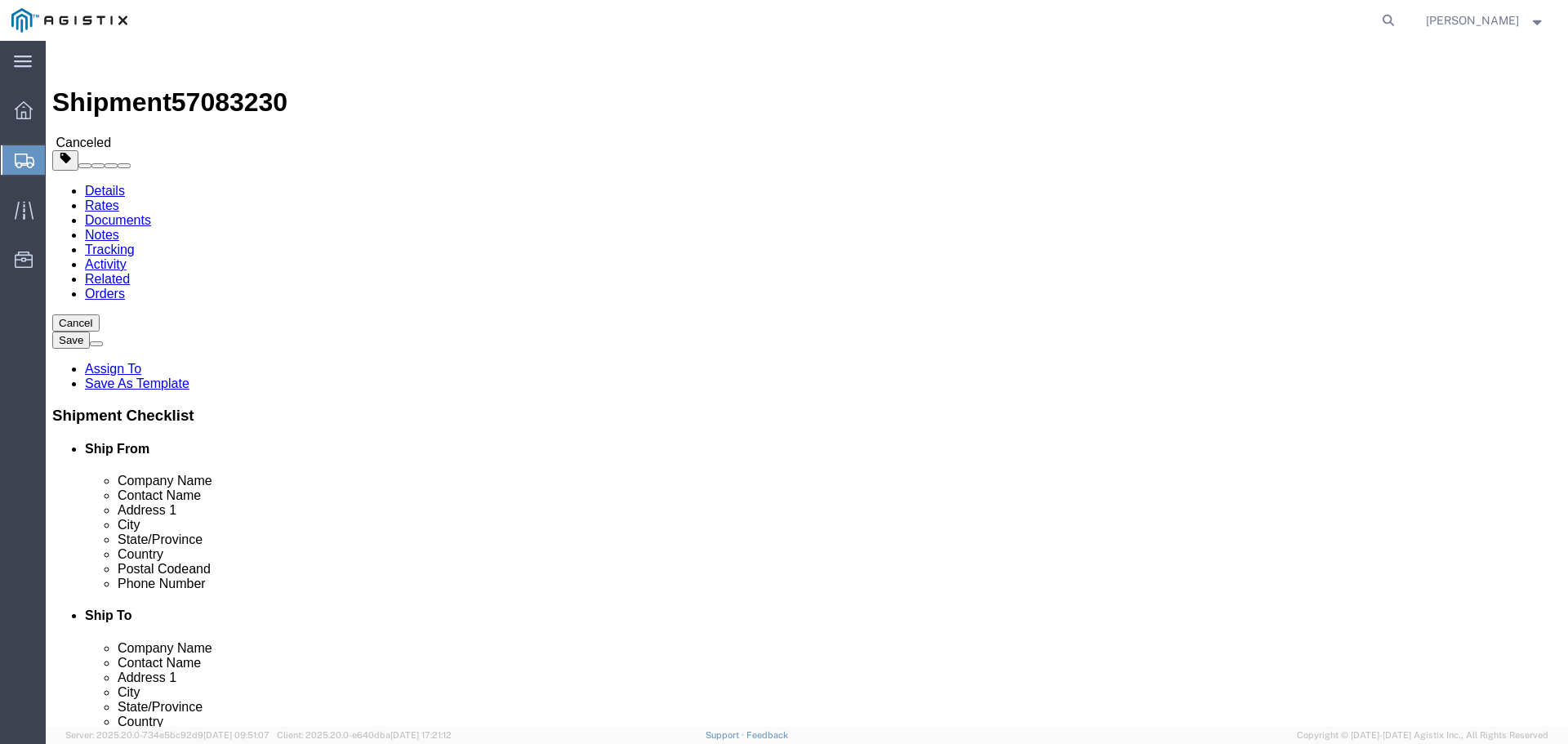
click button "Cancel"
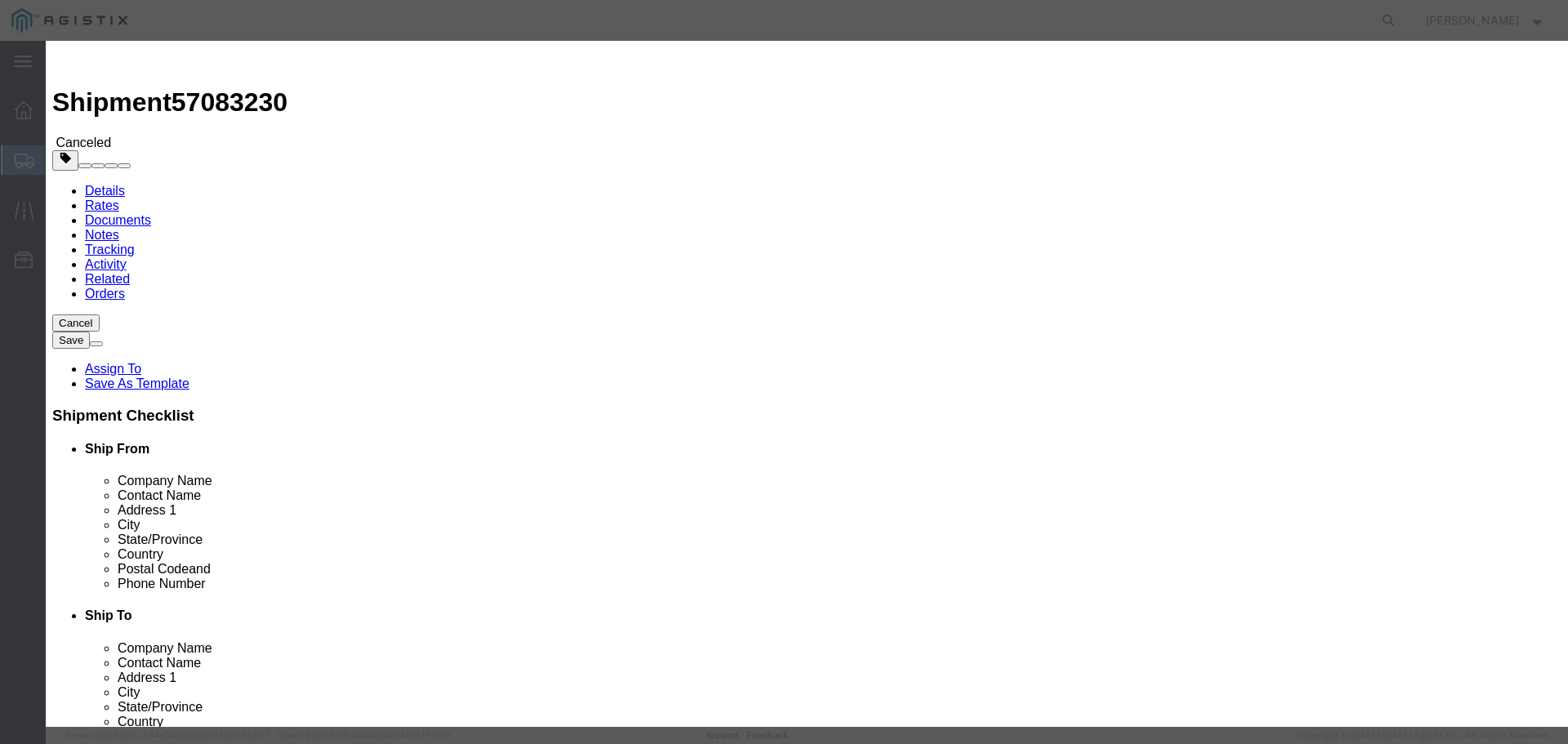
click button "Yes"
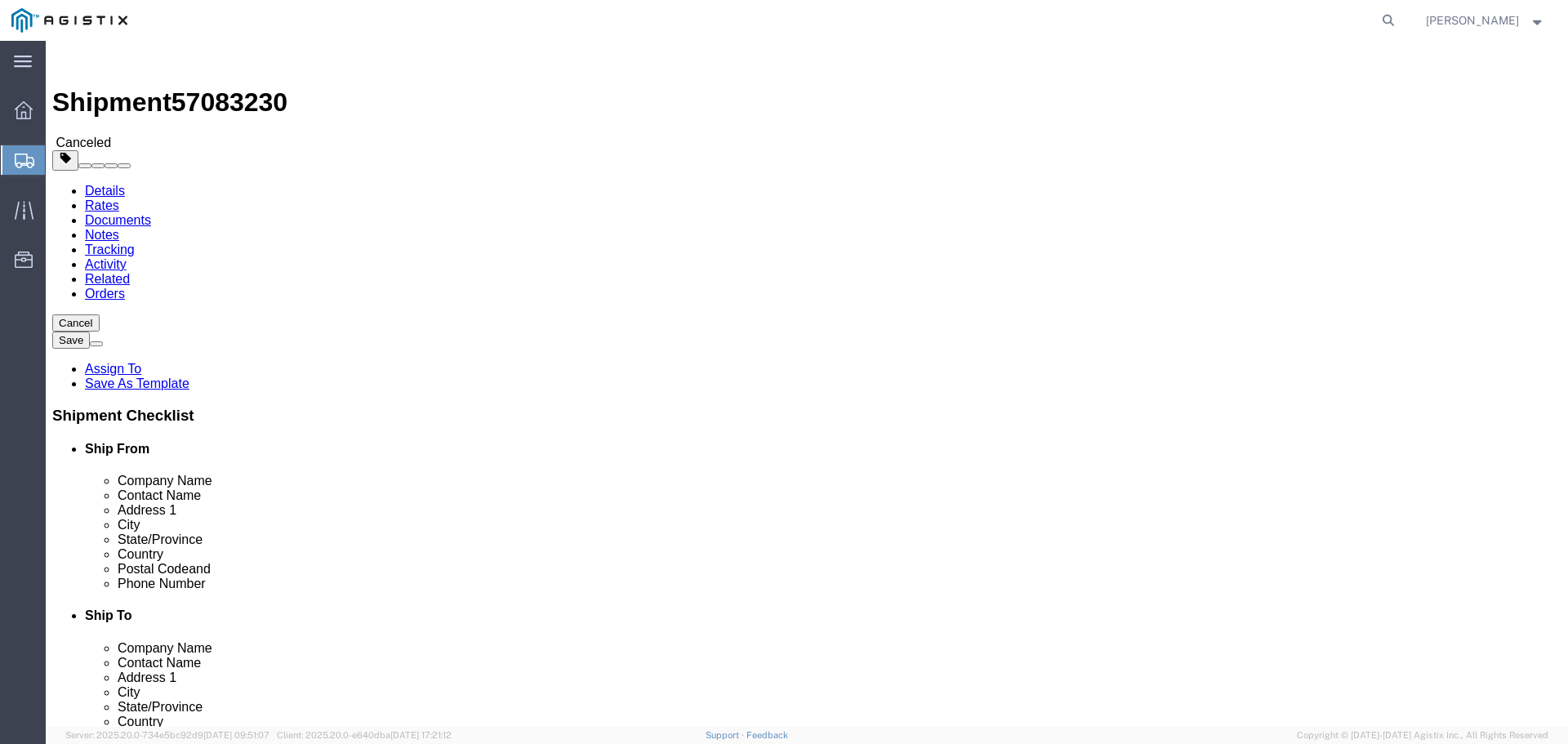
click at [14, 161] on div at bounding box center [23, 160] width 46 height 29
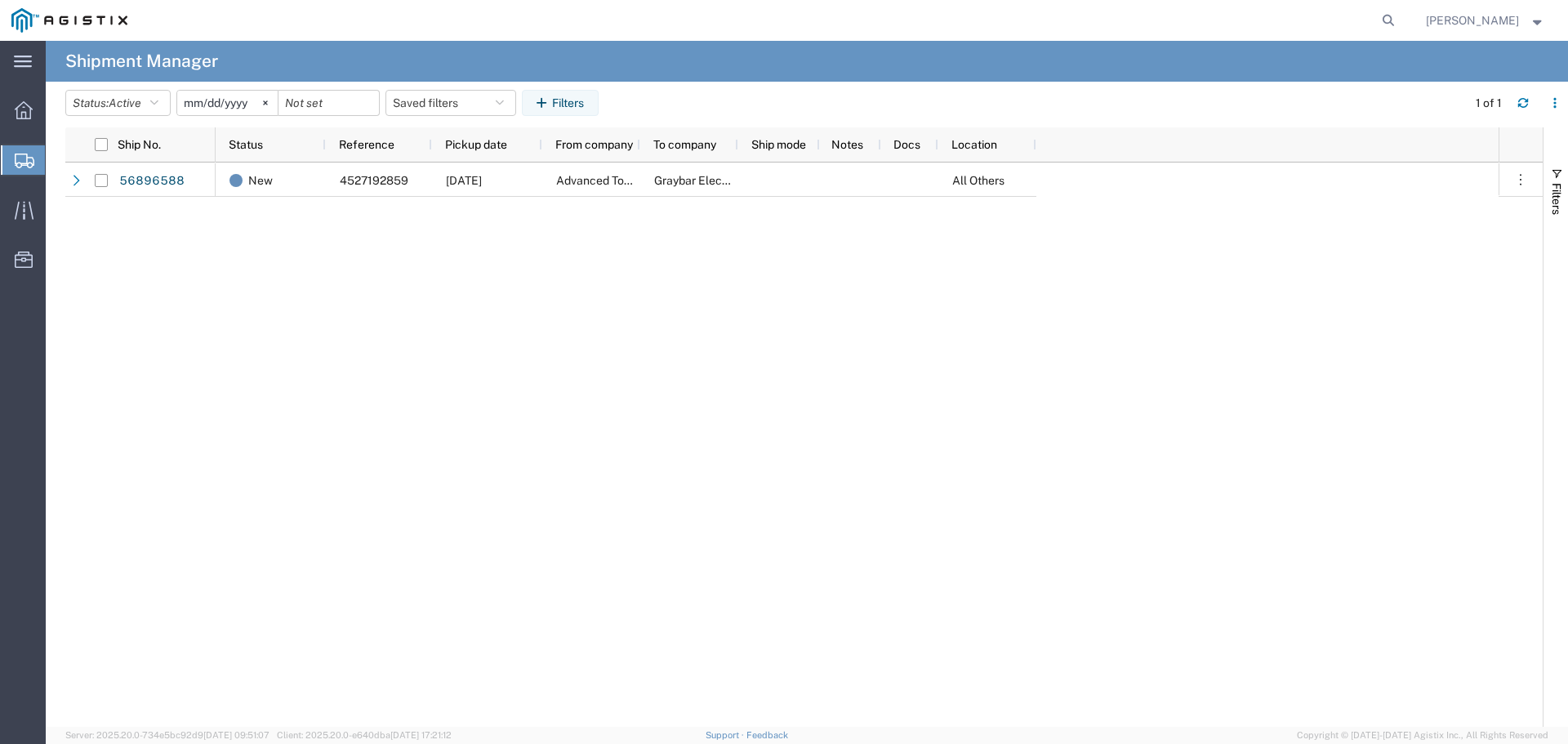
click at [0, 0] on span "Create Shipment" at bounding box center [0, 0] width 0 height 0
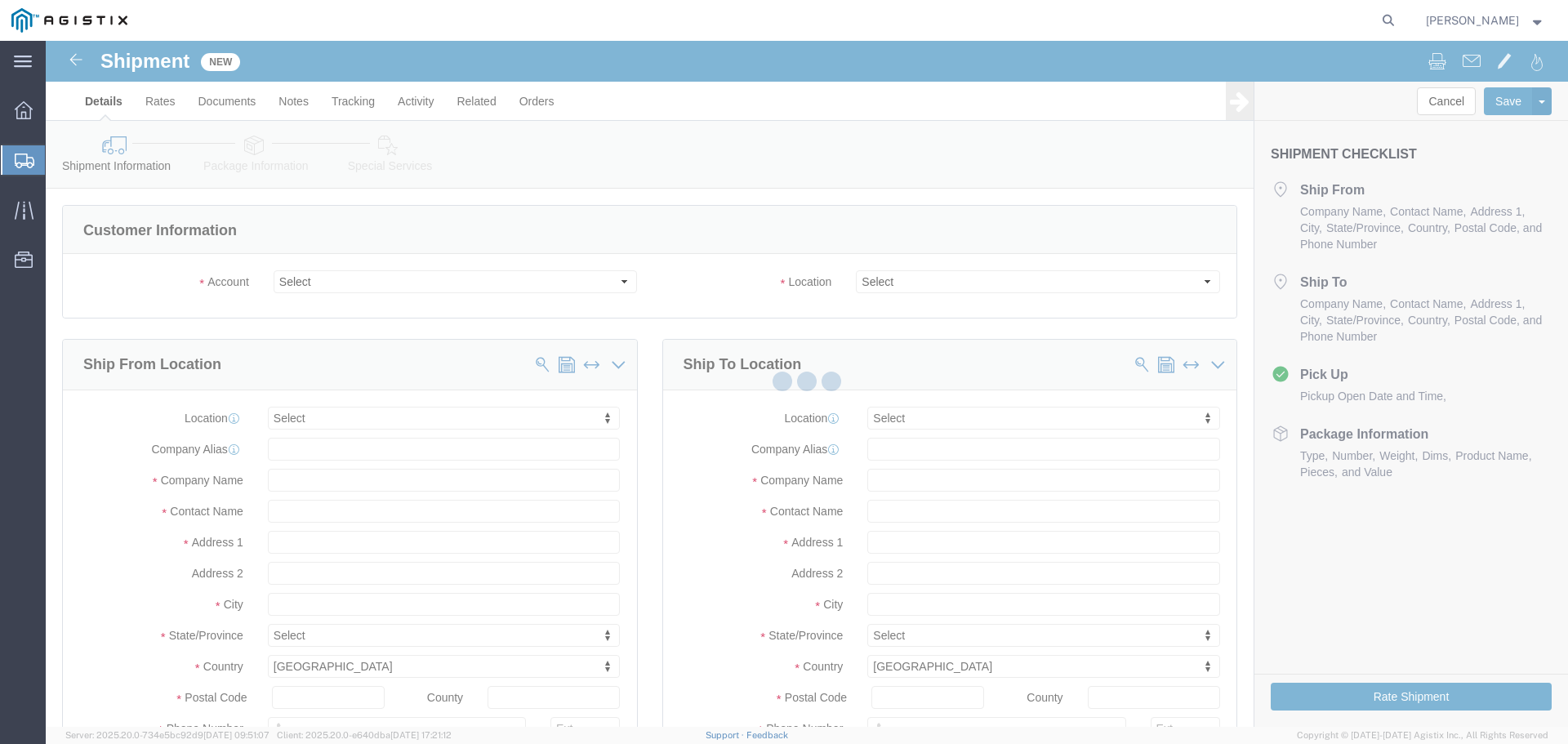
click at [15, 157] on icon at bounding box center [25, 161] width 20 height 15
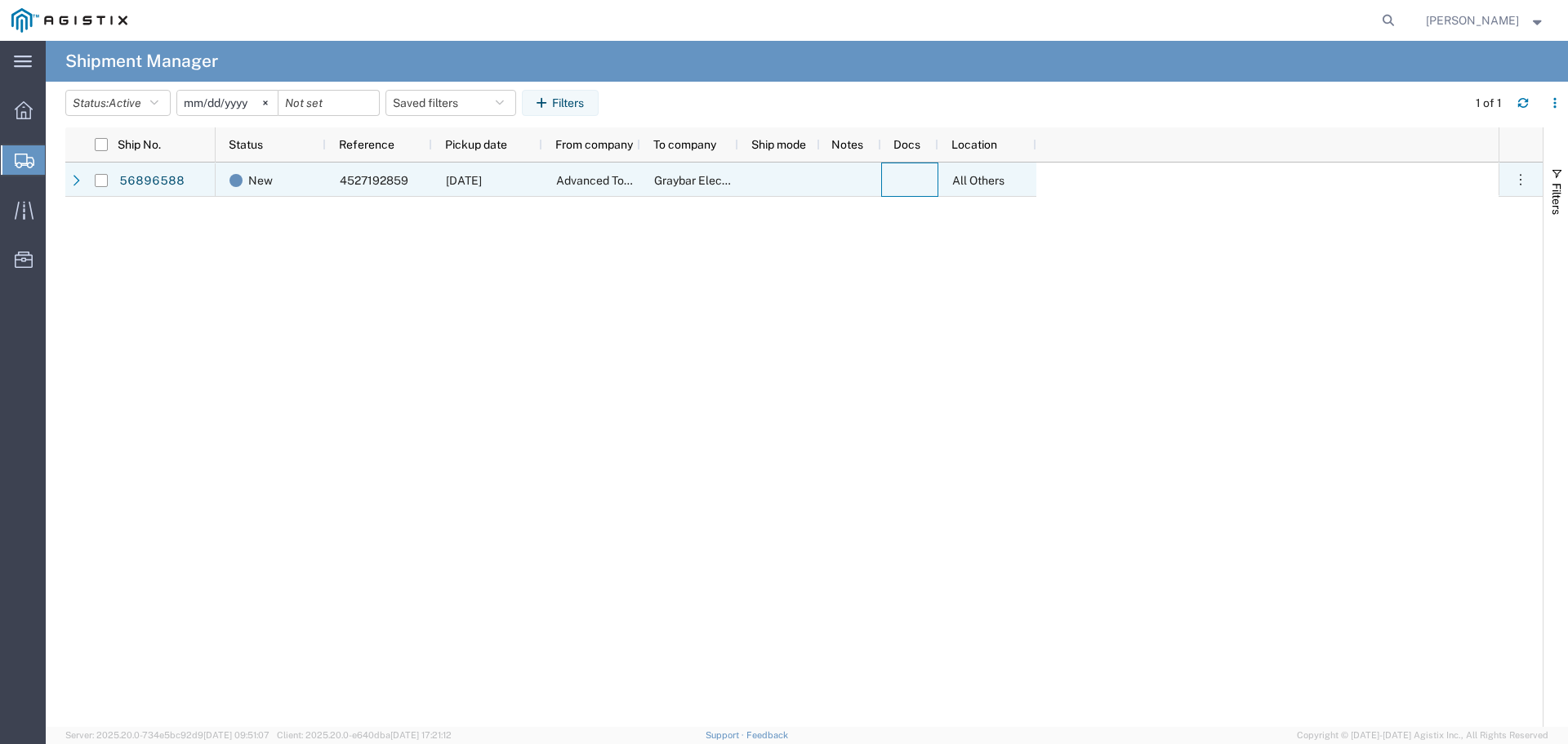
click at [887, 182] on div at bounding box center [909, 179] width 57 height 34
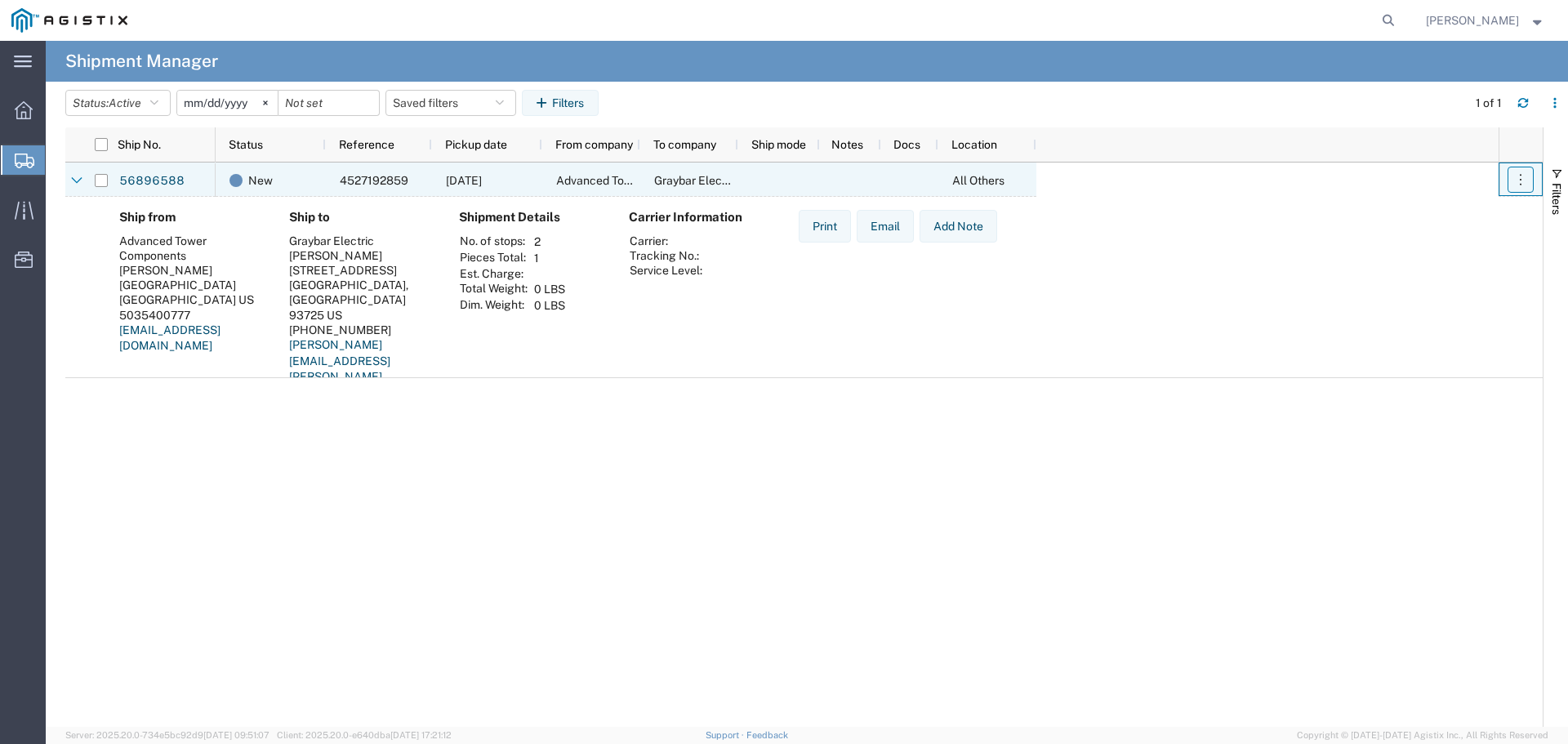
click at [1521, 175] on icon "button" at bounding box center [1521, 179] width 2 height 11
click at [1457, 275] on link "Cancel shipment" at bounding box center [1442, 282] width 146 height 29
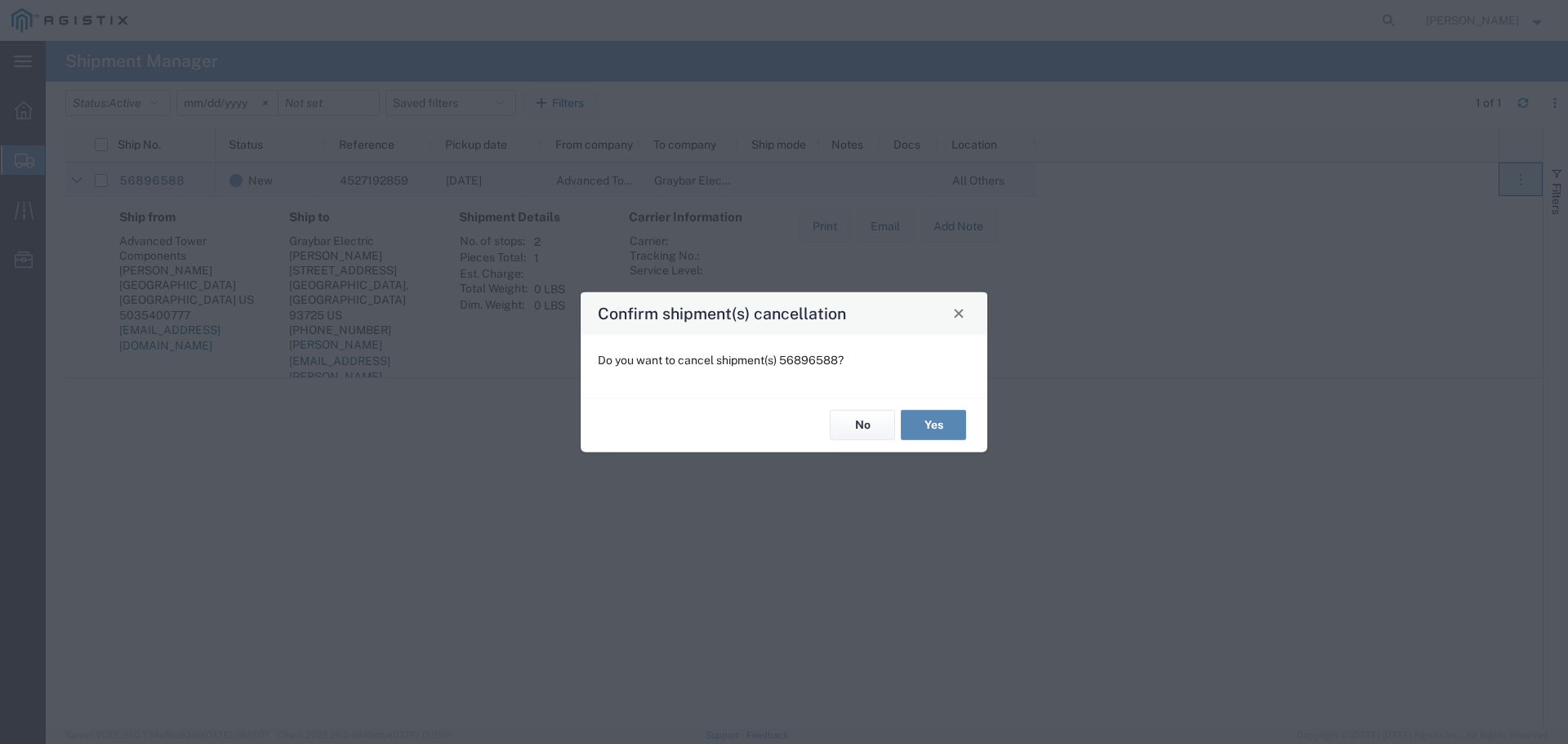
click at [952, 424] on button "Yes" at bounding box center [933, 425] width 66 height 30
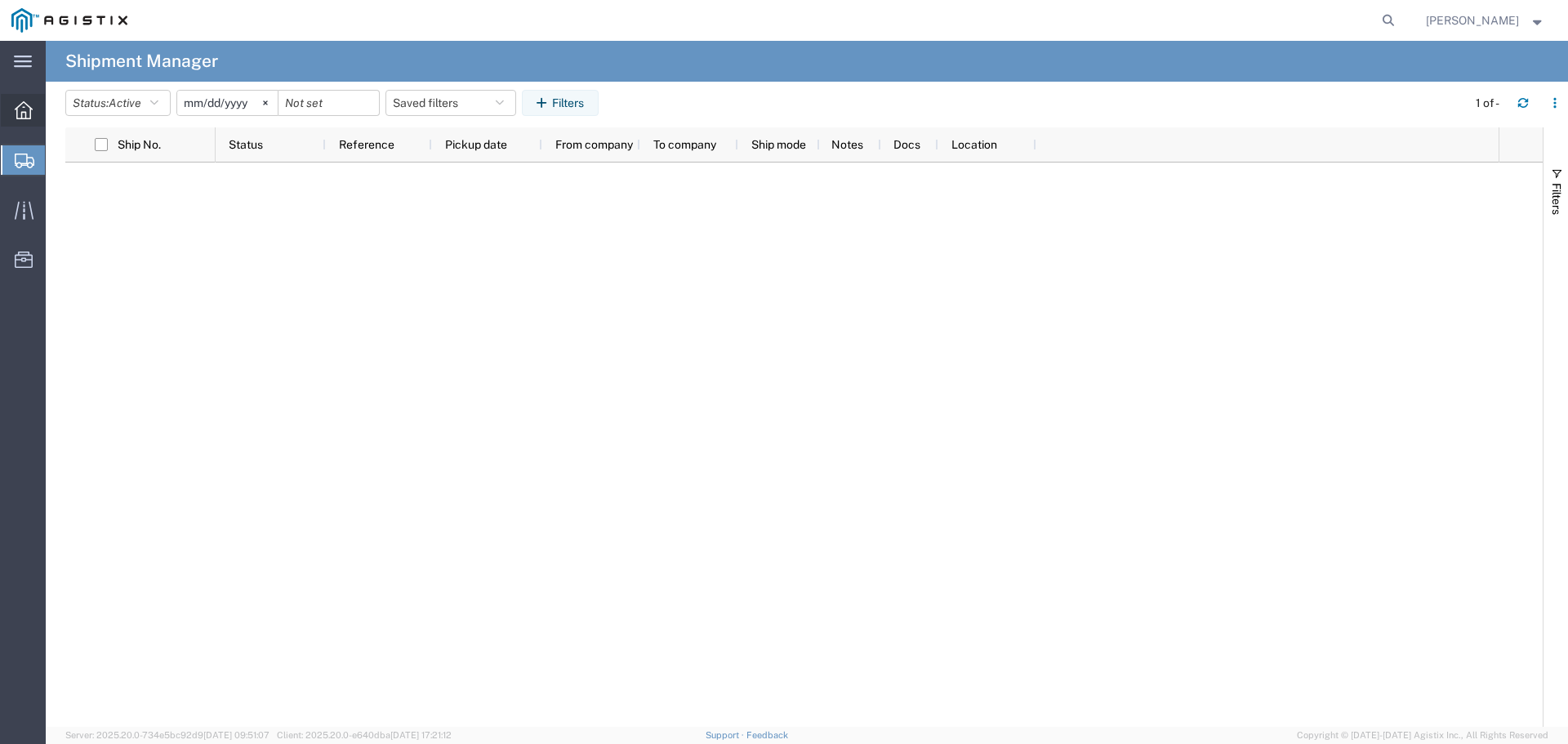
click at [57, 108] on span "Overview" at bounding box center [51, 110] width 12 height 32
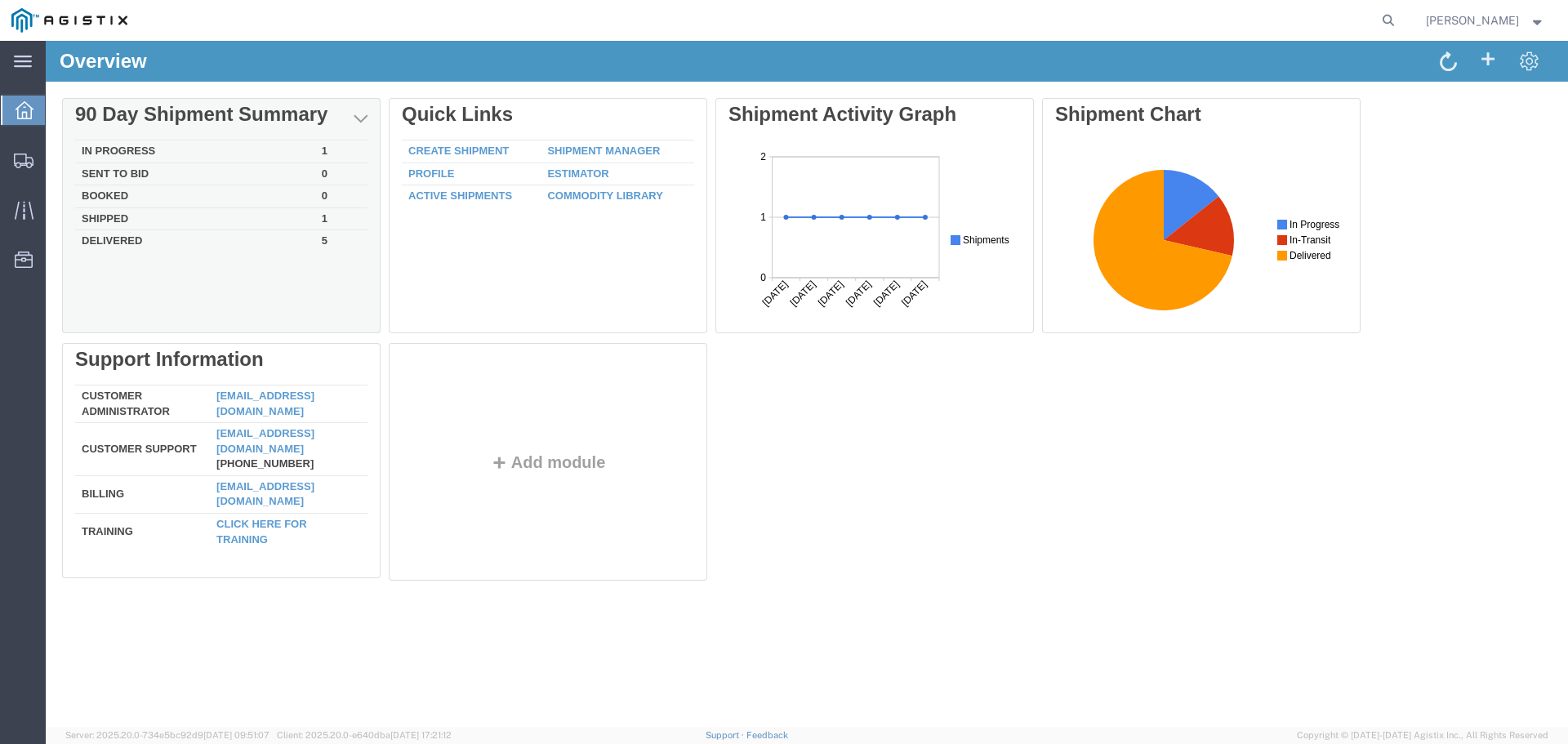
click at [127, 153] on td "In Progress" at bounding box center [195, 151] width 240 height 22
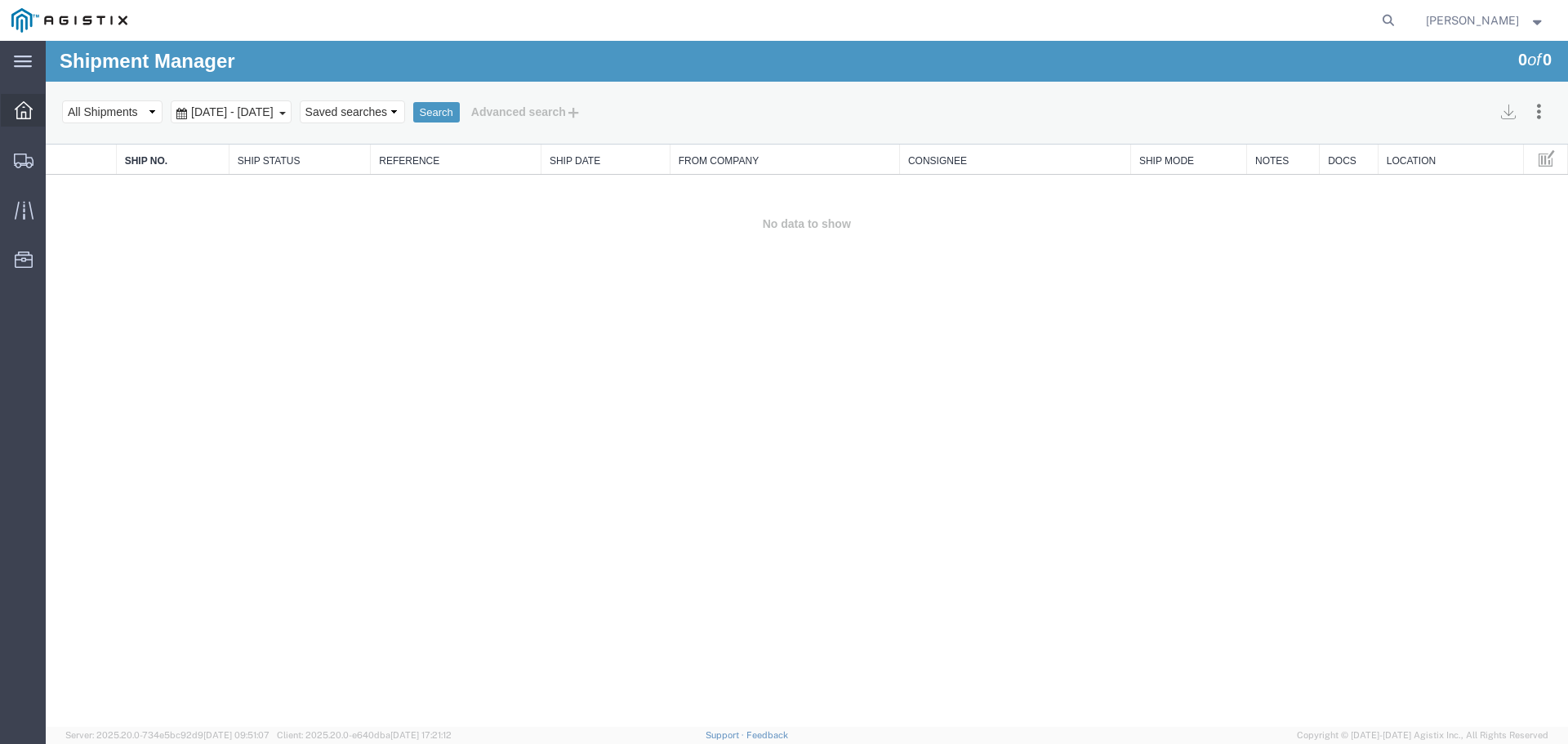
click at [22, 108] on icon at bounding box center [24, 111] width 18 height 18
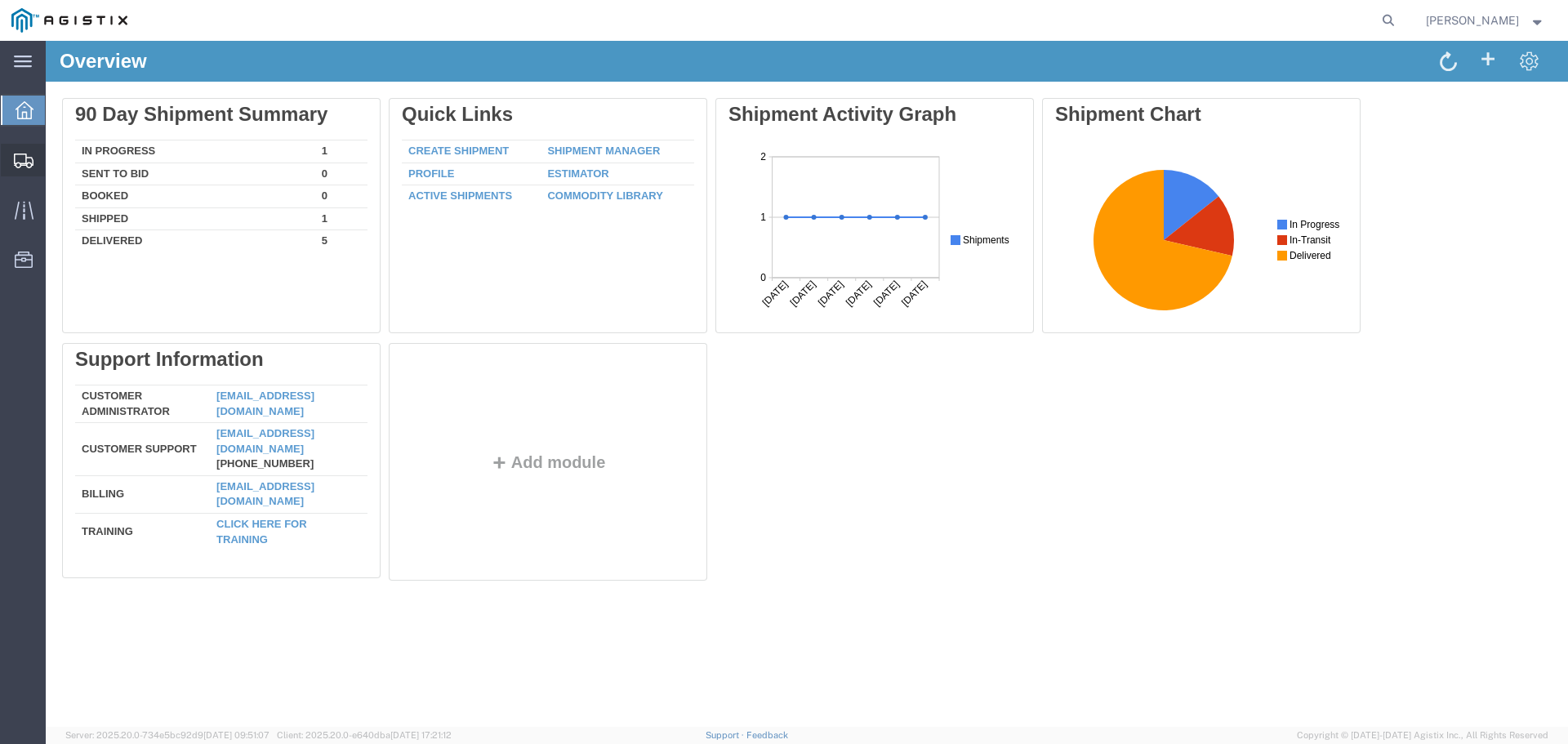
click at [0, 0] on span "Create Shipment" at bounding box center [0, 0] width 0 height 0
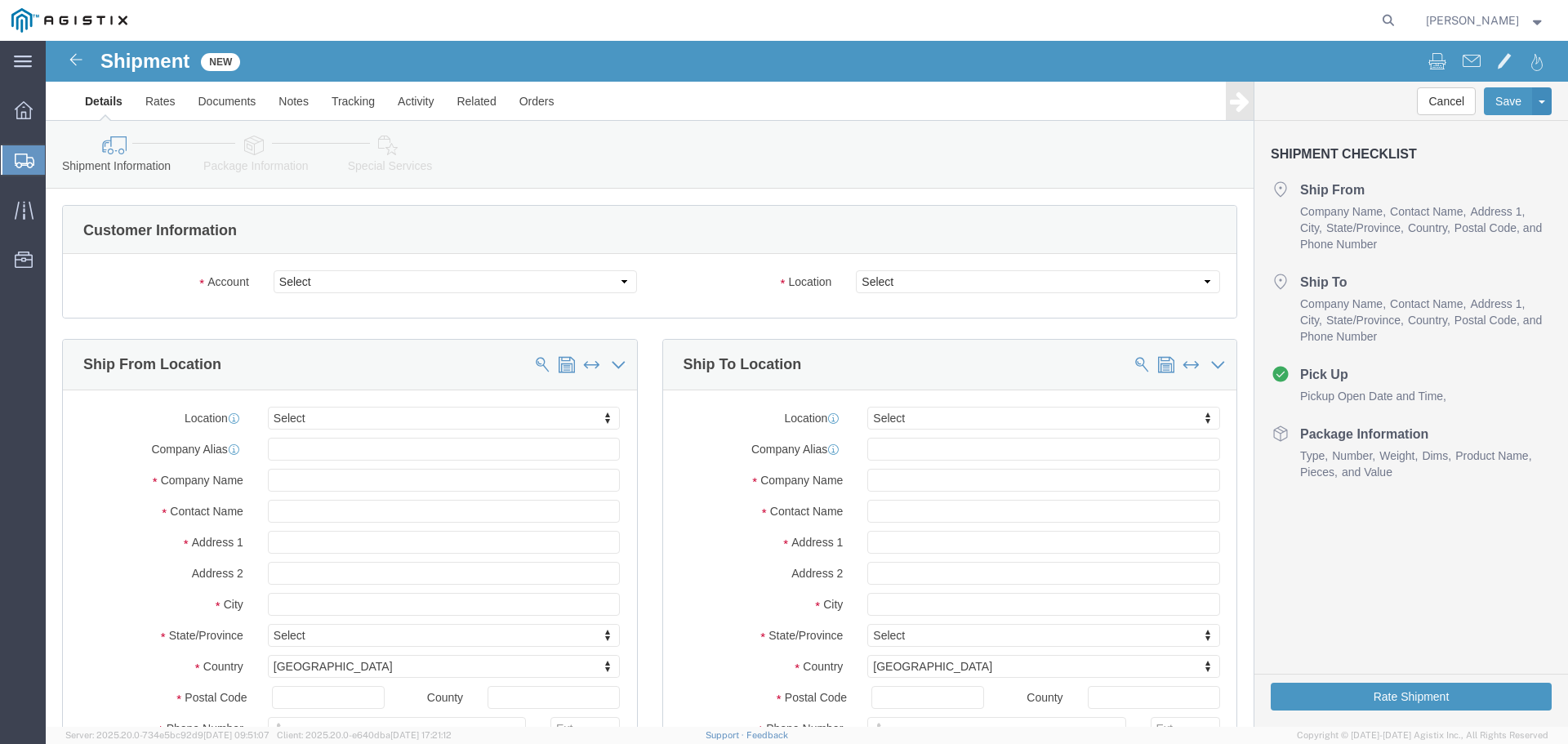
select select
click select "Select Advanced Tower Components PG&E"
select select "9596"
click select "Select Advanced Tower Components PG&E"
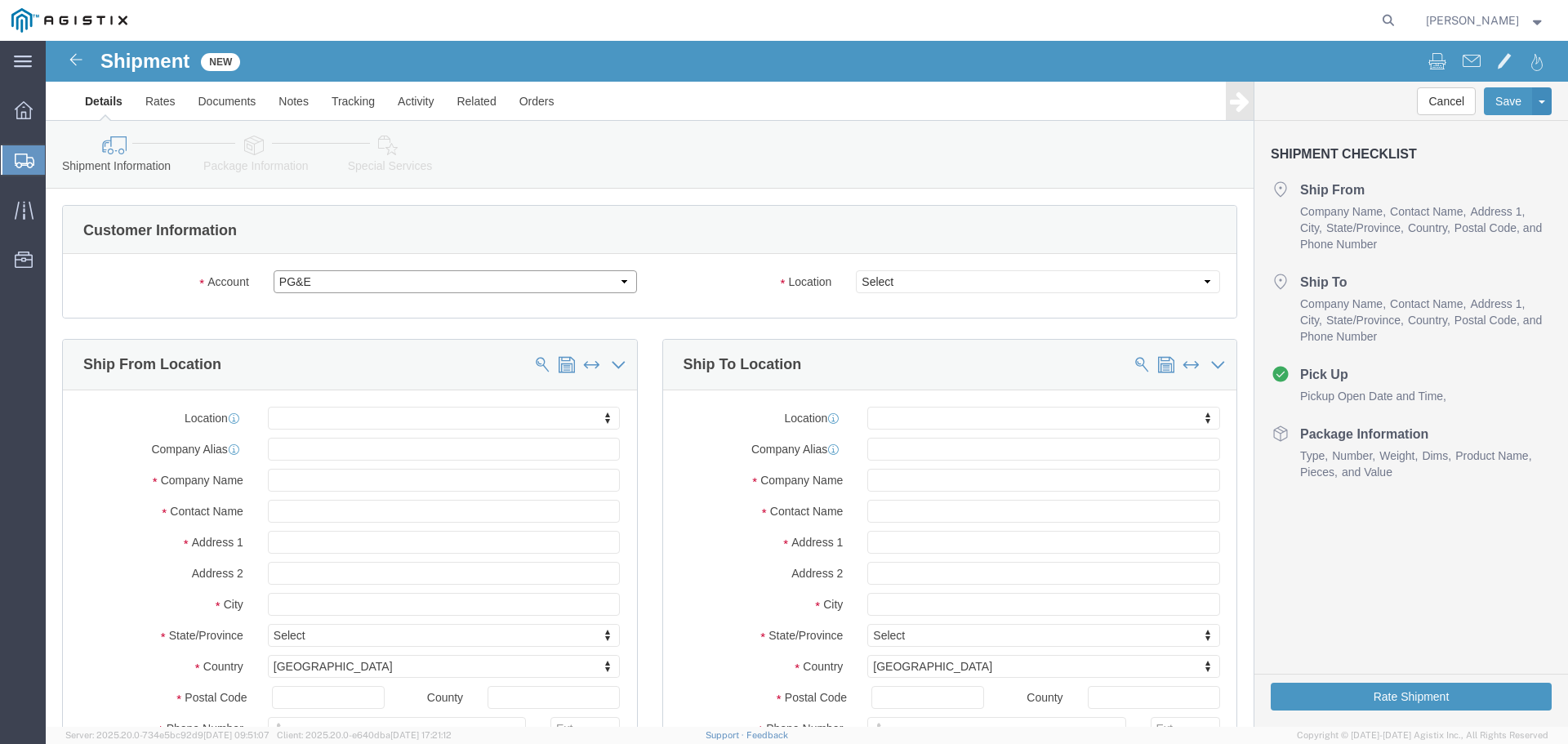
select select
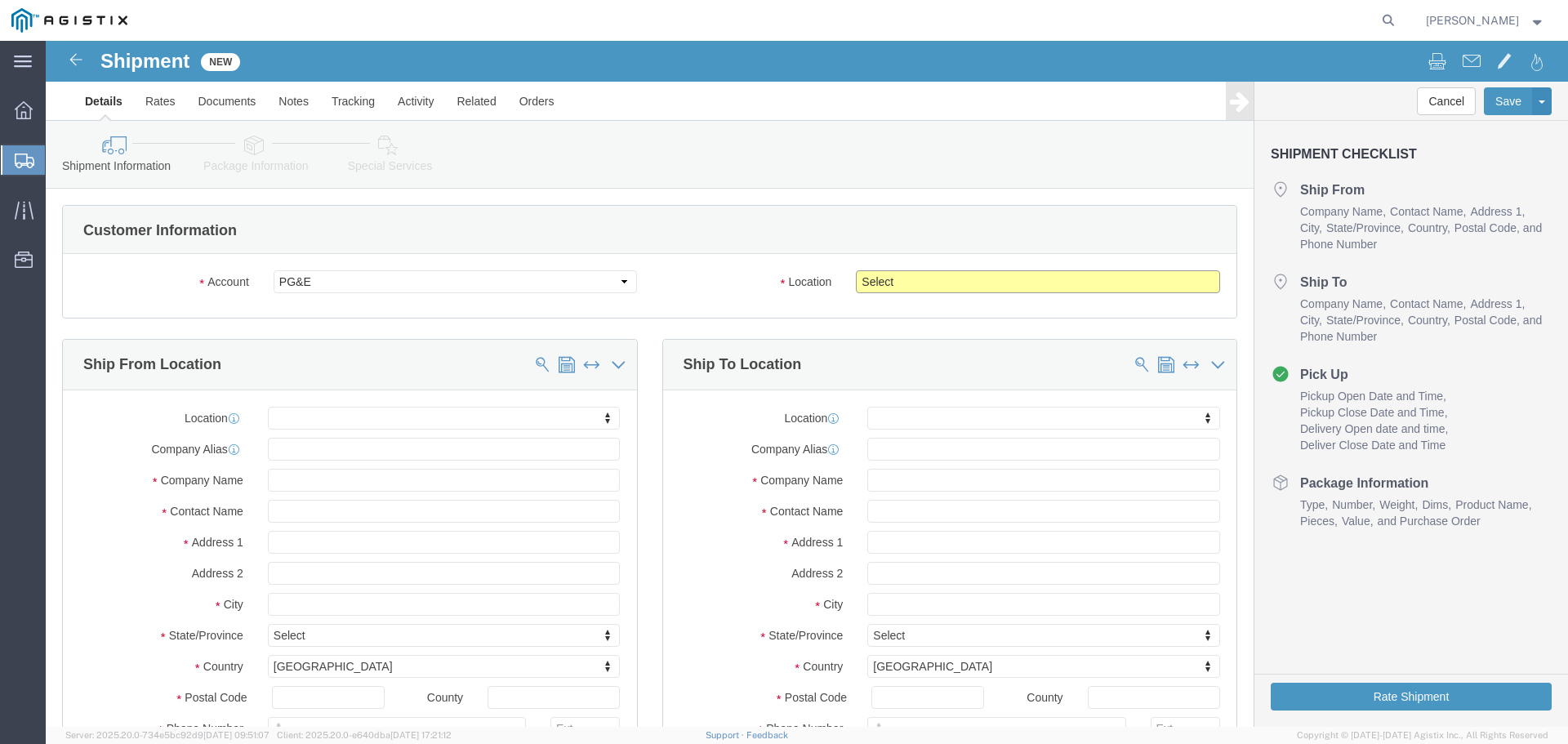
click select "Select All Others [GEOGRAPHIC_DATA] [GEOGRAPHIC_DATA] [GEOGRAPHIC_DATA] [GEOGRA…"
select select "23082"
click select "Select All Others [GEOGRAPHIC_DATA] [GEOGRAPHIC_DATA] [GEOGRAPHIC_DATA] [GEOGRA…"
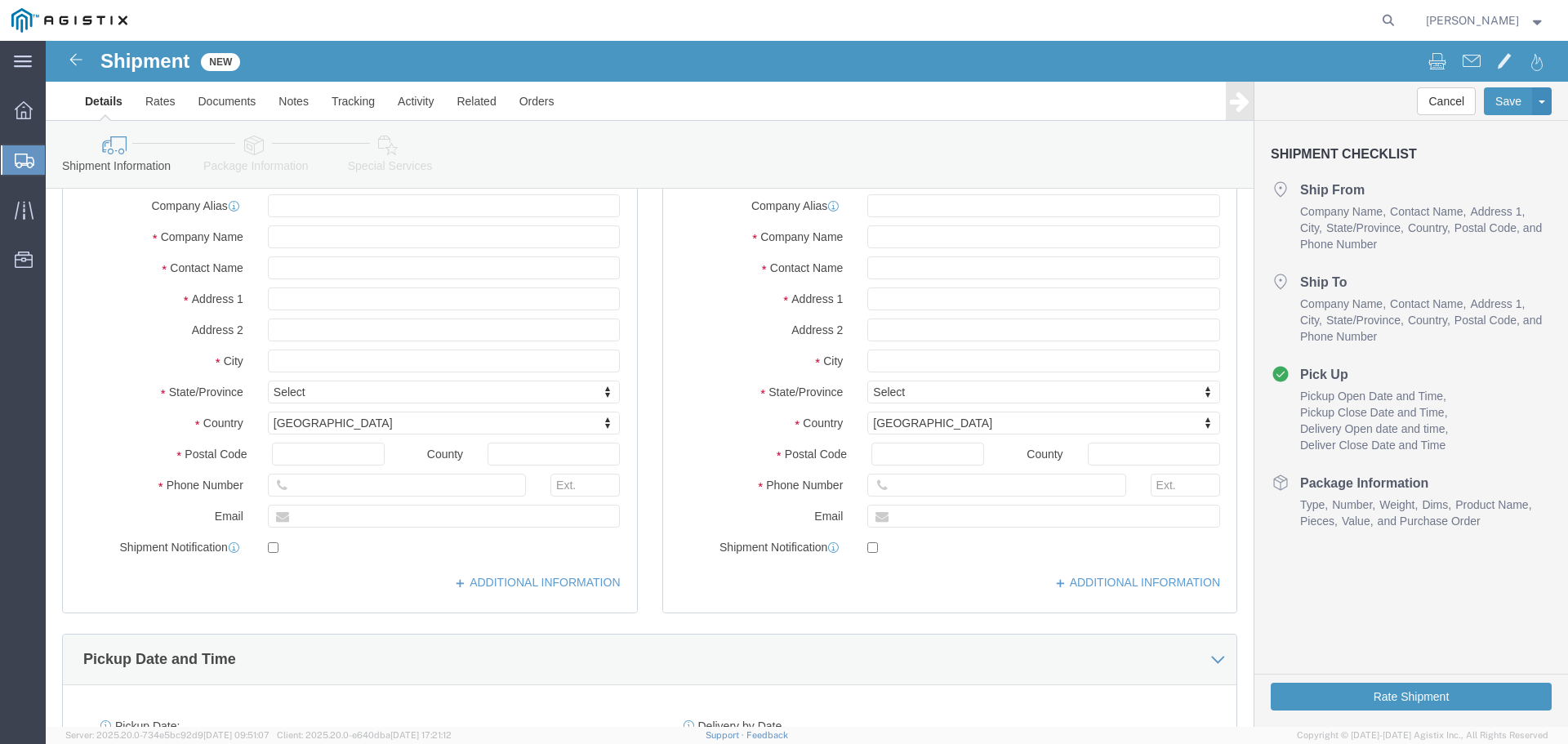
scroll to position [246, 0]
click input "text"
type input "Advanced Tower Components"
click input "text"
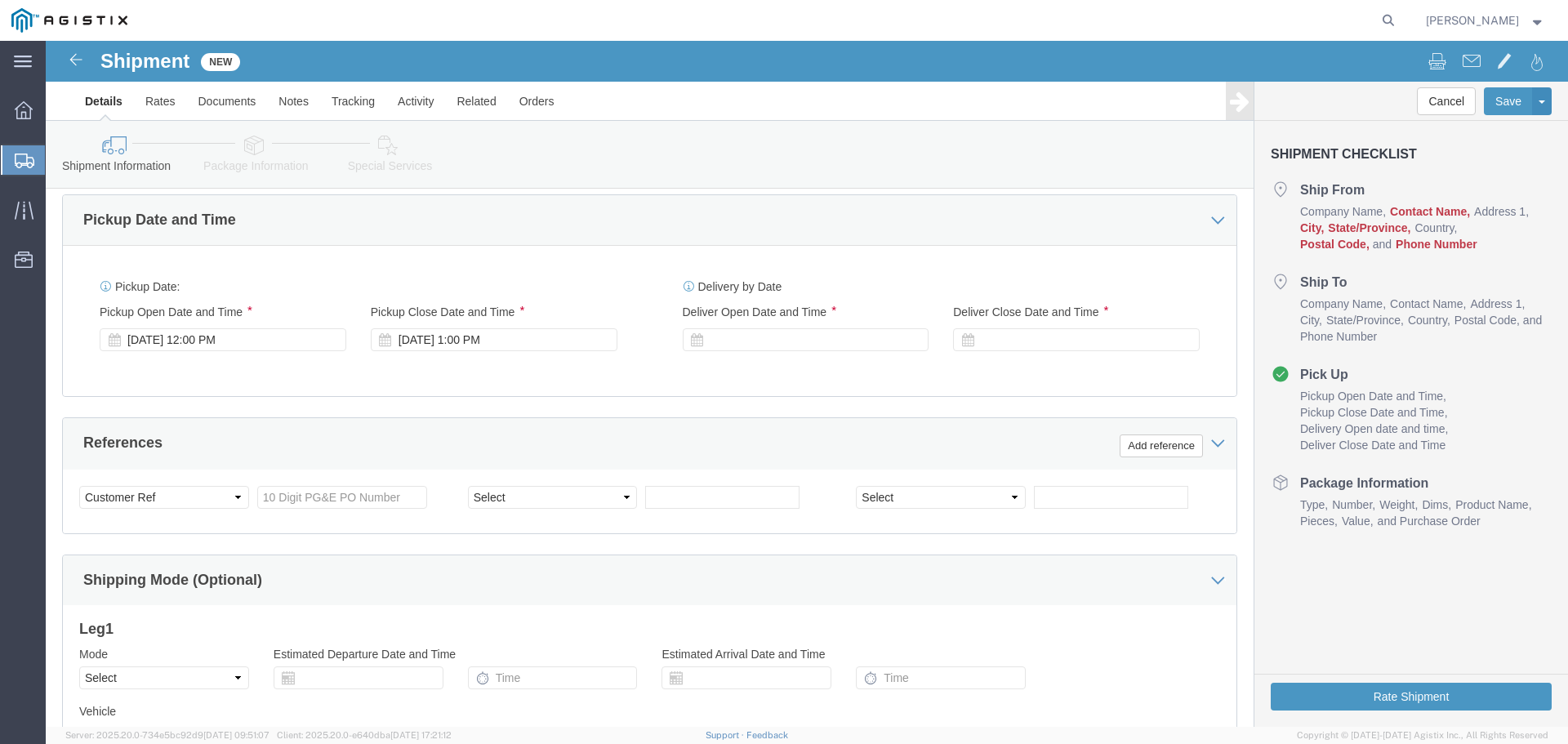
scroll to position [279, 0]
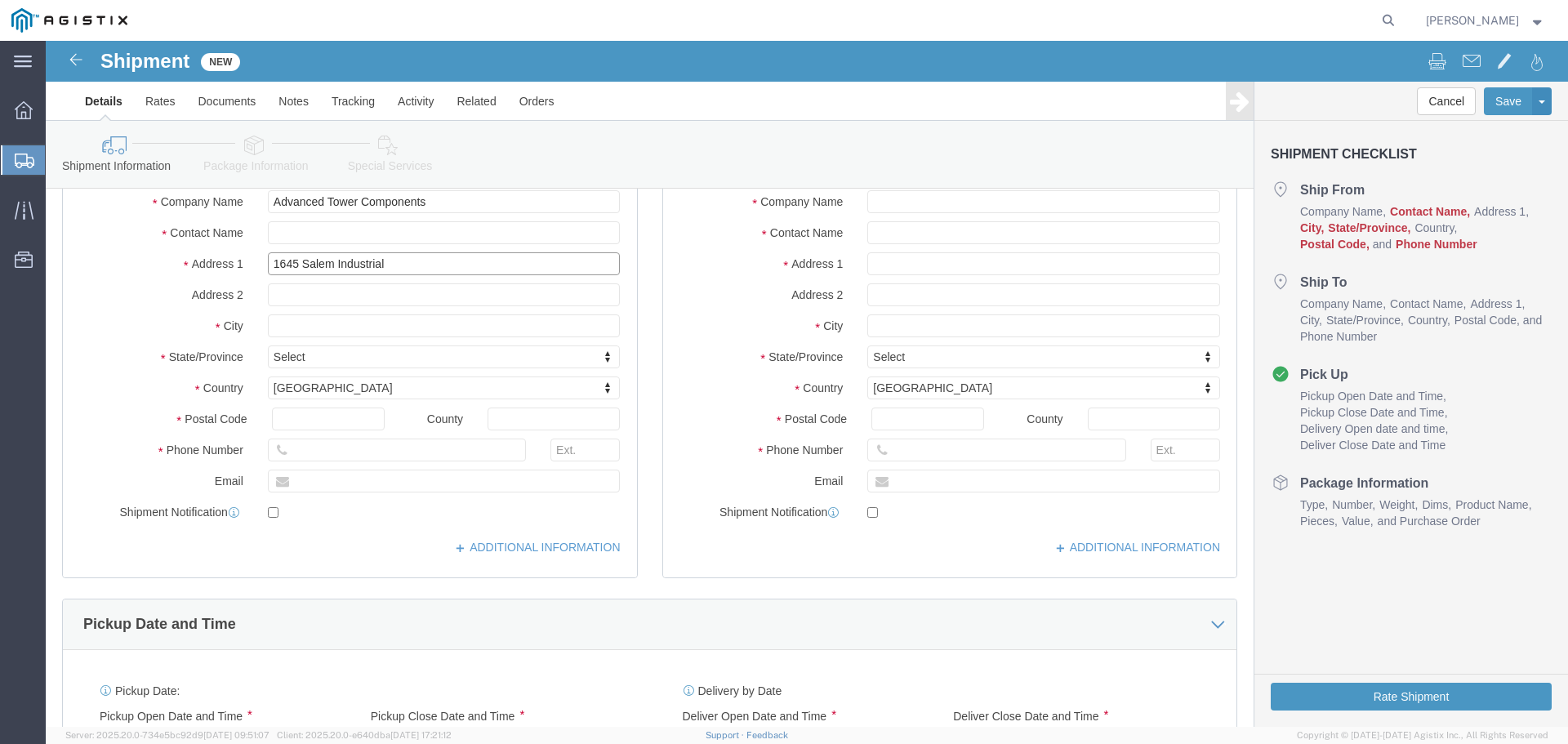
click input "1645 Salem Industrial"
type input "[GEOGRAPHIC_DATA]."
click input "text"
type input "[GEOGRAPHIC_DATA]"
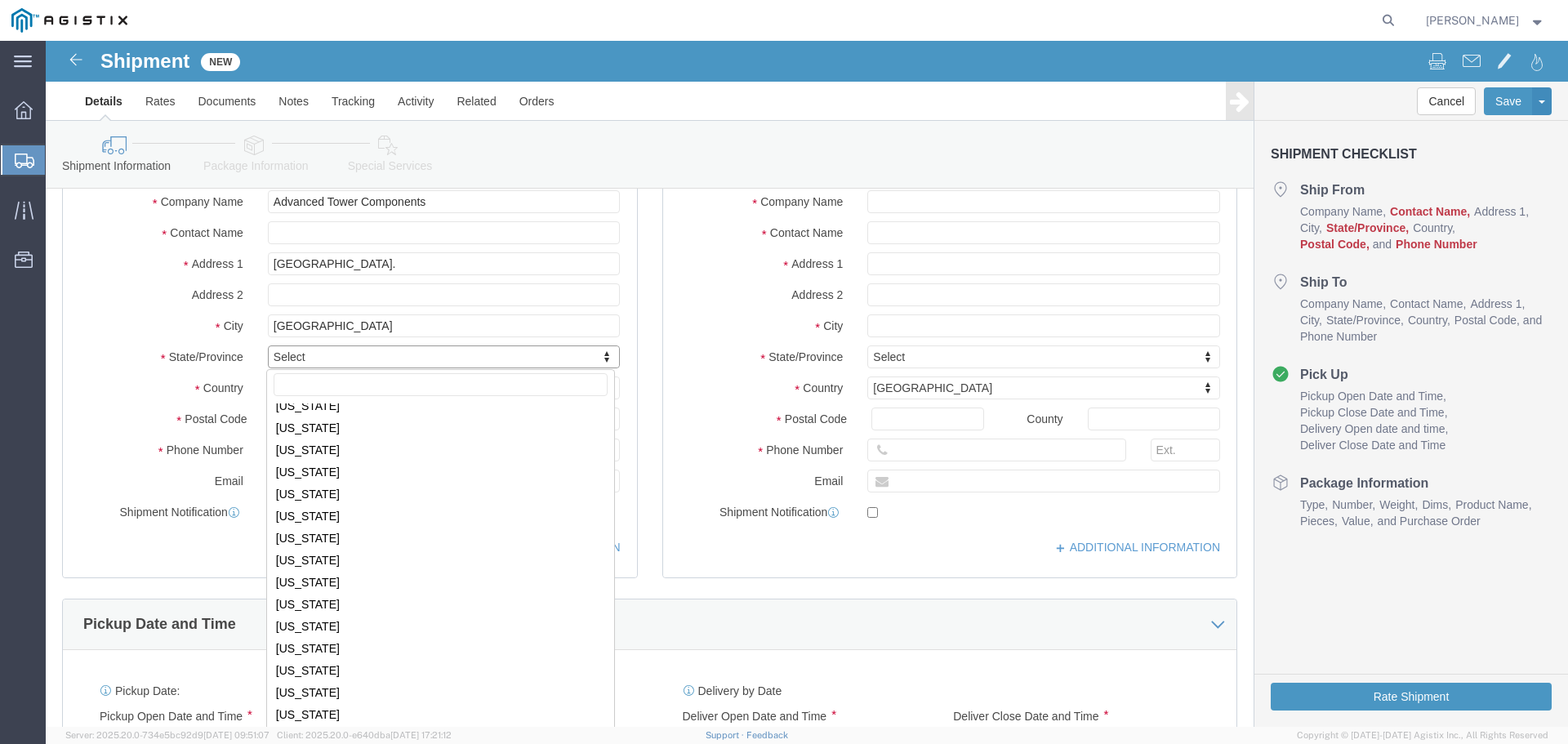
scroll to position [736, 0]
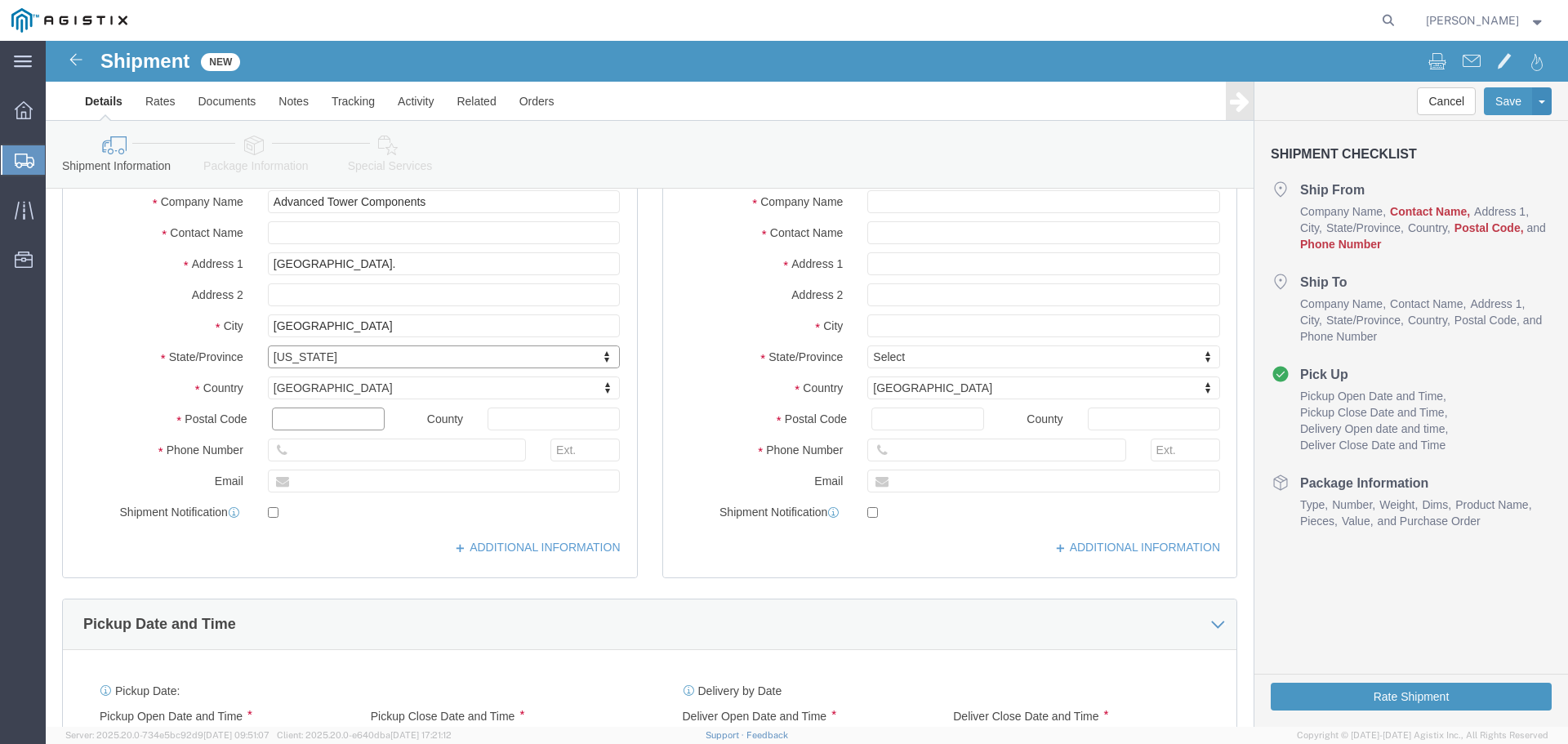
click input "text"
type input "97301"
click input "text"
type input "[PERSON_NAME]"
click input "text"
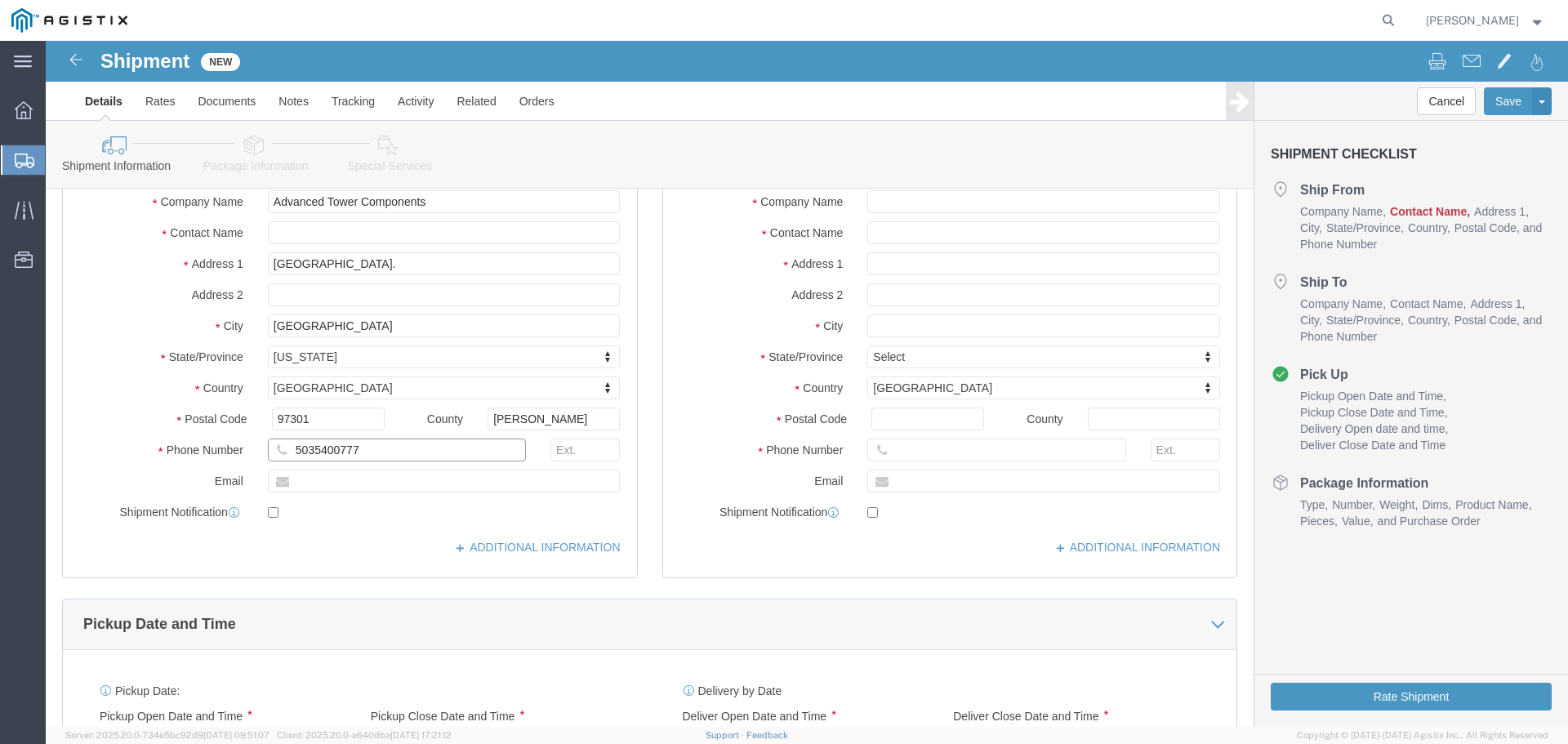
type input "5035400777"
click input "text"
type input "[EMAIL_ADDRESS][DOMAIN_NAME]"
click input "checkbox"
checkbox input "false"
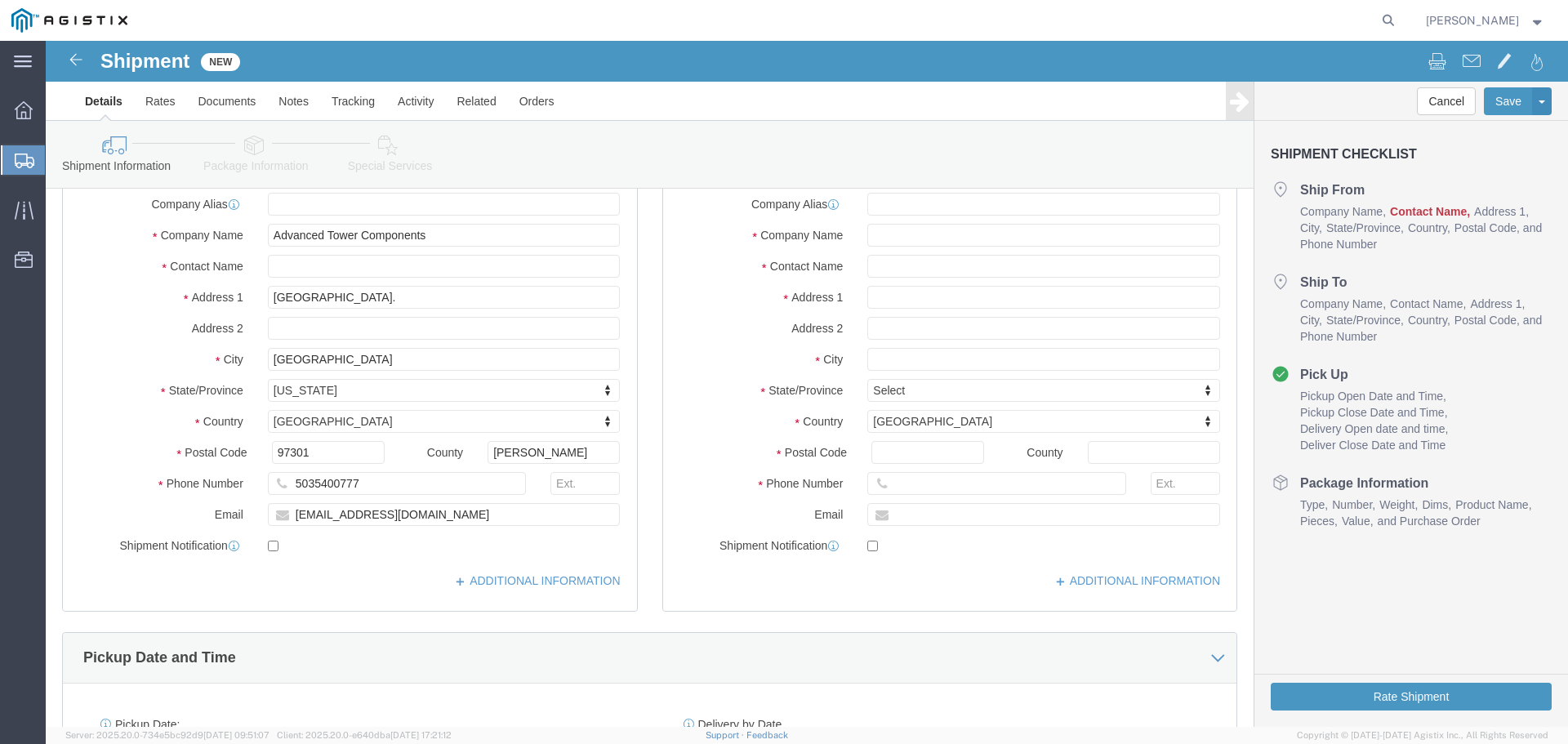
scroll to position [82, 0]
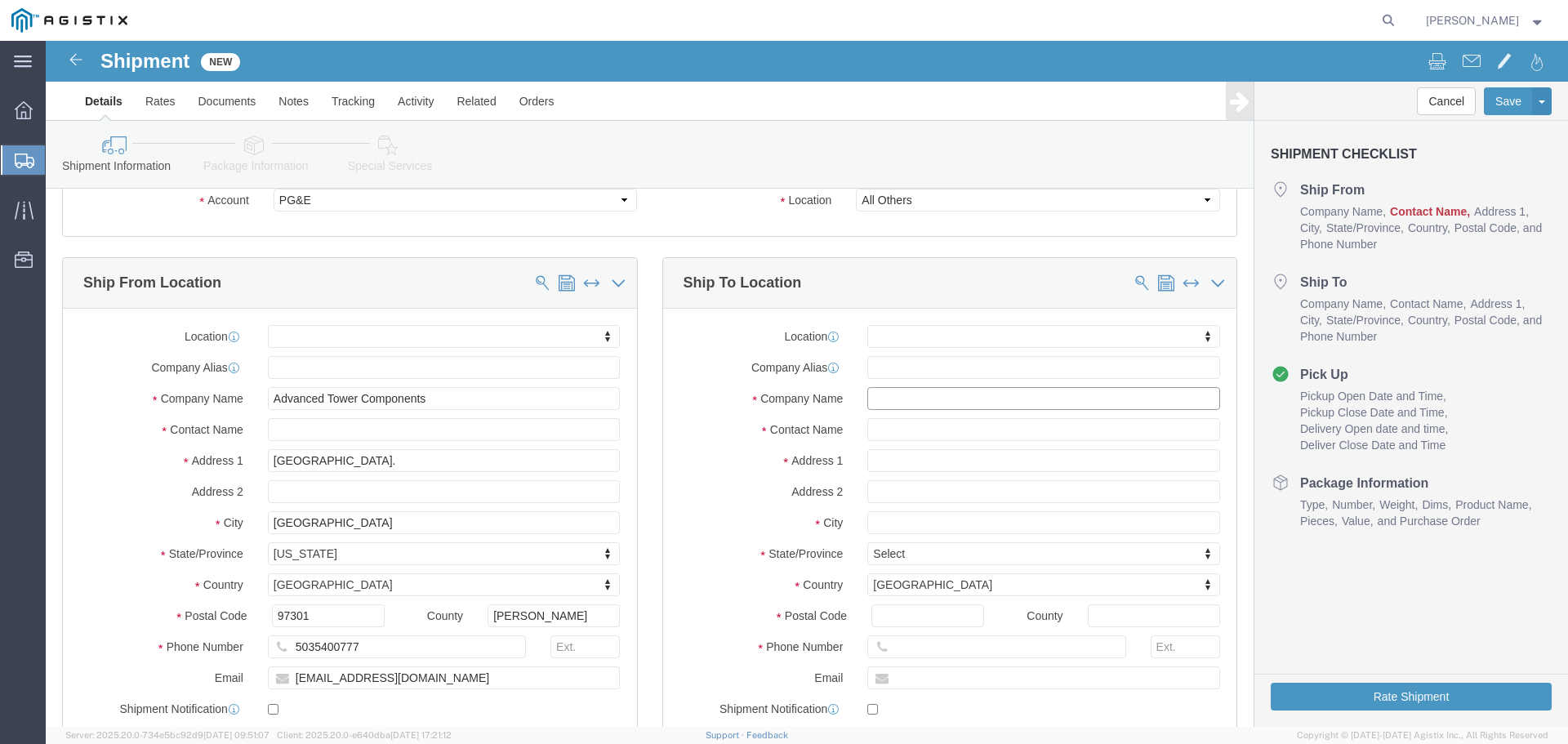
click input "text"
paste input "Graybar Electric"
type input "Graybar Electric"
click input "text"
type input "[PERSON_NAME]"
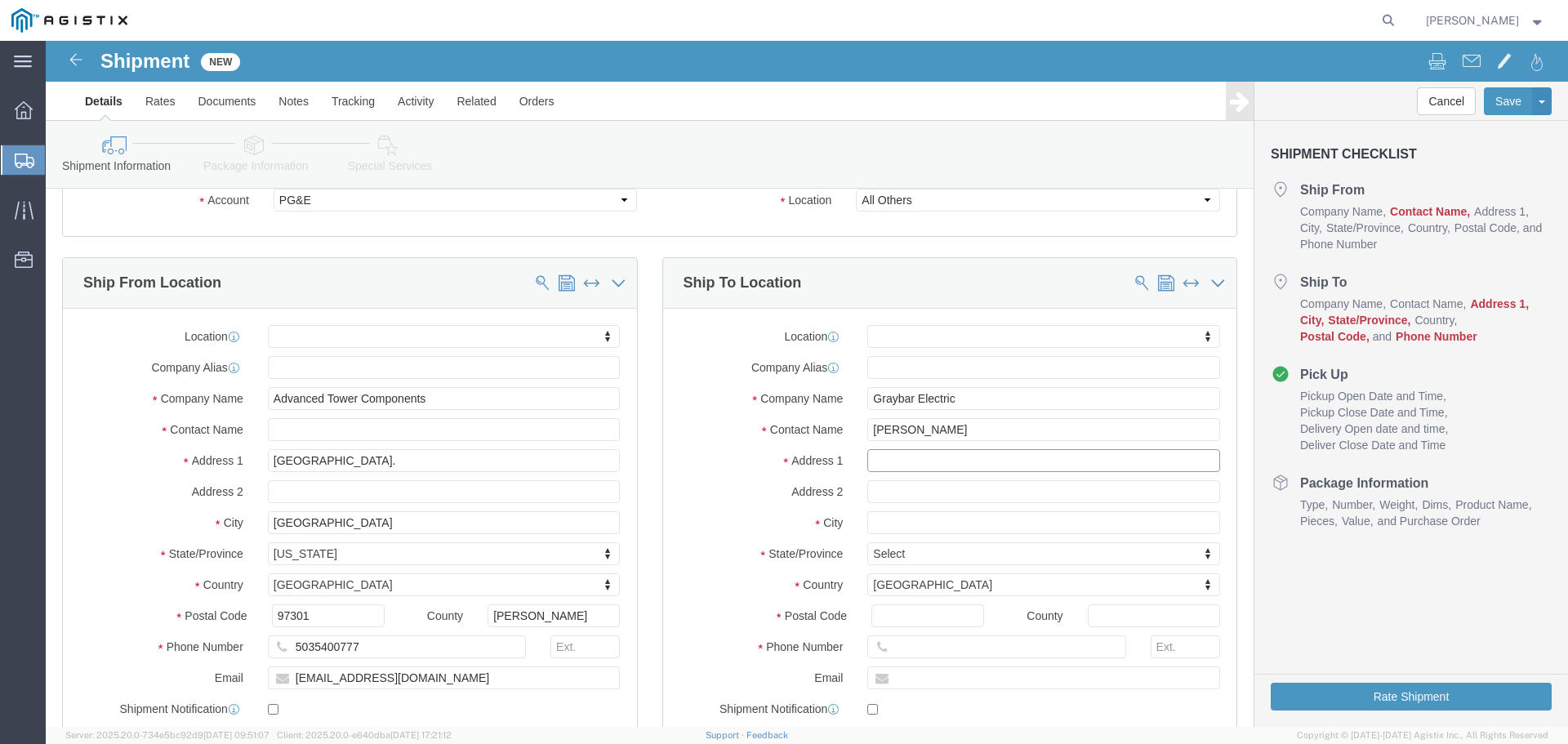
click input "text"
paste input "[STREET_ADDRESS]"
type input "[STREET_ADDRESS]"
click input "text"
paste input "[GEOGRAPHIC_DATA]"
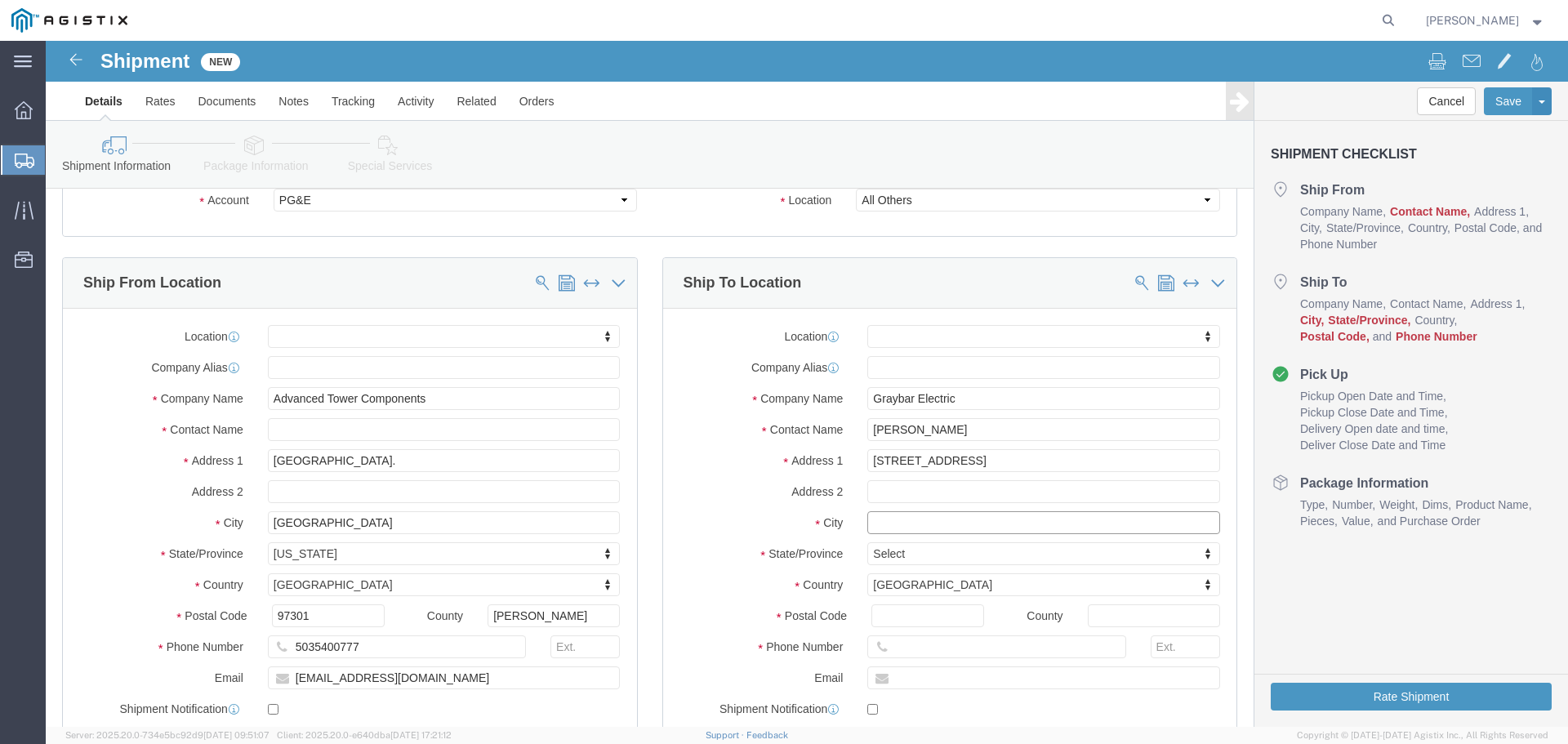
type input "[GEOGRAPHIC_DATA]"
select select "CA"
type input "[GEOGRAPHIC_DATA]"
click input "[PERSON_NAME]"
drag, startPoint x: 903, startPoint y: 388, endPoint x: 759, endPoint y: 394, distance: 144.1
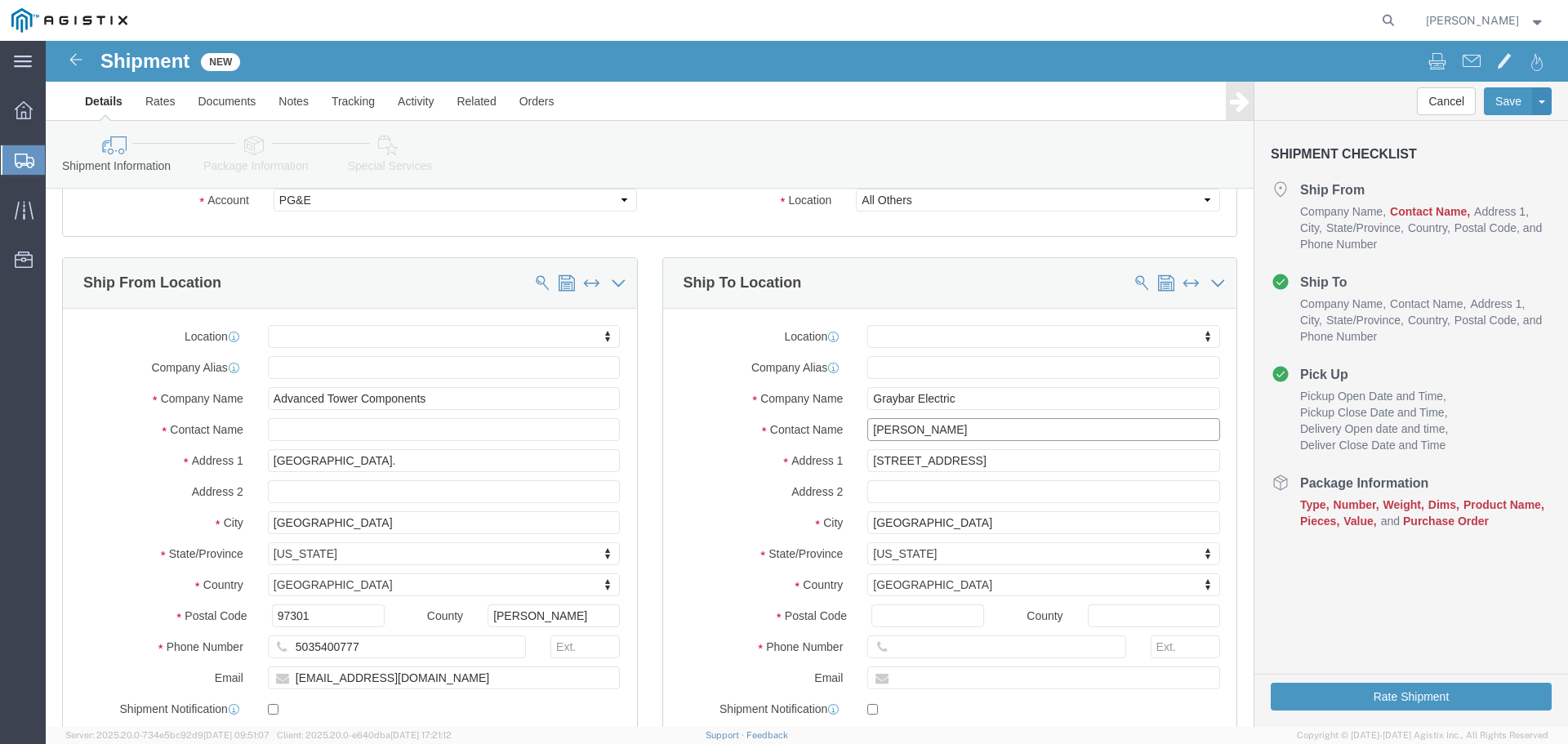
click div "Contact Name [PERSON_NAME] [PERSON_NAME]"
type input "[PERSON_NAME]"
drag, startPoint x: 878, startPoint y: 351, endPoint x: 809, endPoint y: 354, distance: 69.1
click div "Graybar Electric"
paste input "text"
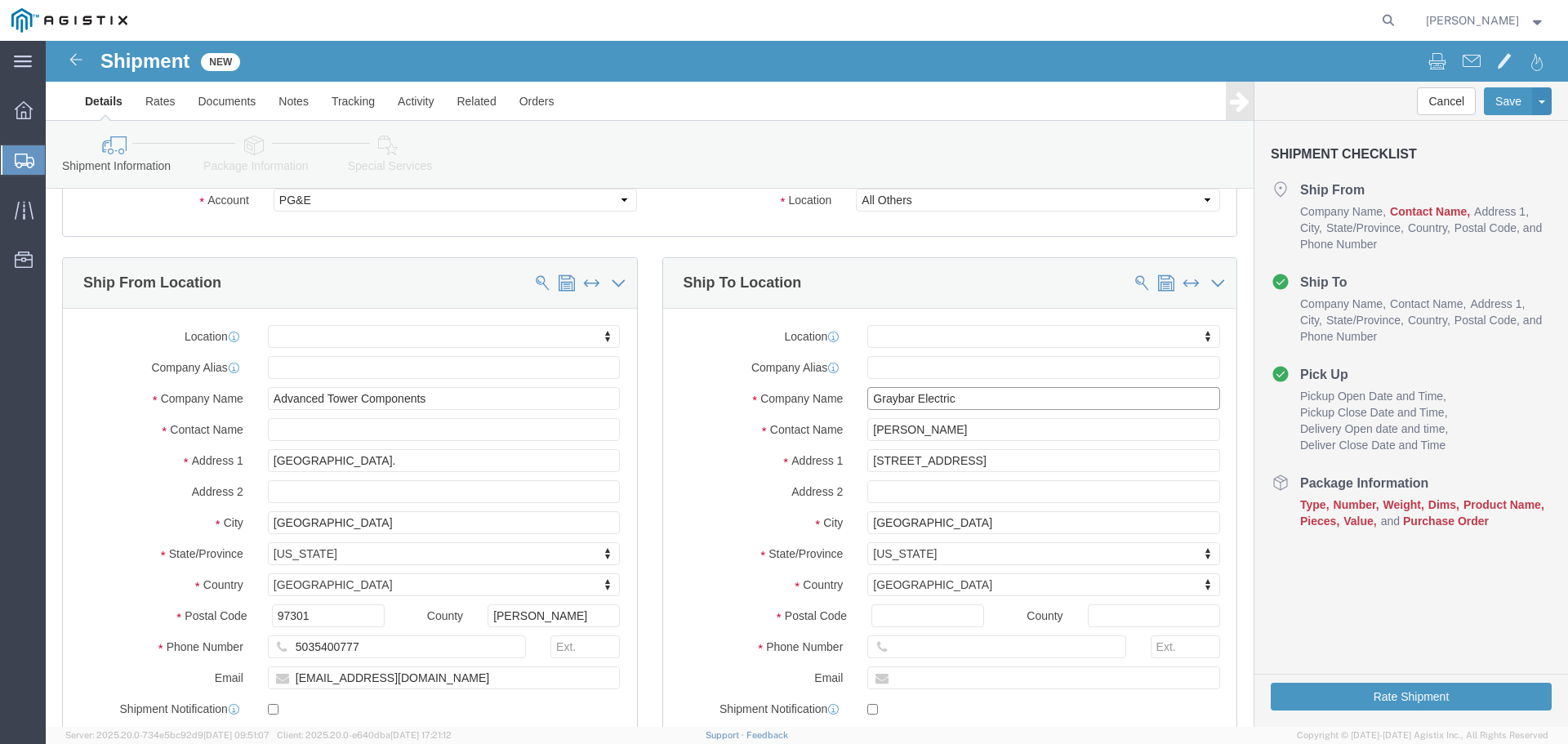
type input "Graybar Electric"
click input "[STREET_ADDRESS]"
drag, startPoint x: 889, startPoint y: 411, endPoint x: 940, endPoint y: 440, distance: 58.7
click input "text"
click input "[STREET_ADDRESS]"
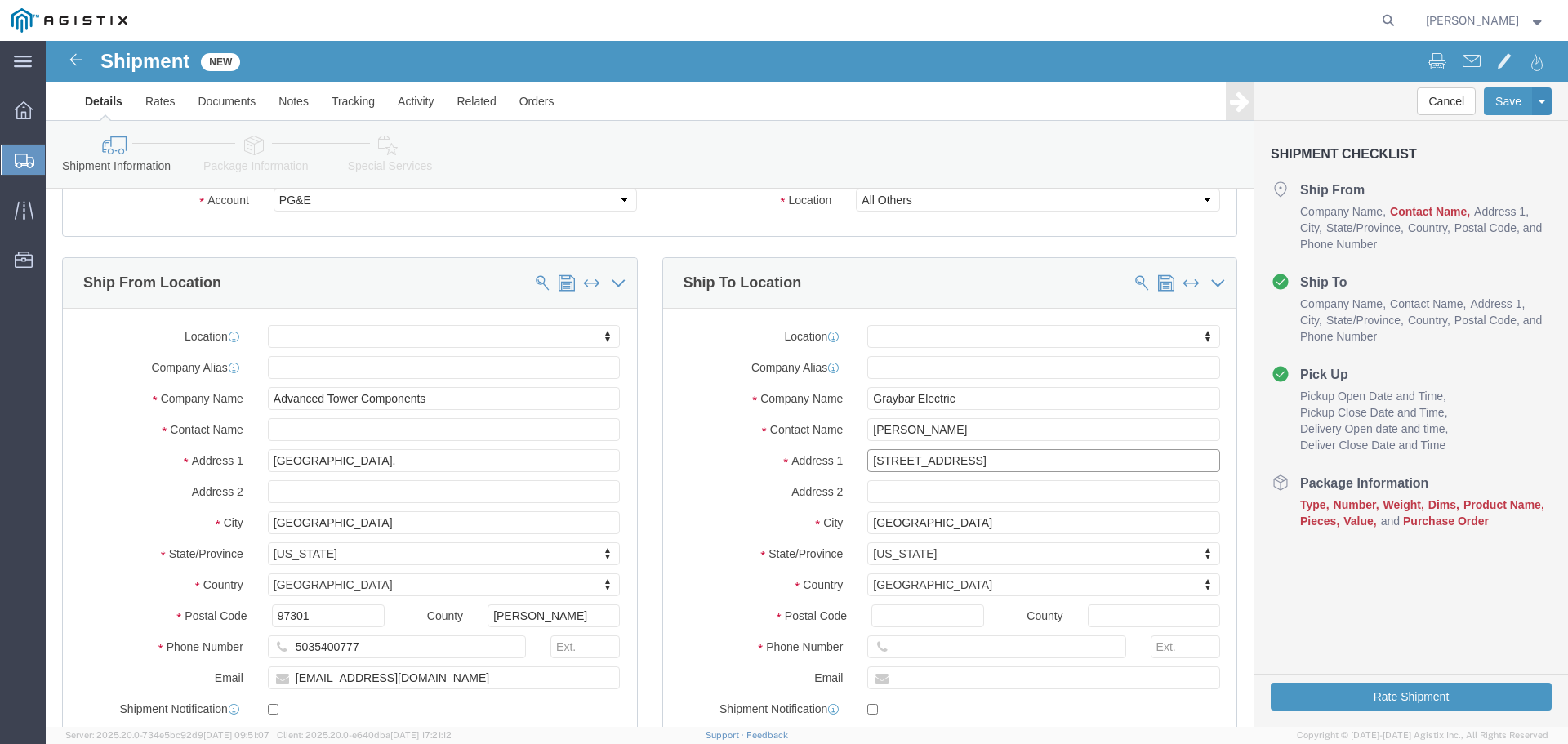
click input "[STREET_ADDRESS]"
drag, startPoint x: 915, startPoint y: 423, endPoint x: 759, endPoint y: 422, distance: 156.0
click div "Address [STREET_ADDRESS]"
type input "[STREET_ADDRESS]"
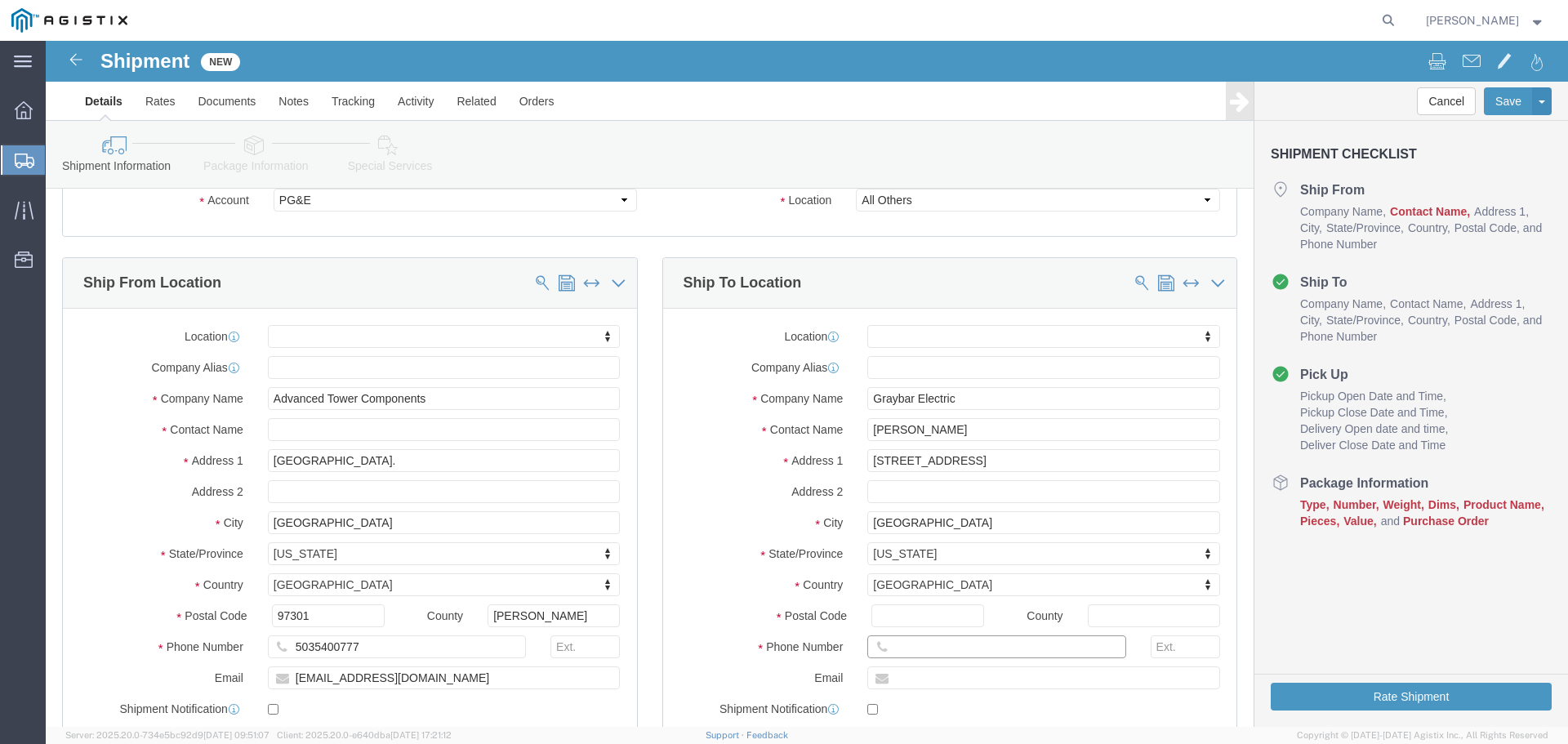
click input "text"
type input "5"
type input "9168828495"
click input "text"
type input "[PERSON_NAME][EMAIL_ADDRESS][PERSON_NAME][DOMAIN_NAME]"
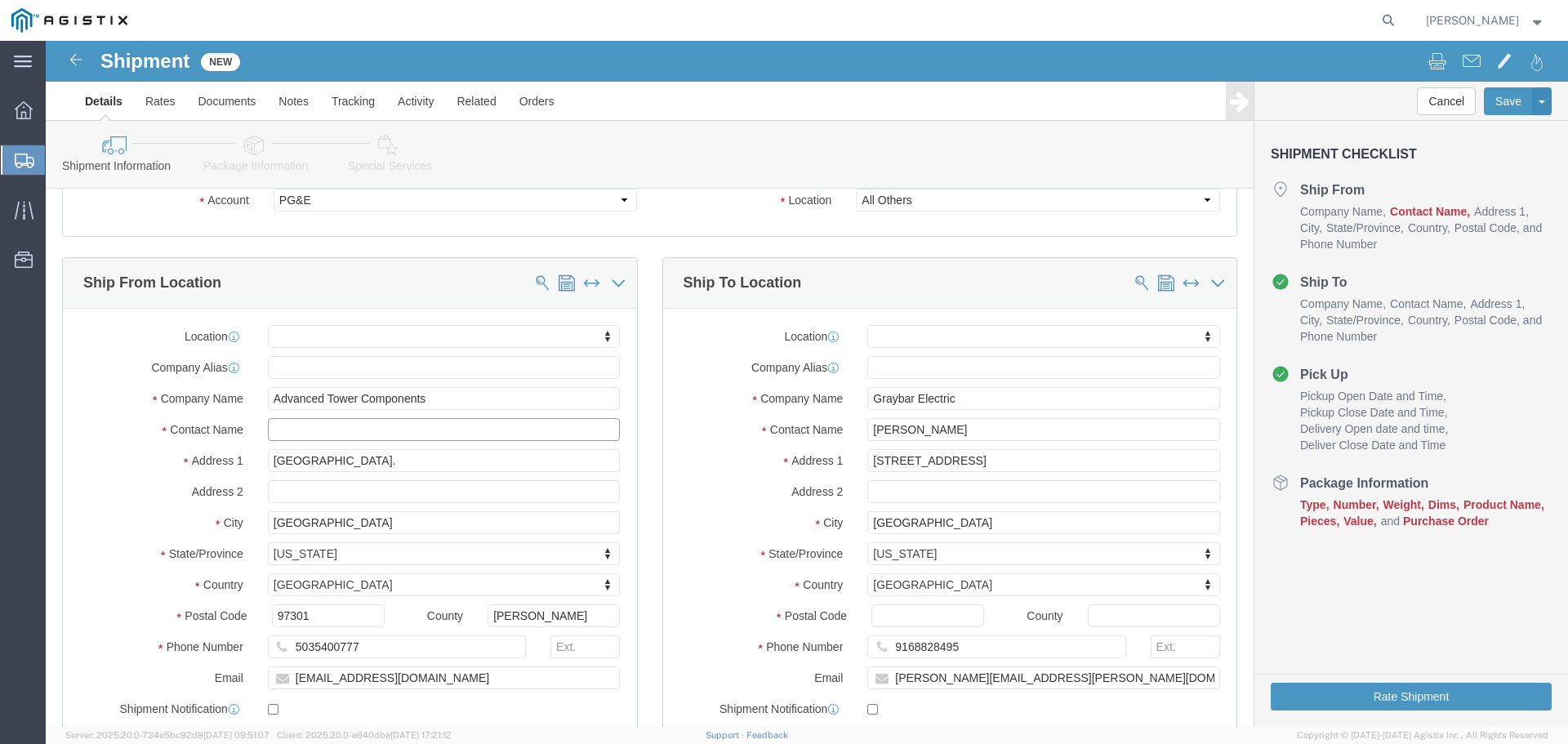
click input "text"
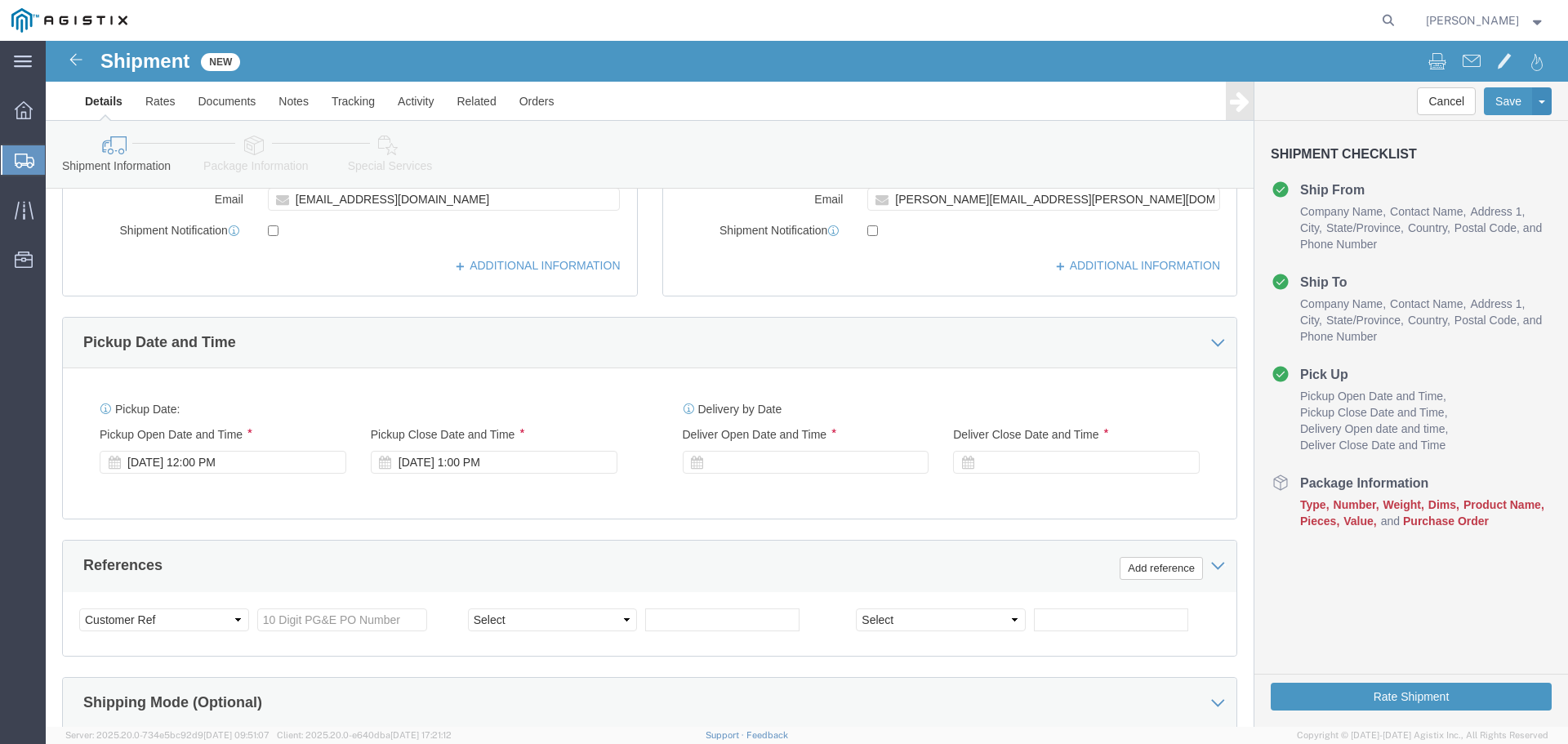
scroll to position [572, 0]
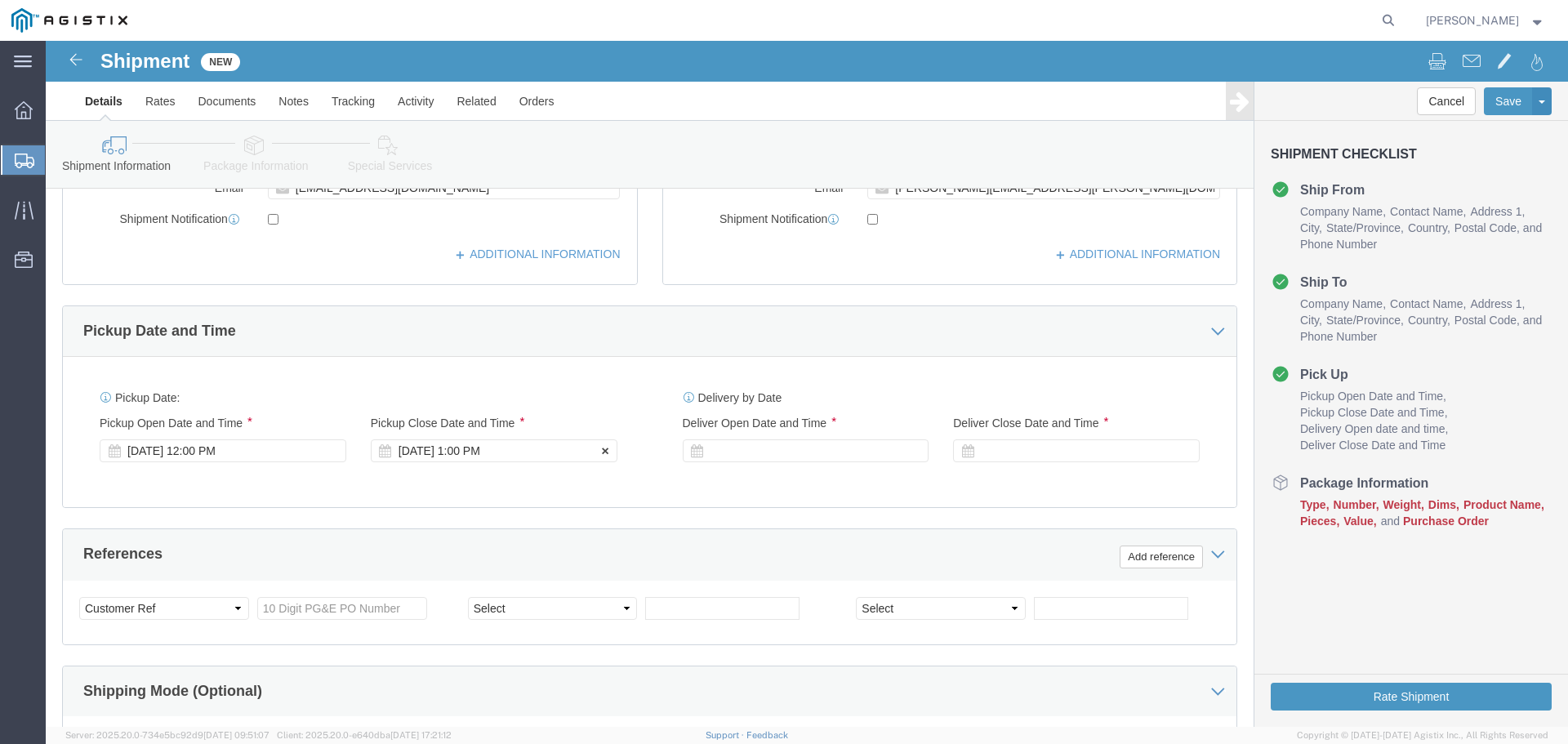
type input "[PERSON_NAME]"
click div "[DATE] 1:00 PM"
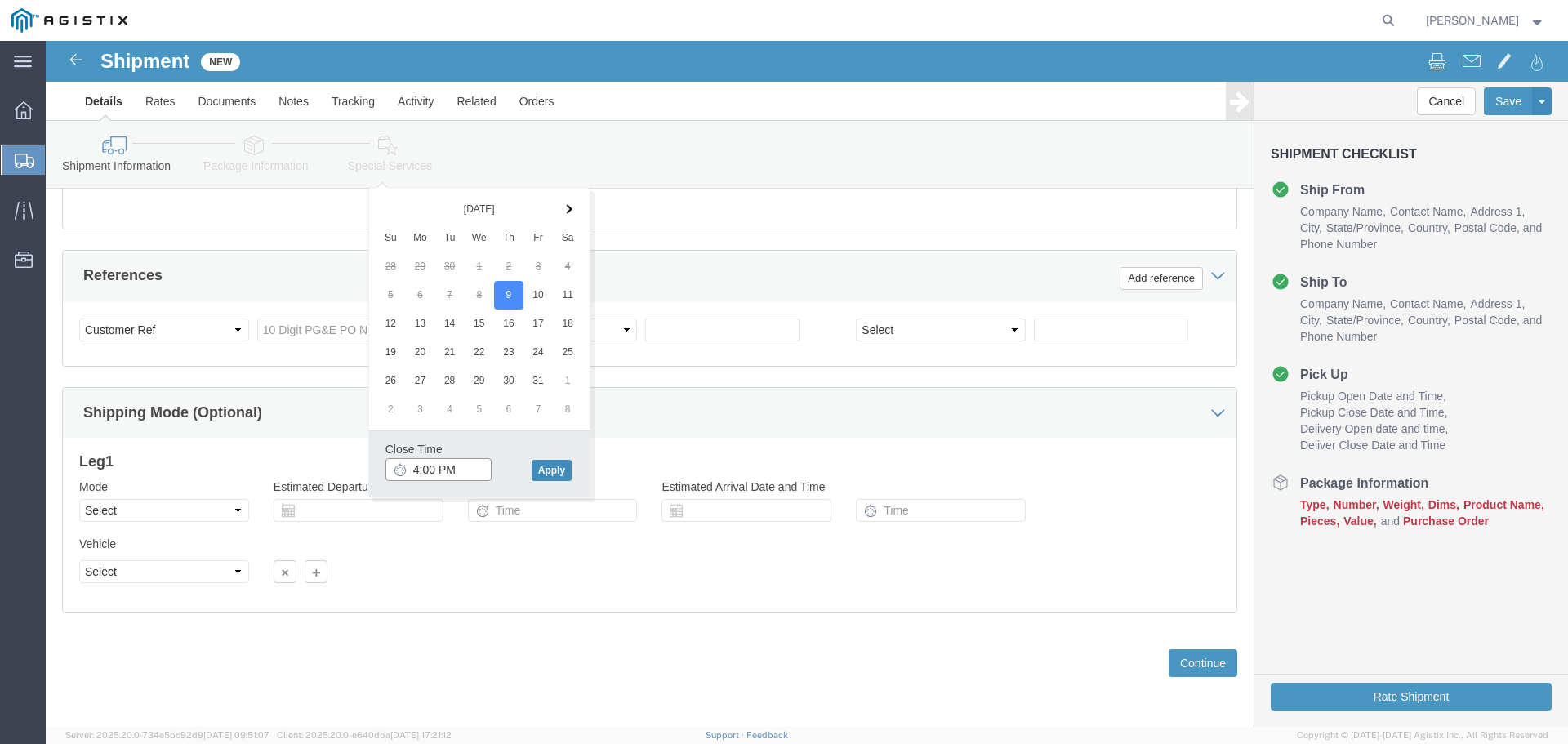
type input "4:00 PM"
click button "Apply"
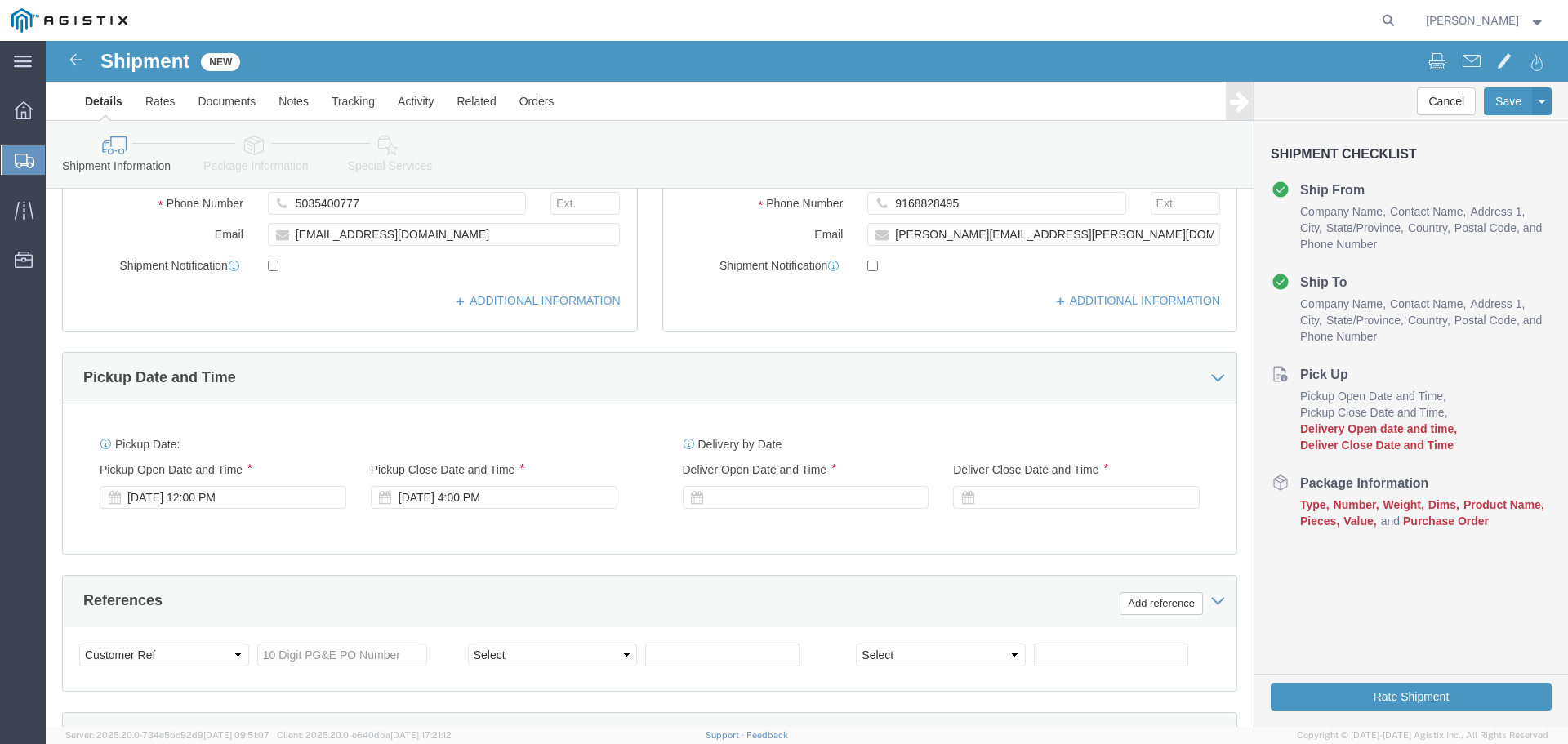
scroll to position [523, 0]
click div
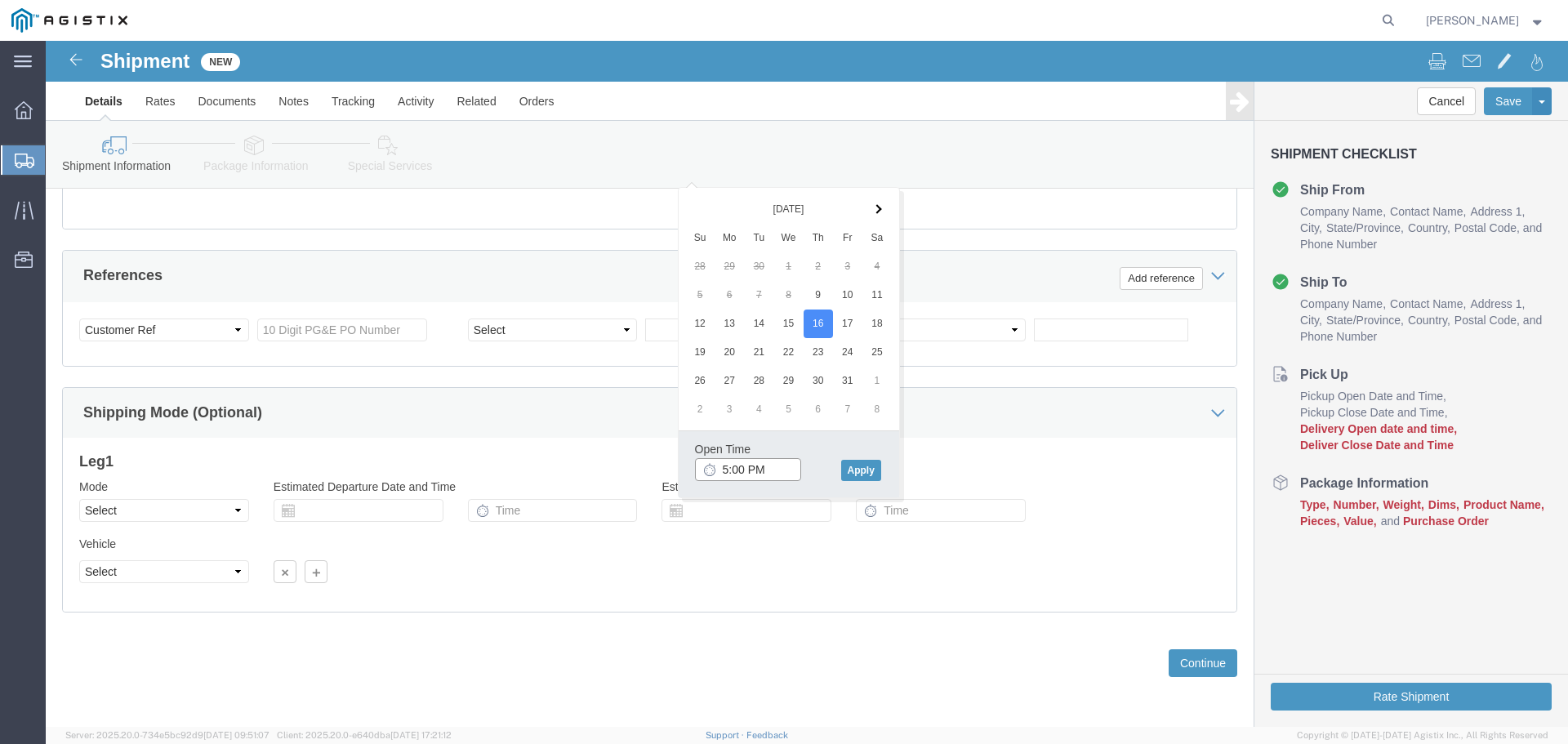
click input "5:00 PM"
click input "8:00 PM"
type input "8:00 AM"
click button "Apply"
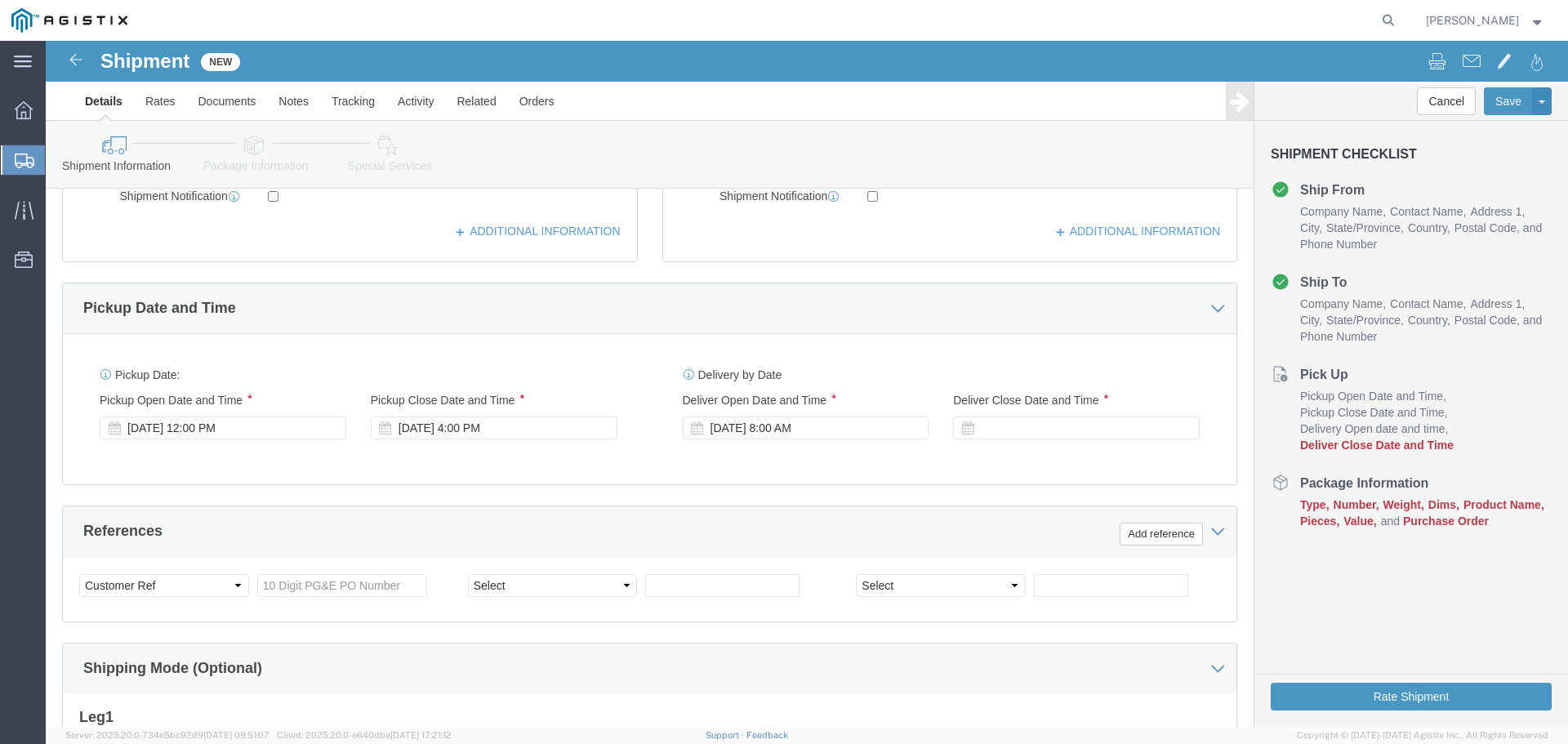
scroll to position [605, 0]
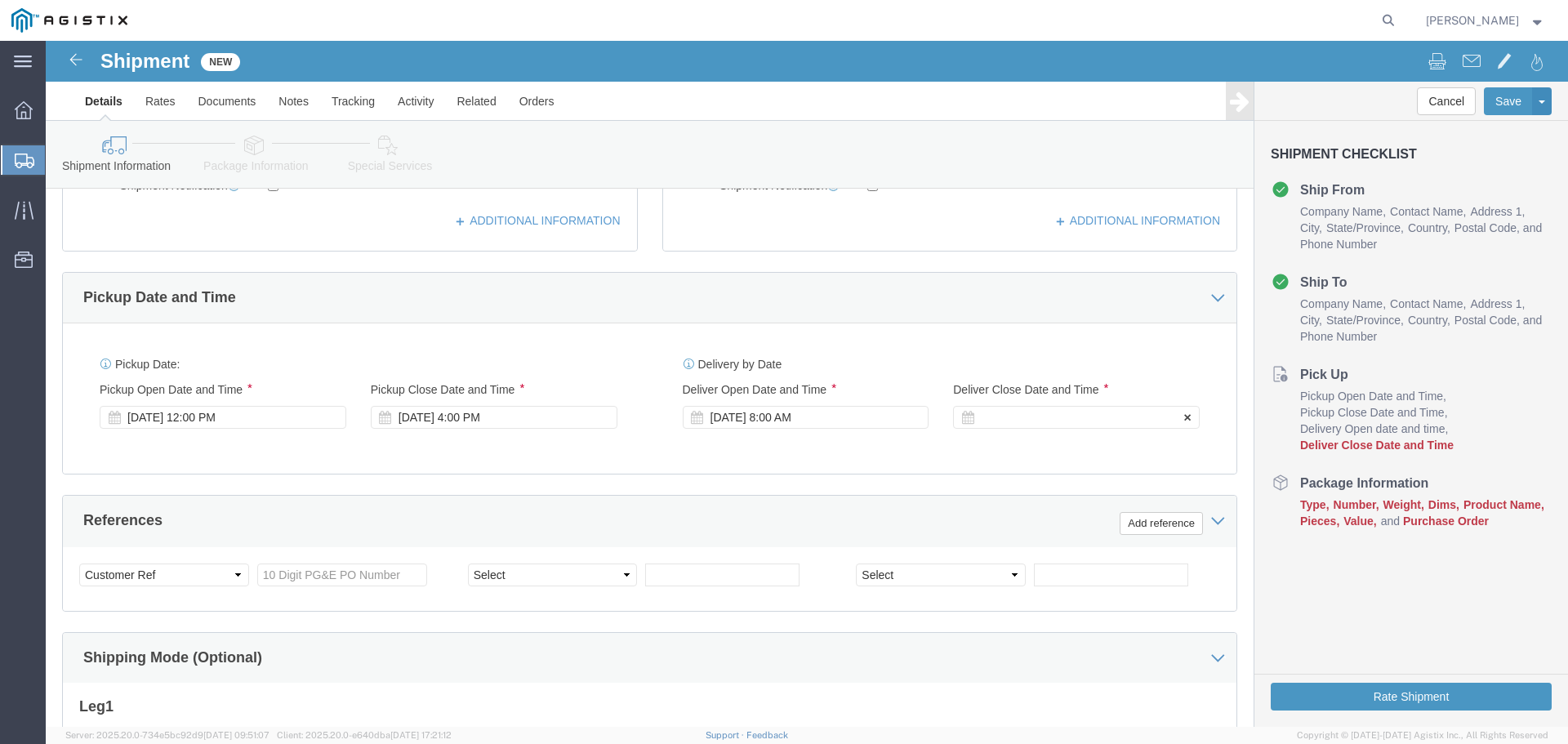
click div
click input "4:00 AM"
type input "4:00 PM"
click button "Apply"
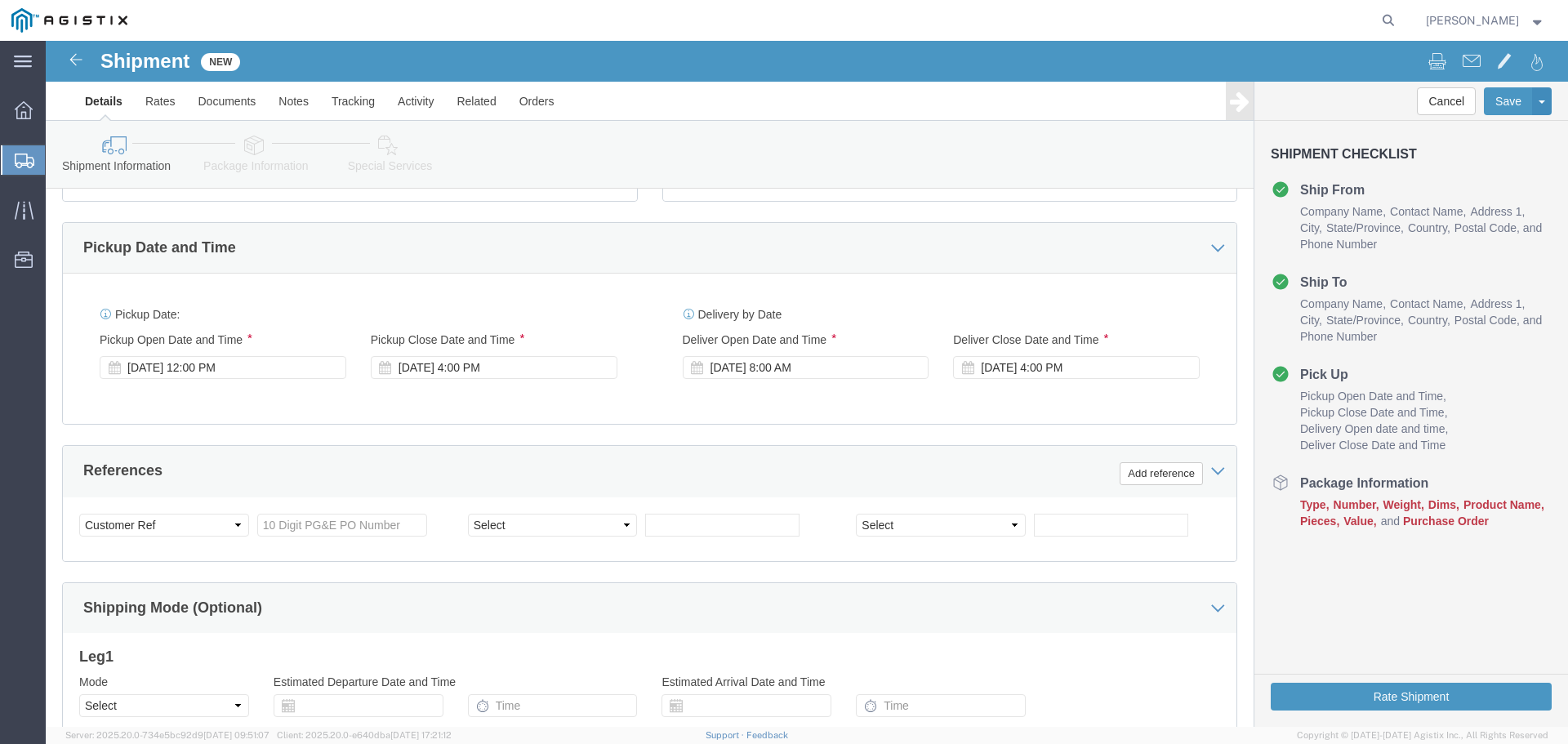
scroll to position [687, 0]
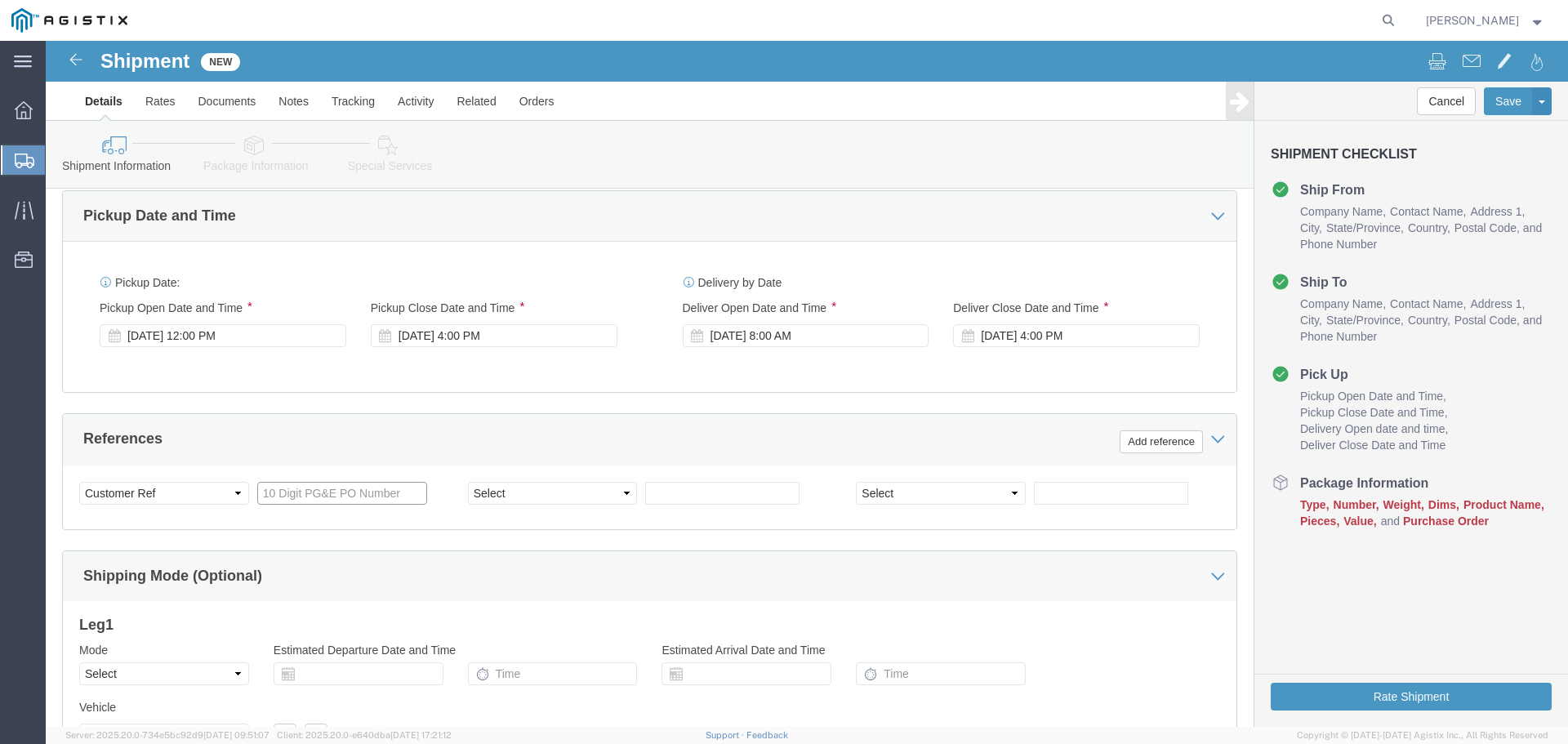
click input "text"
paste input "4527293580"
type input "4527293580"
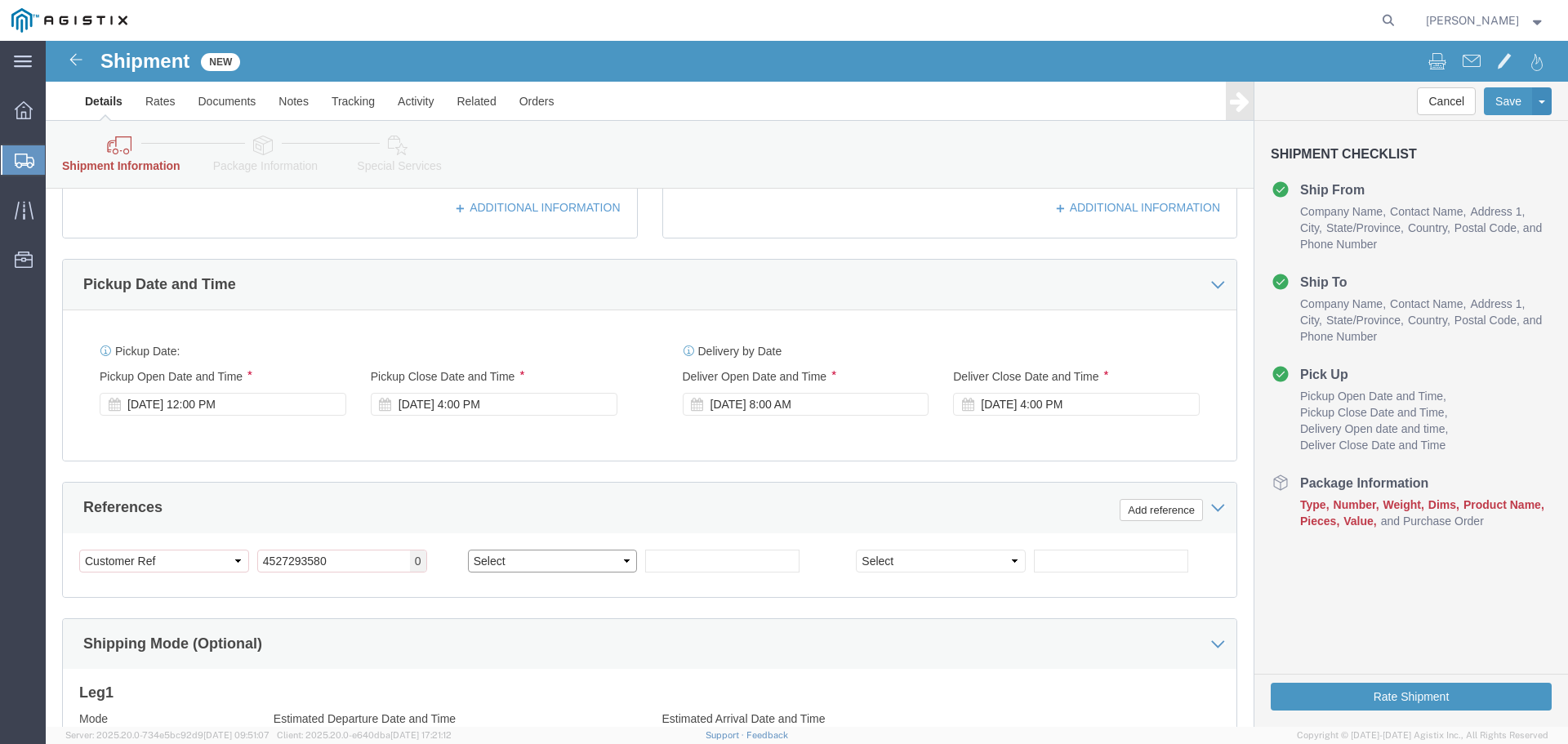
click select "Select Account Type Activity ID Airline Appointment Number ASN Batch Request # …"
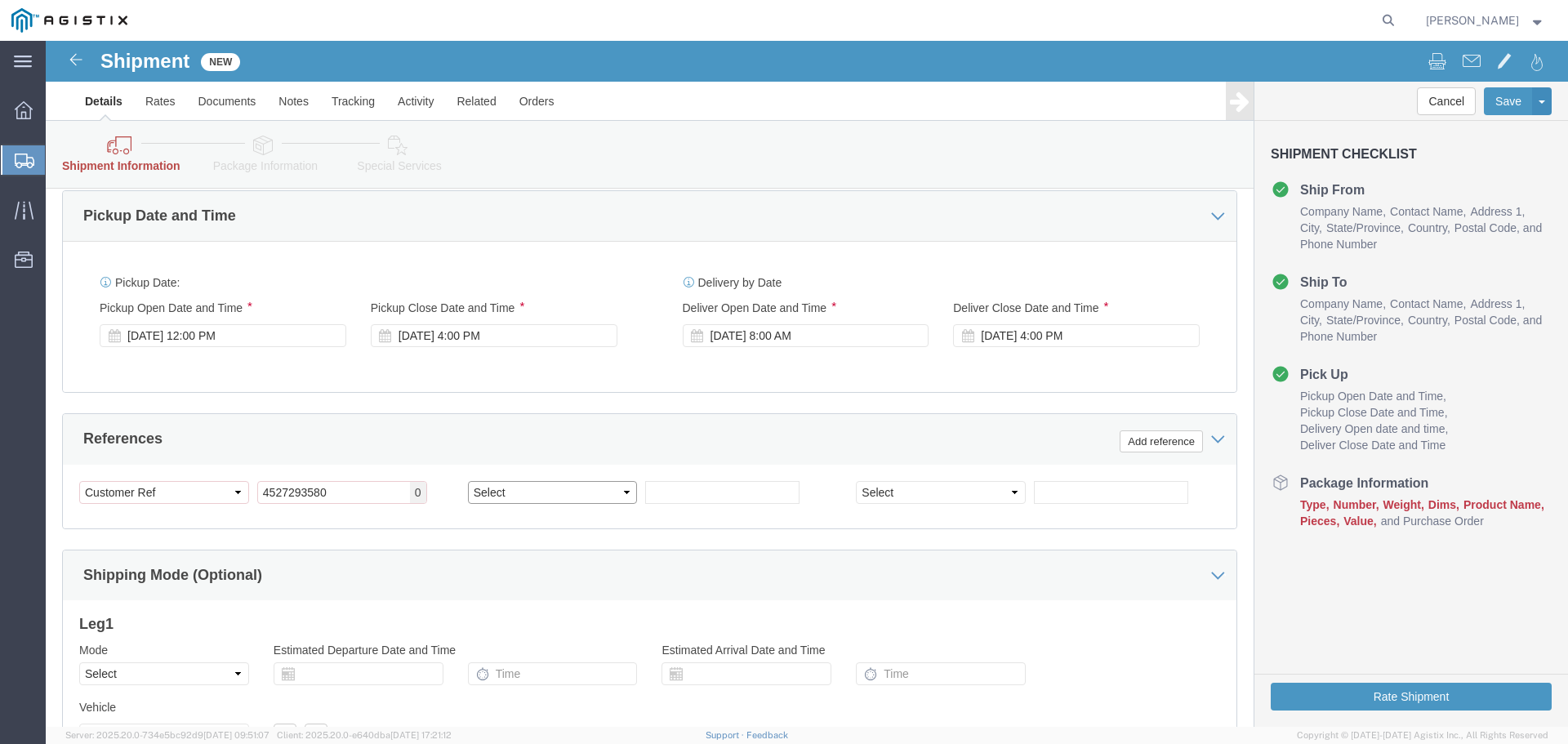
select select "JOBNUM"
click select "Select Account Type Activity ID Airline Appointment Number ASN Batch Request # …"
click input "text"
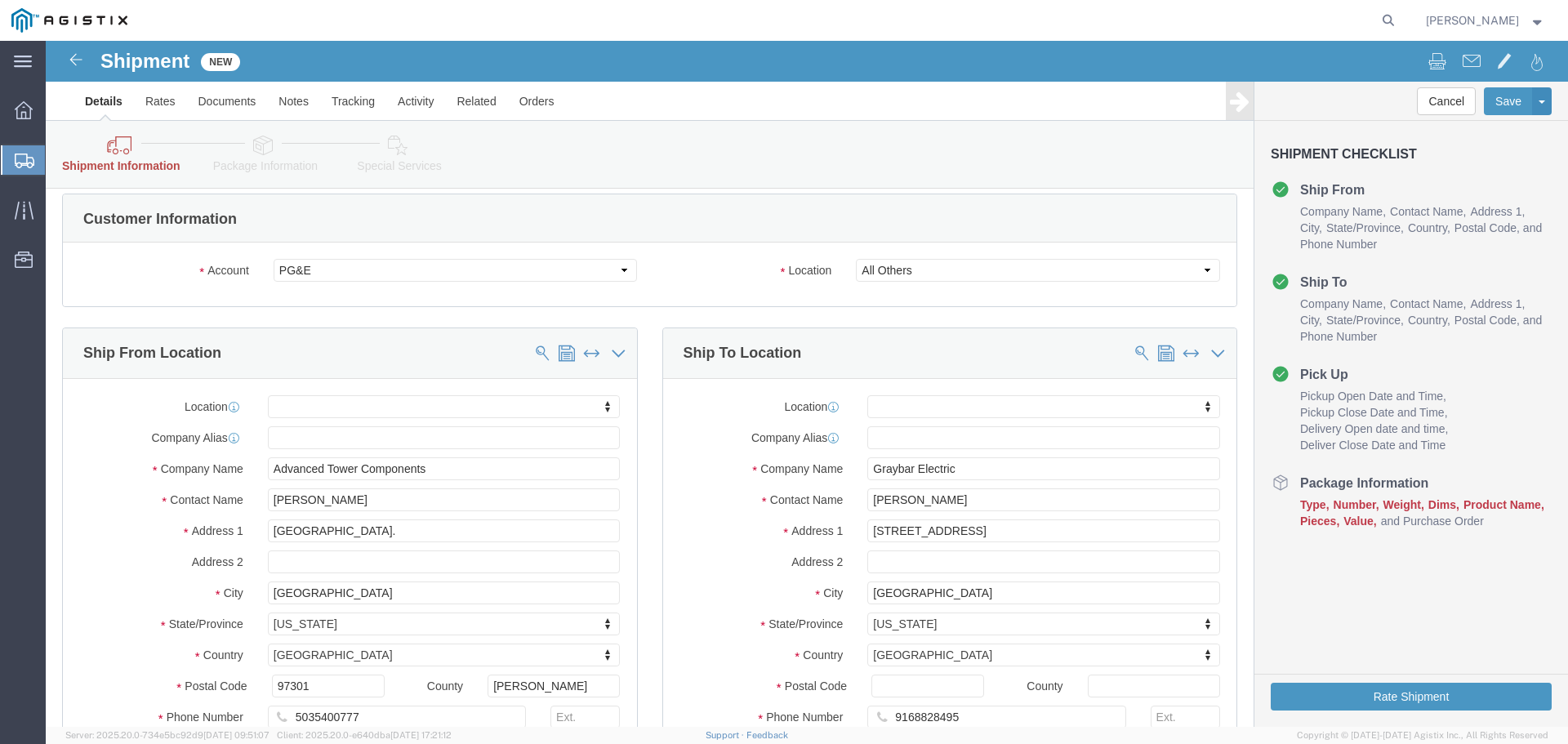
scroll to position [0, 0]
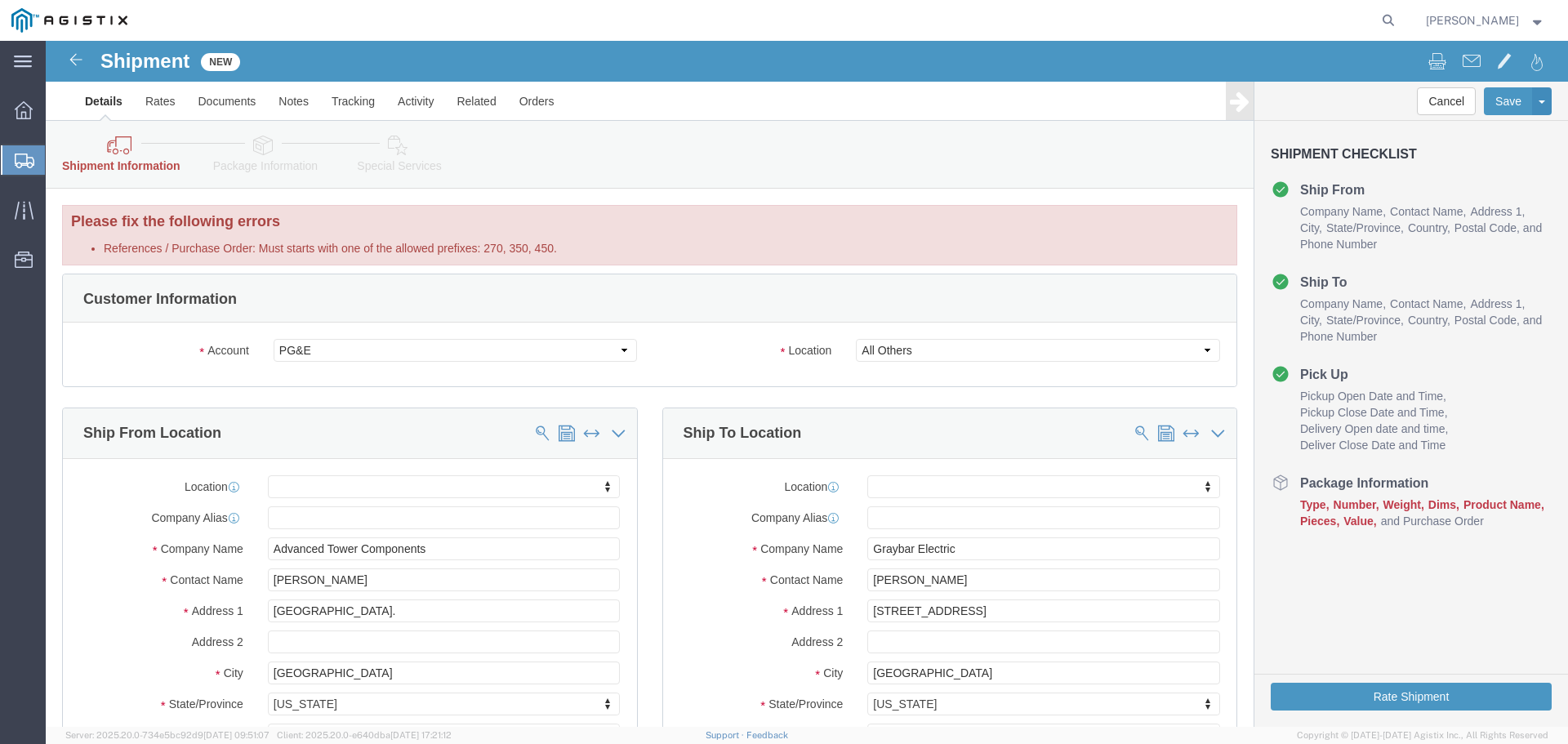
type input "ATC# 176482"
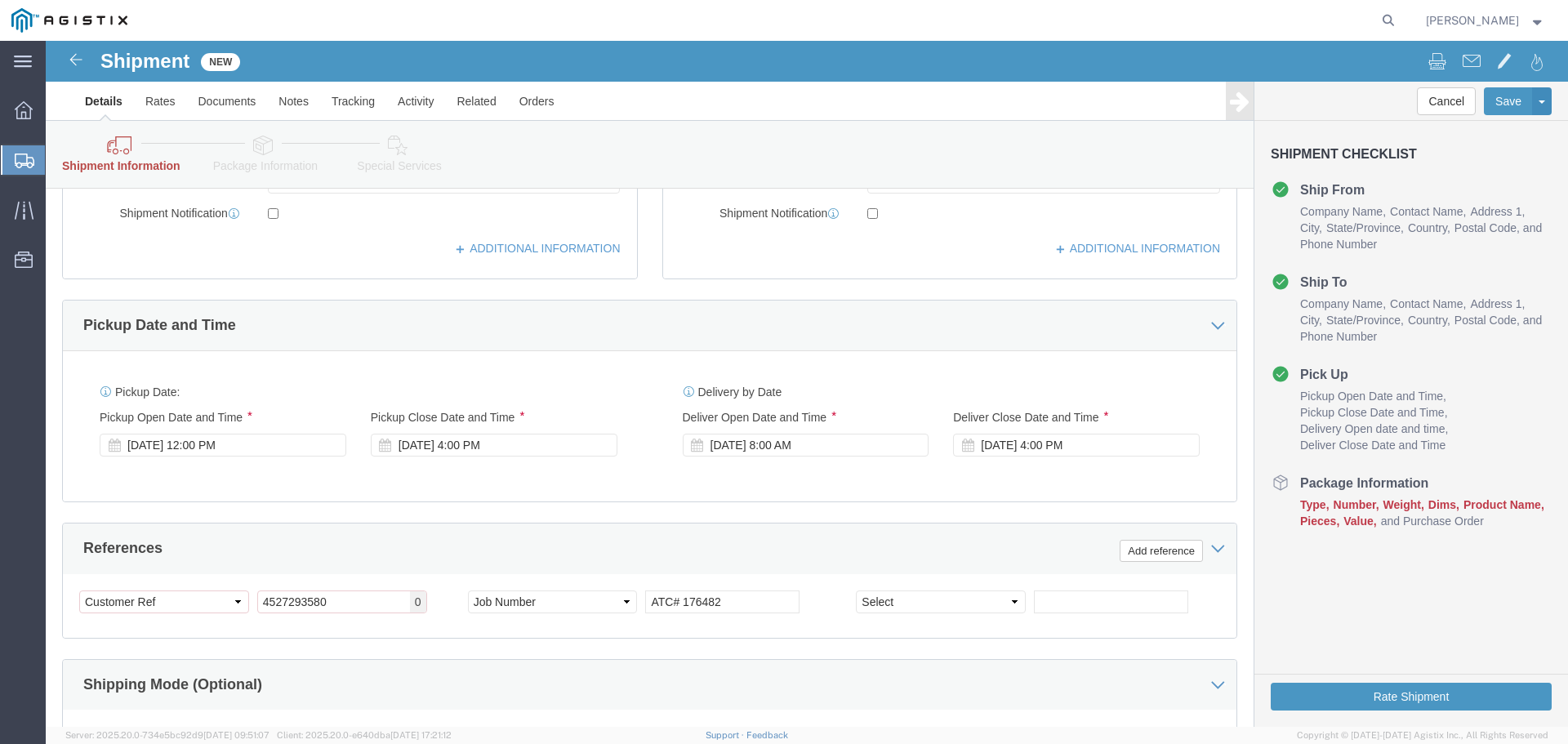
scroll to position [653, 0]
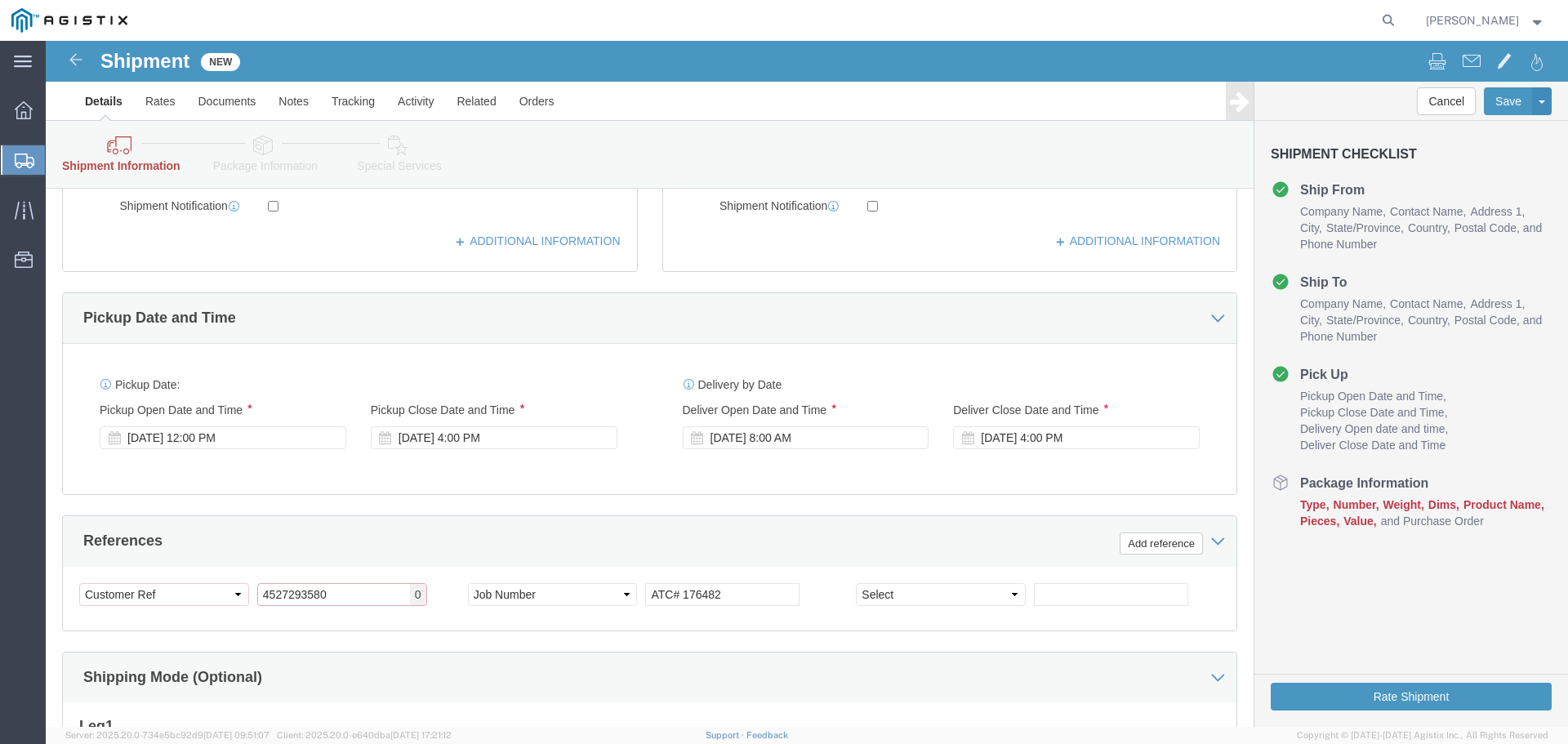
click input "4527293580"
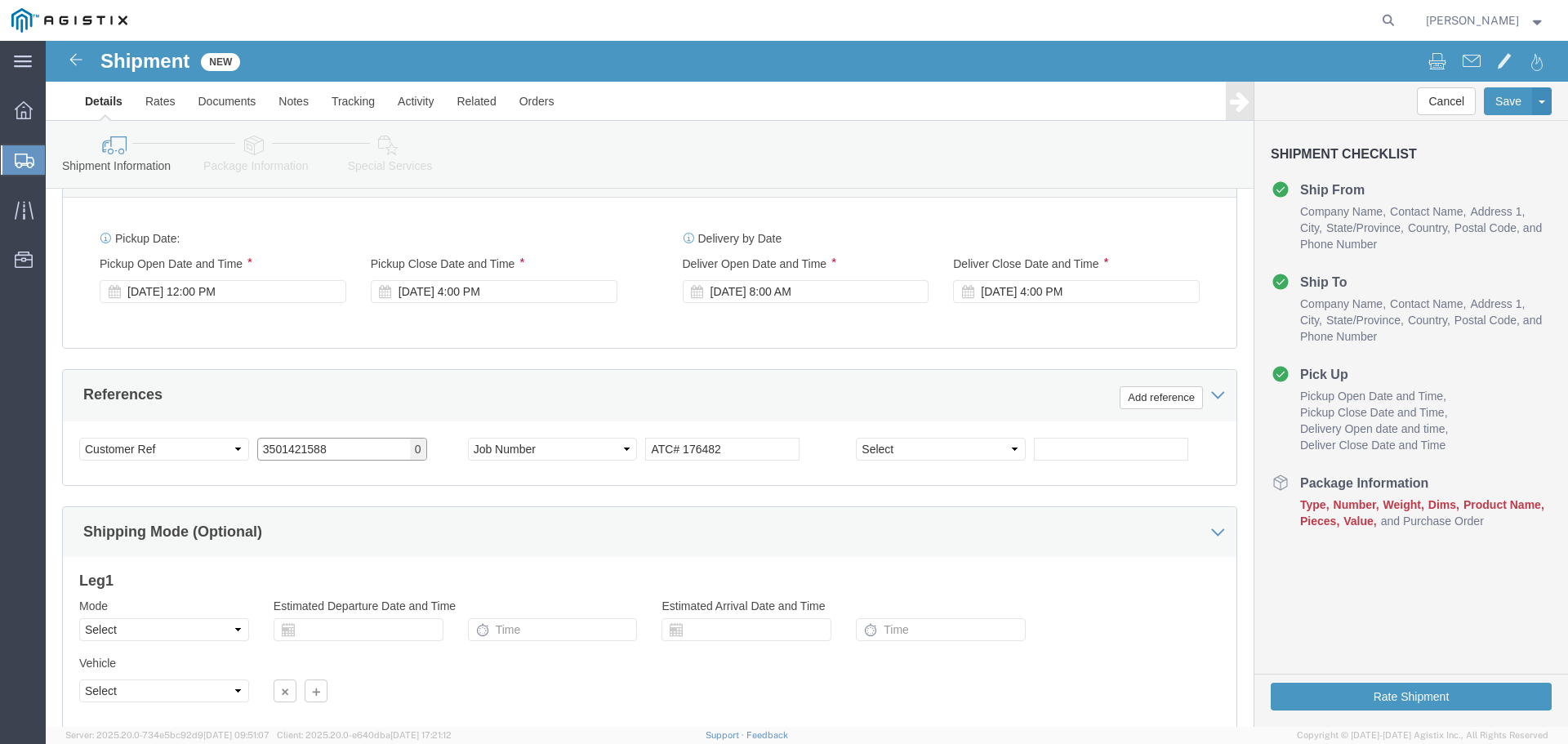
scroll to position [851, 0]
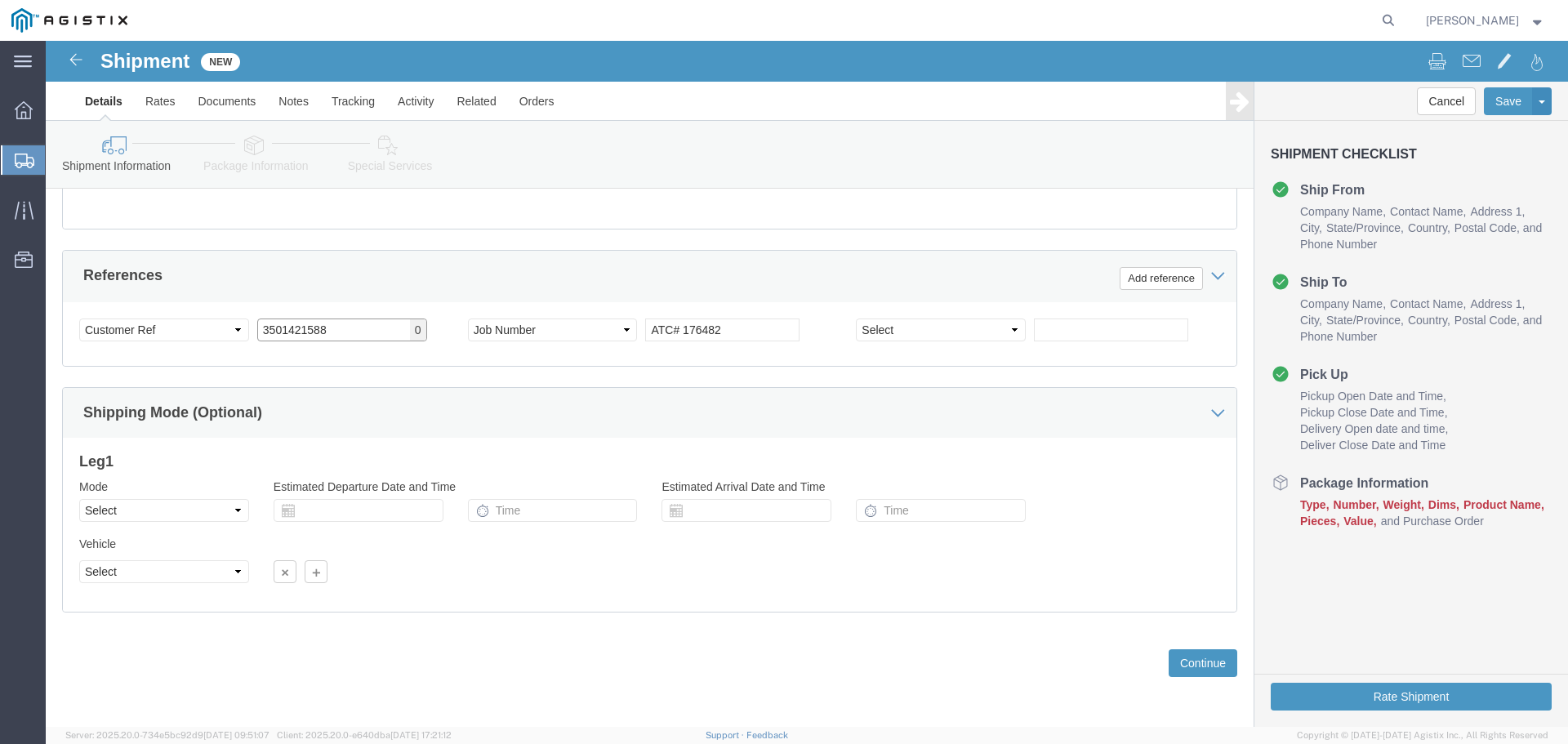
type input "3501421588"
click button "Continue"
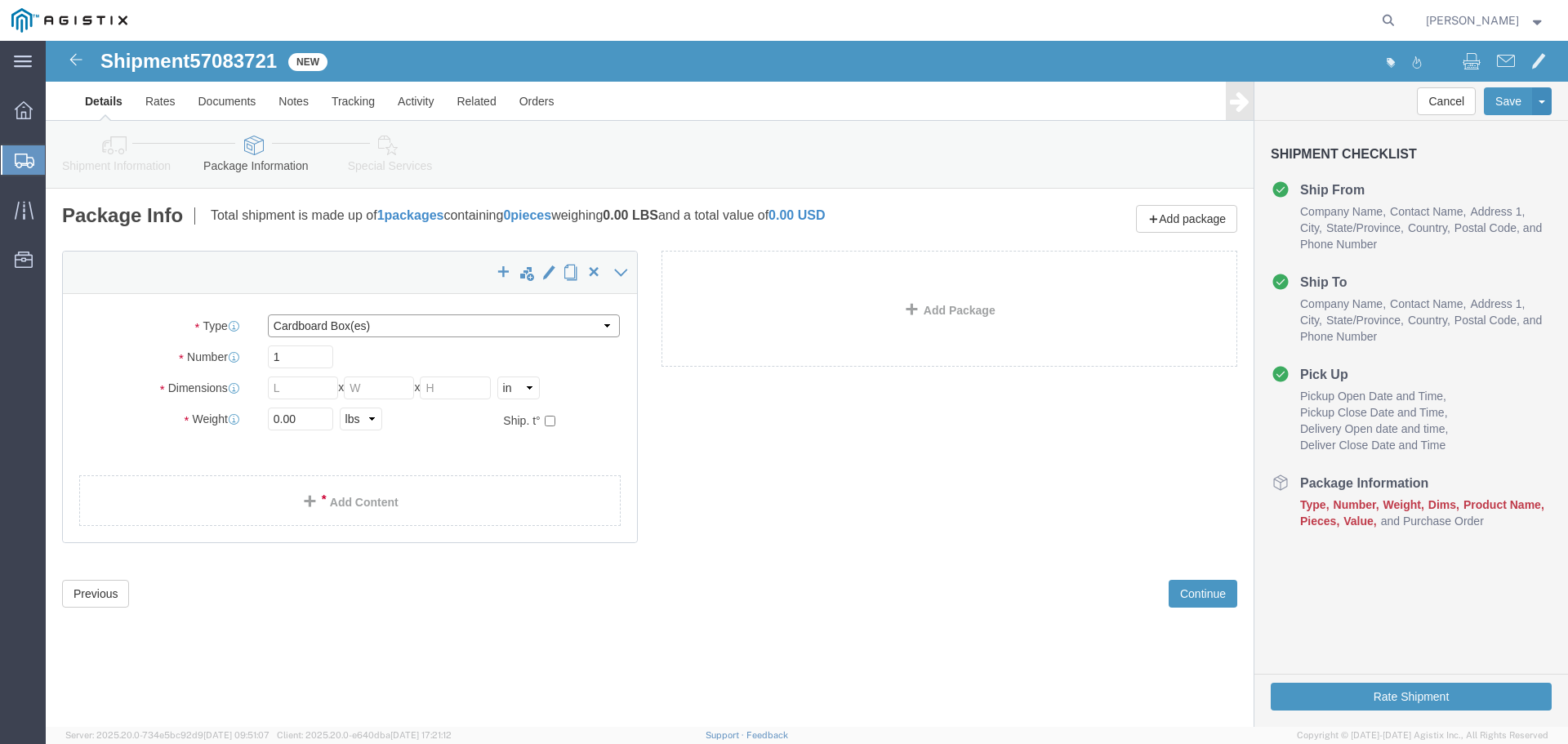
click select "Select Bulk Bundle(s) Cardboard Box(es) Carton(s) Crate(s) Drum(s) (Fiberboard)…"
select select "PSNS"
click select "Select Bulk Bundle(s) Cardboard Box(es) Carton(s) Crate(s) Drum(s) (Fiberboard)…"
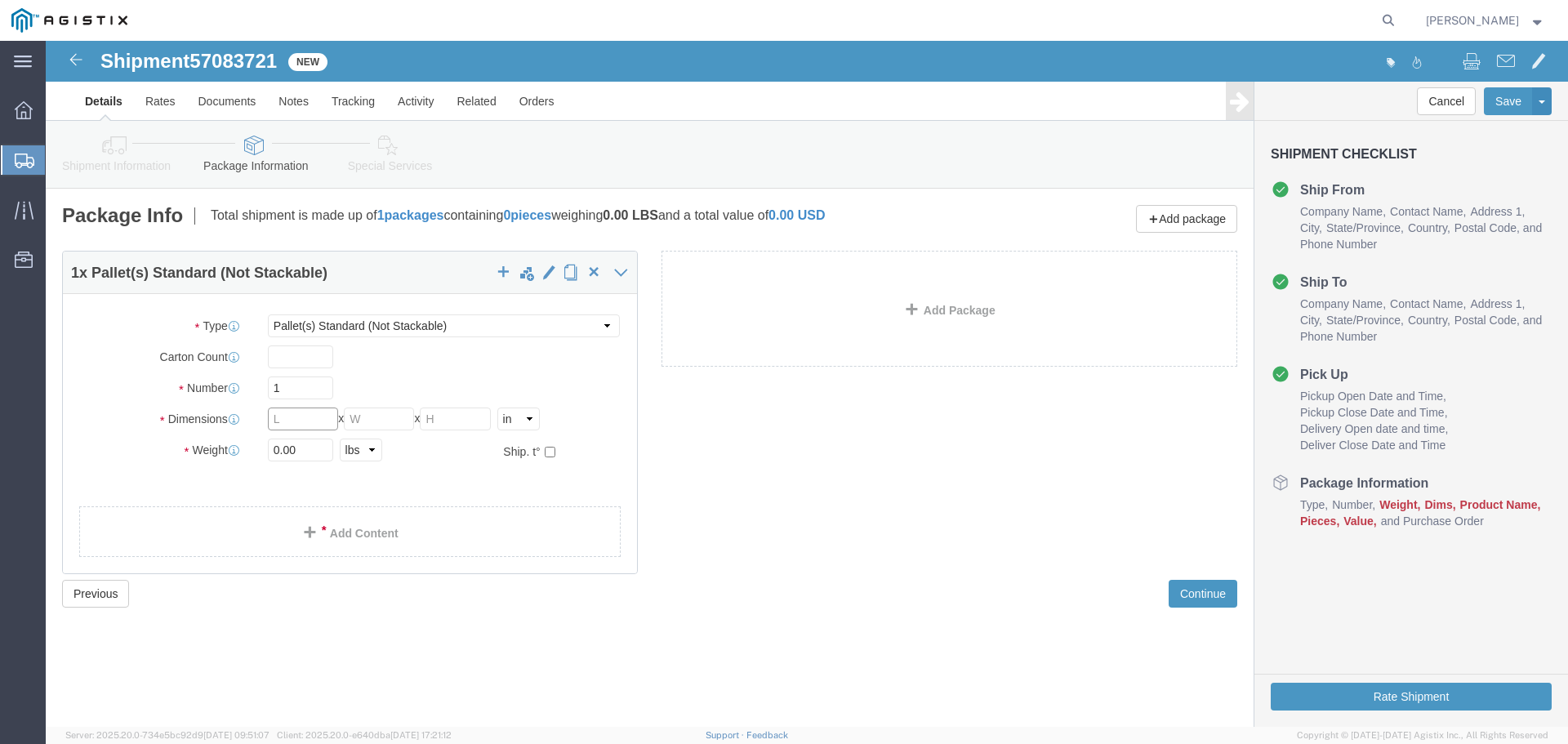
click input "text"
type input "49"
type input "41"
type input "15"
click input "0.00"
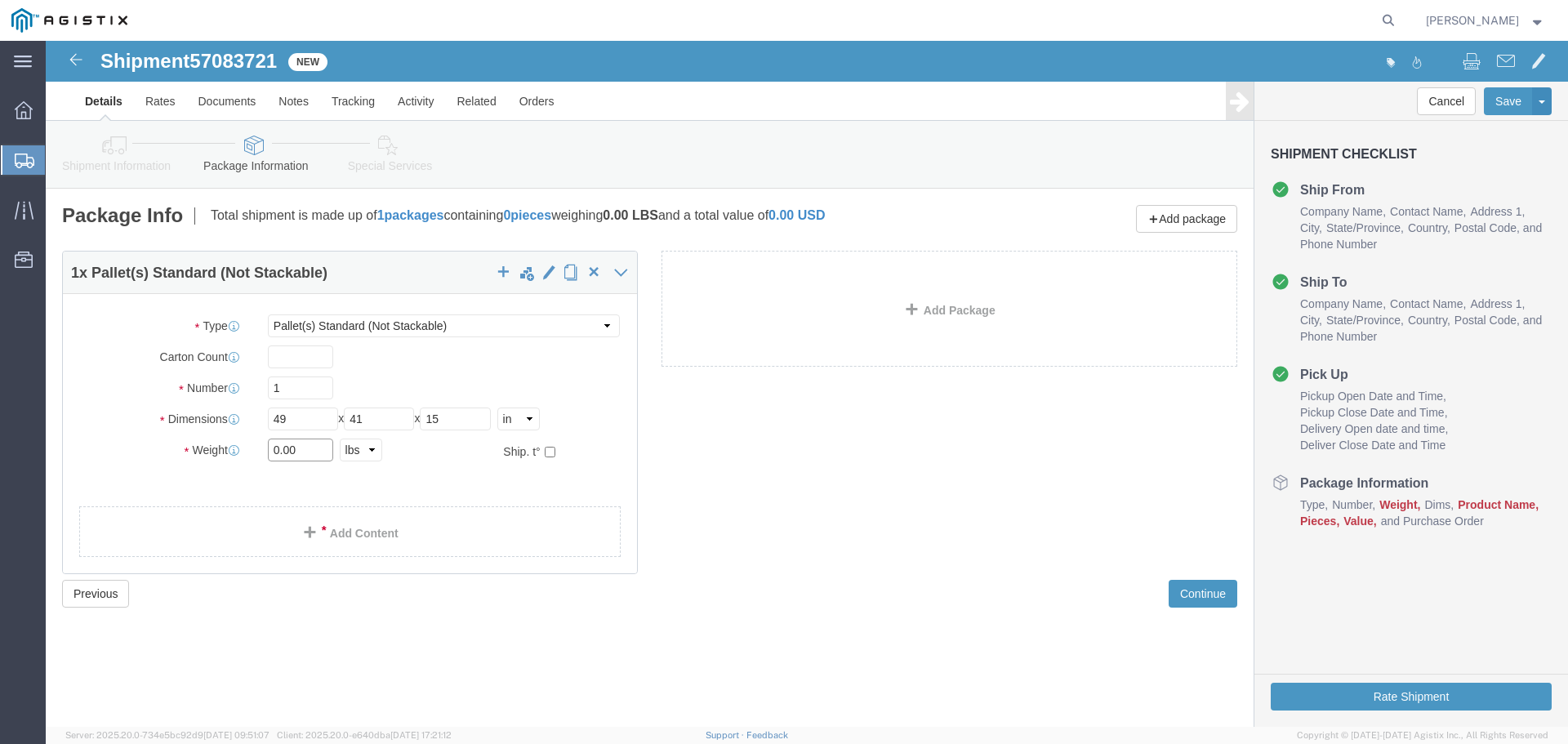
click input "0.00"
type input "60"
click link "Add Content"
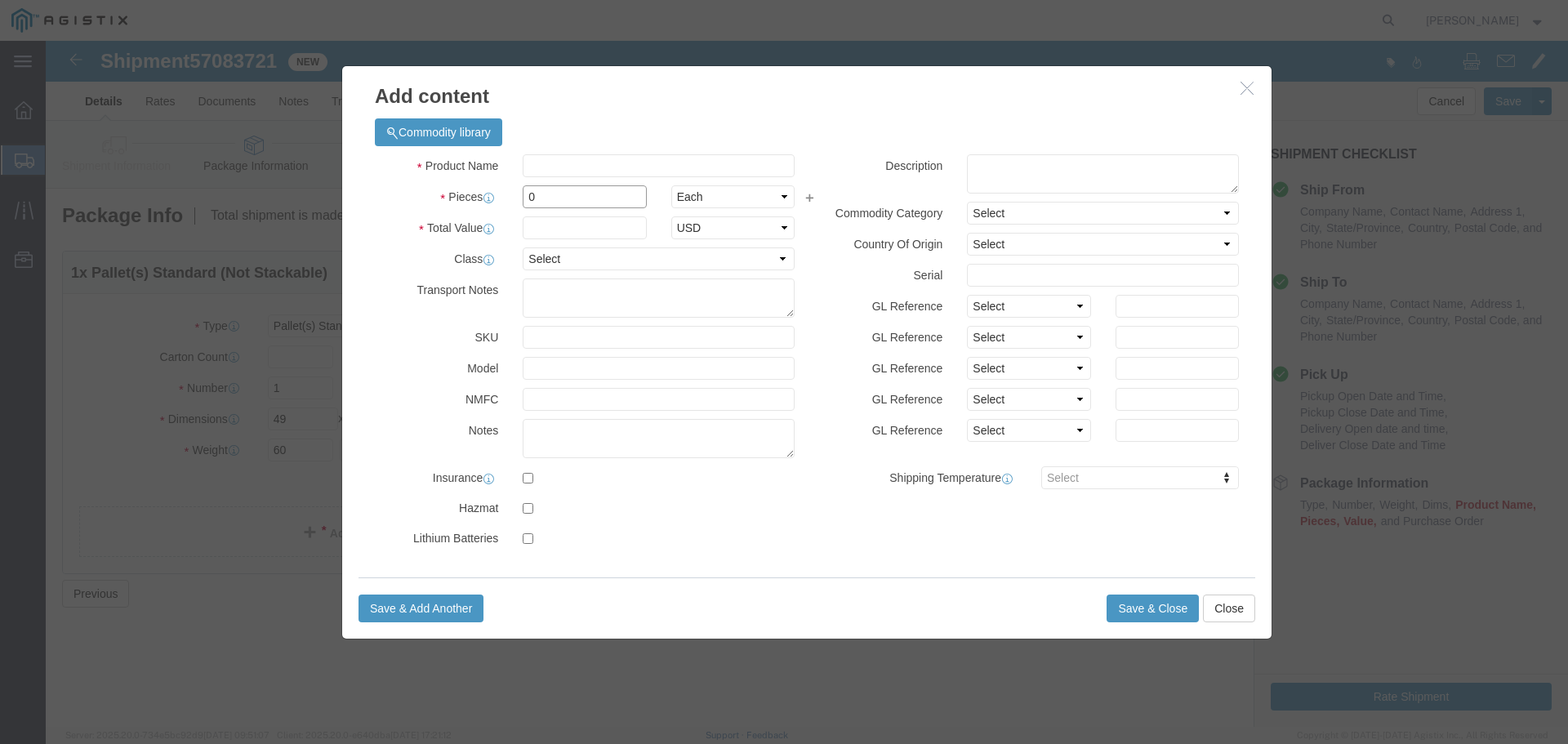
click input "0"
type input "1"
click input "text"
paste input "AT-WRNO44"
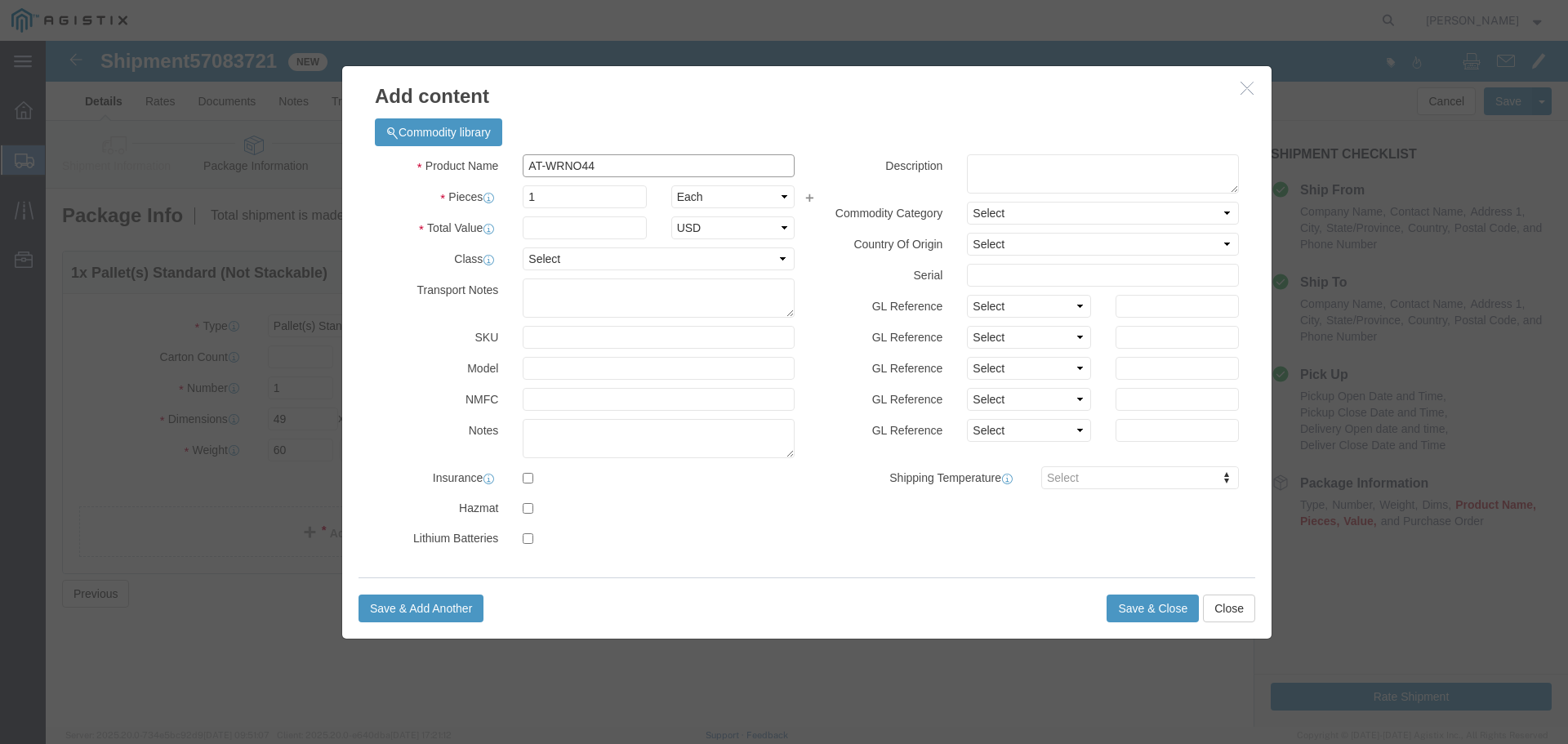
type input "AT-WRNO44"
click input "text"
type input "572.89"
click select "Select 50 55 60 65 70 85 92.5 100 125 175 250 300 400"
select select "250"
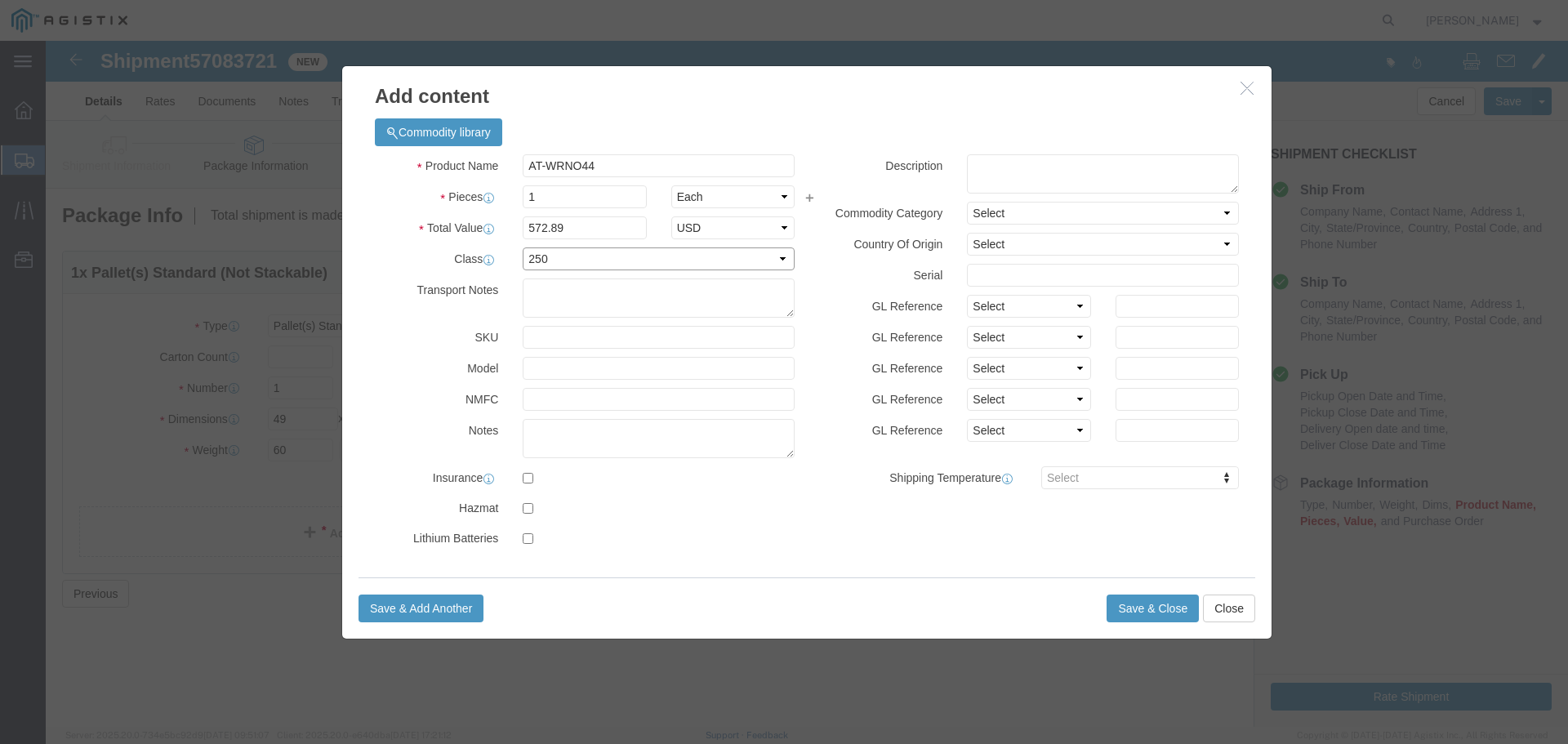
click select "Select 50 55 60 65 70 85 92.5 100 125 175 250 300 400"
click button "Save & Close"
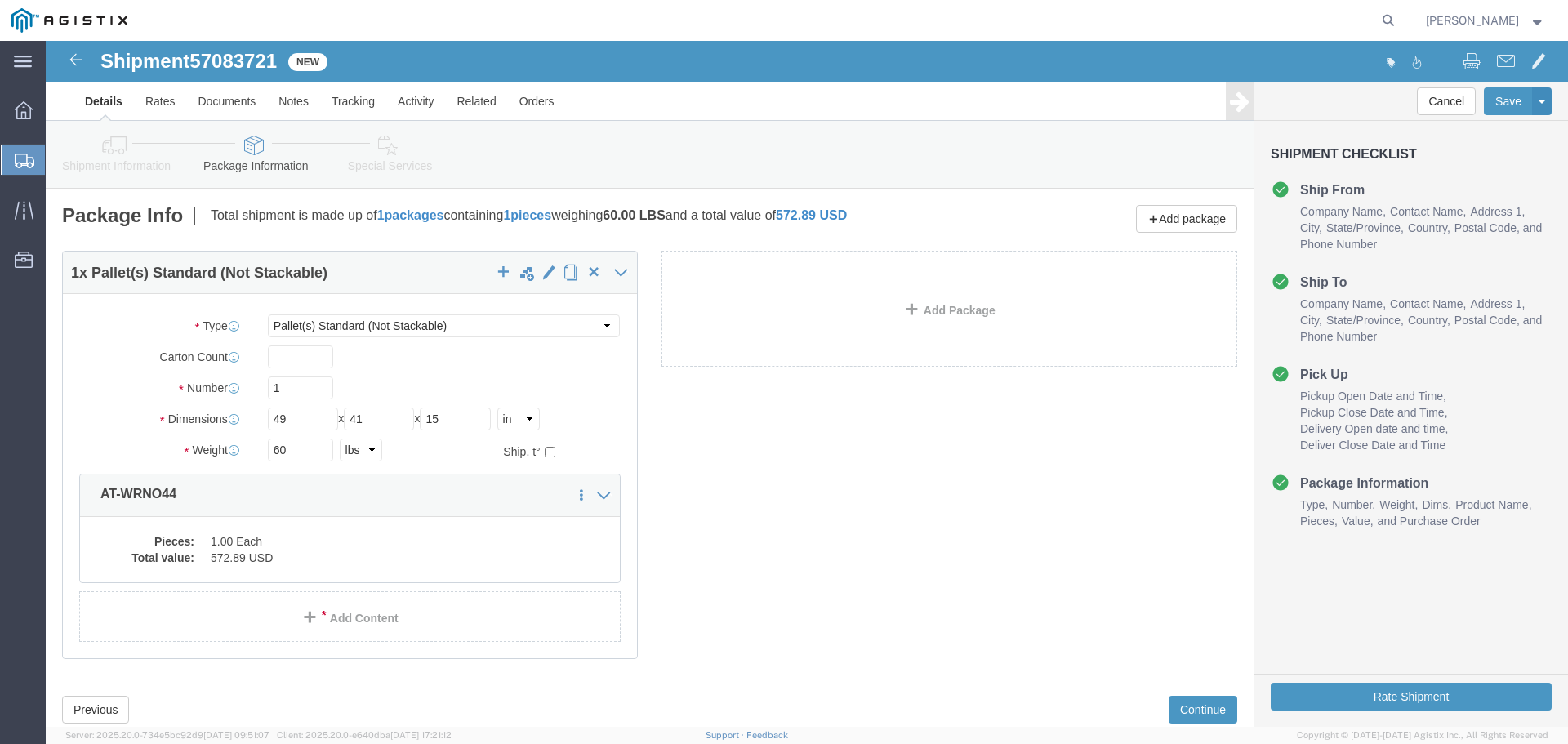
scroll to position [47, 0]
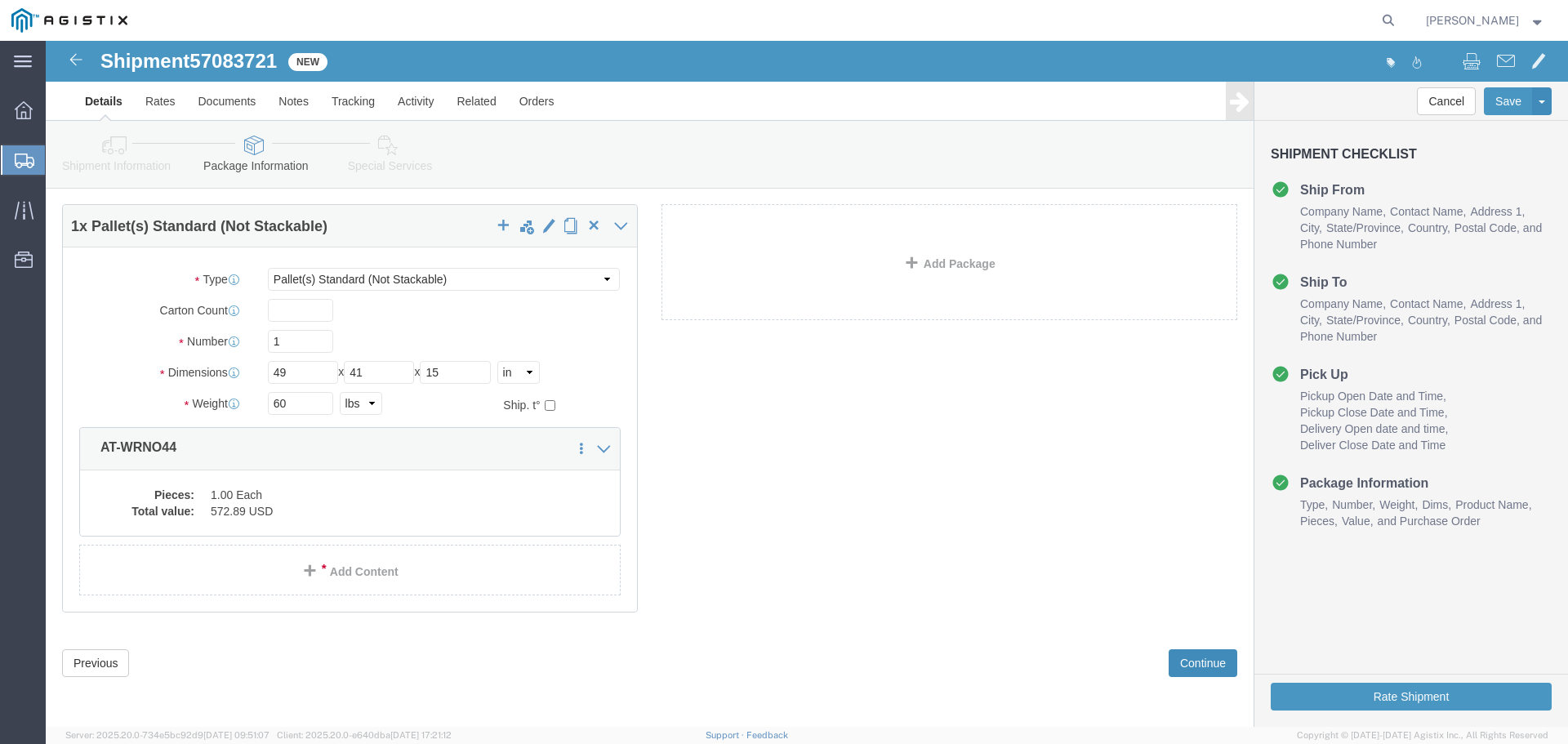
click button "Continue"
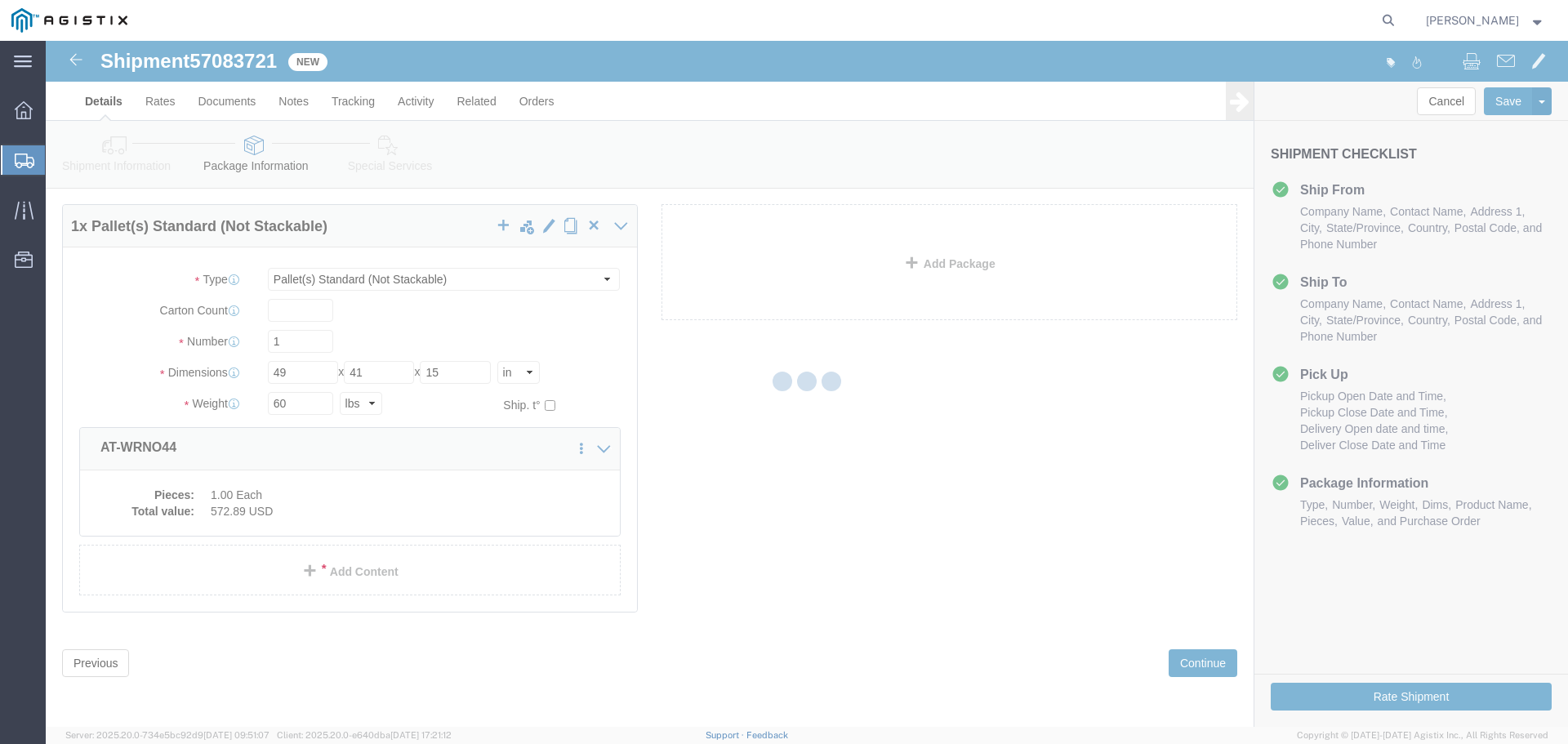
select select
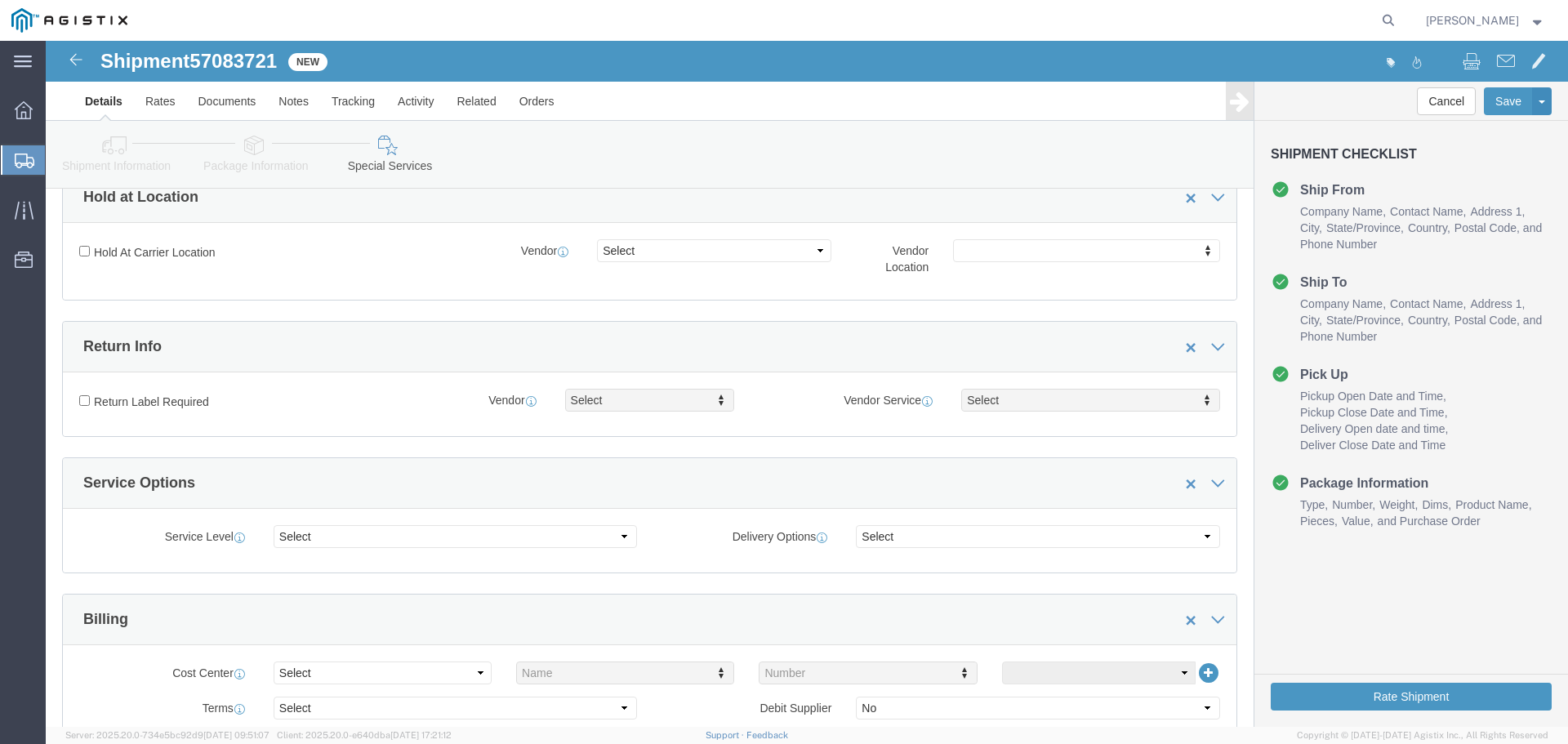
scroll to position [291, 0]
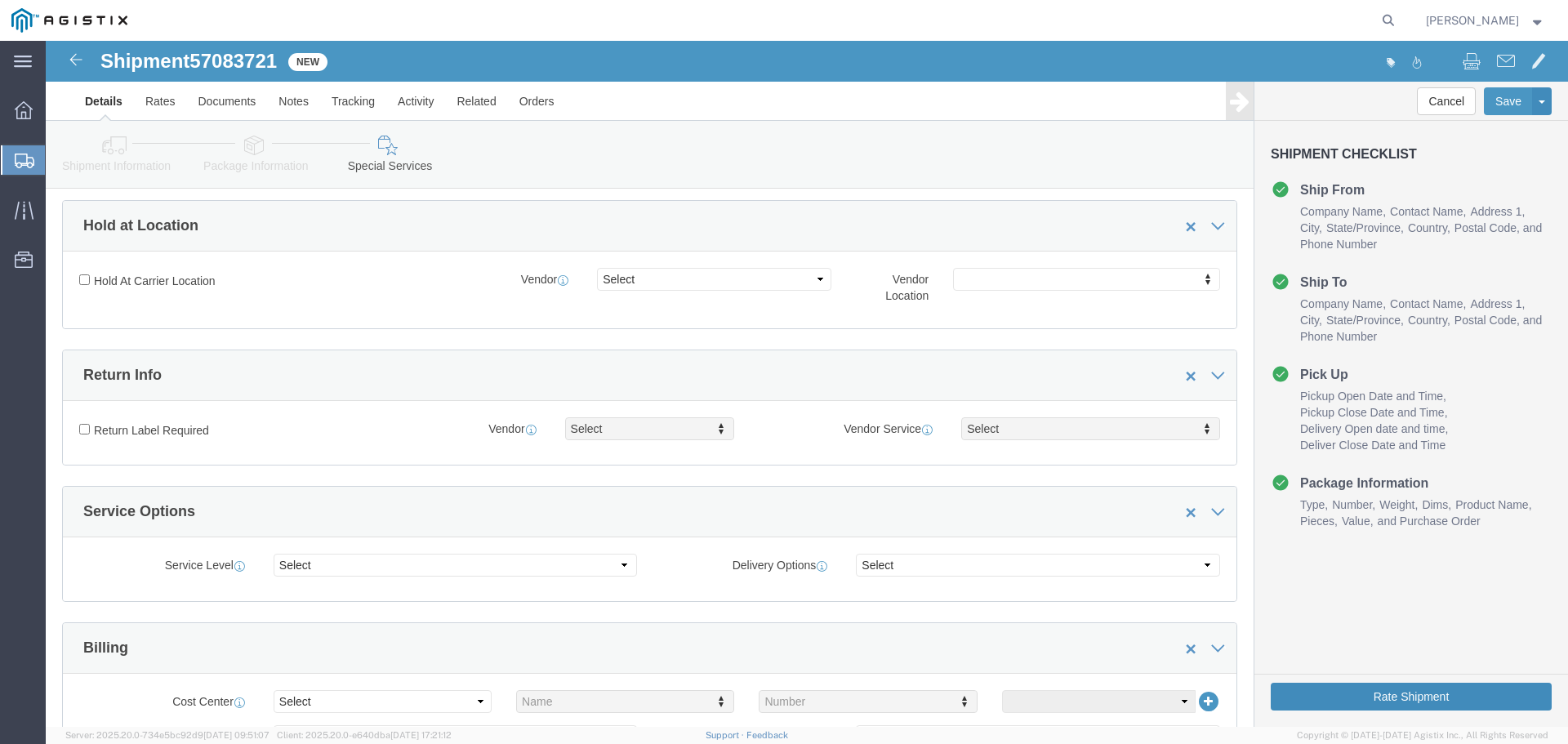
click button "Rate Shipment"
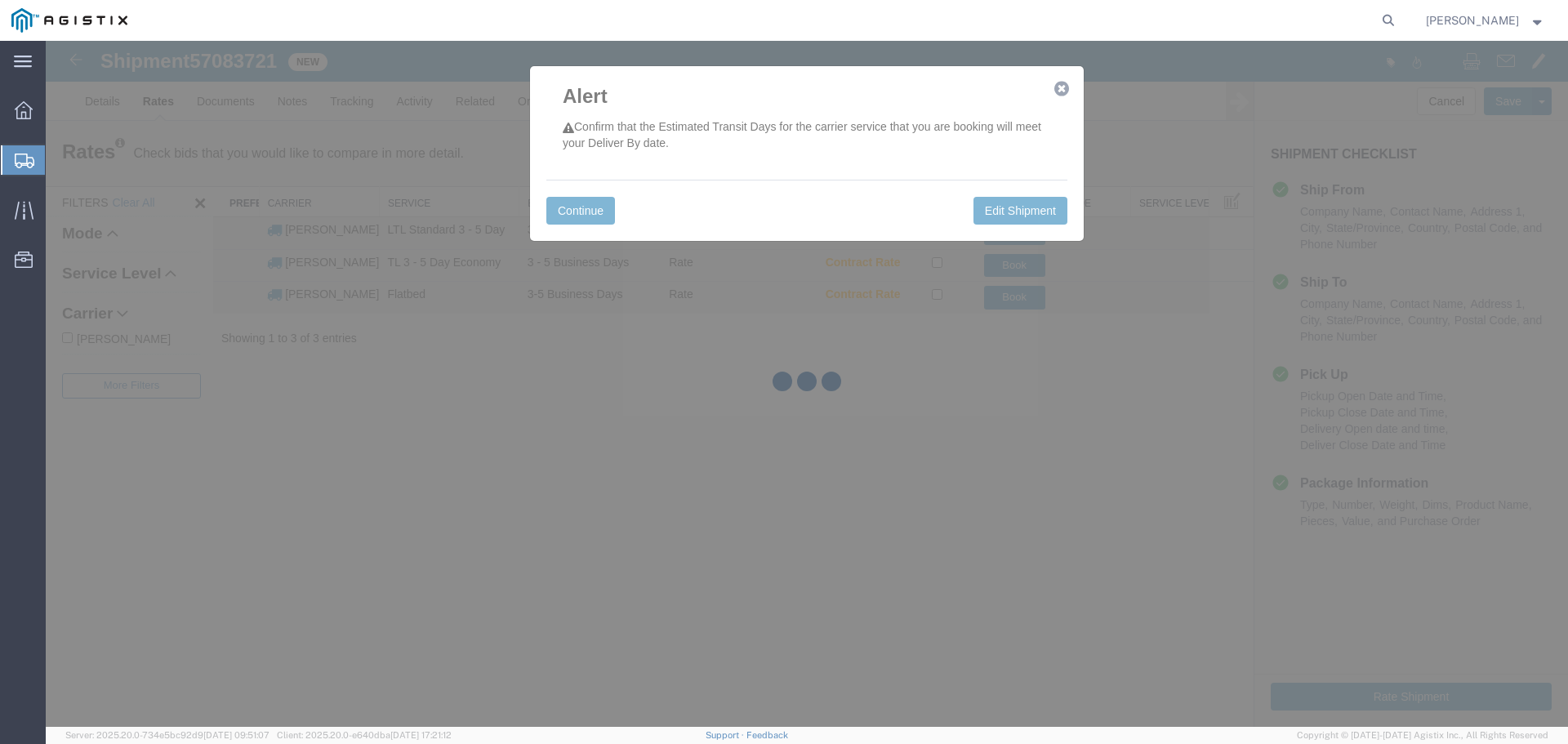
scroll to position [0, 0]
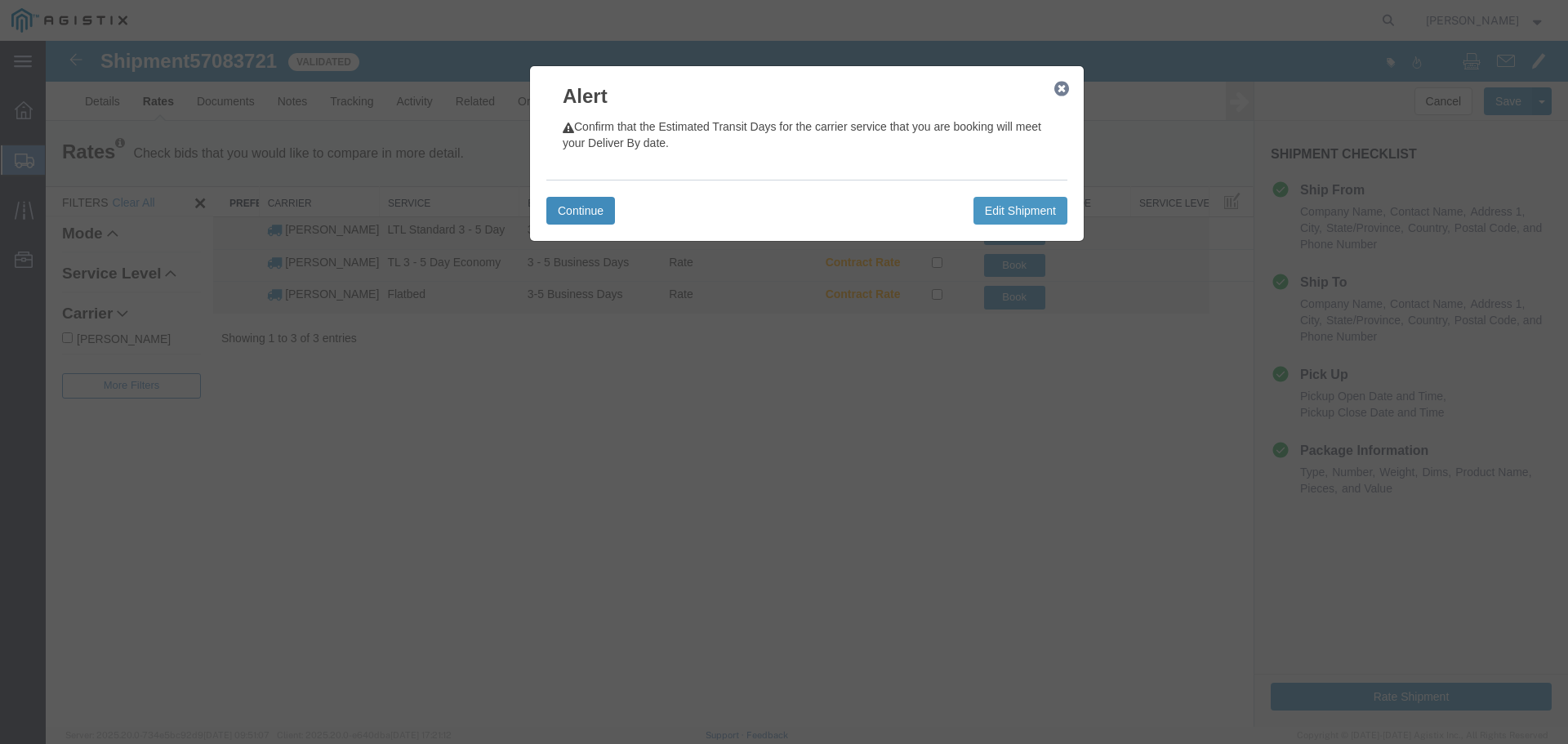
click at [572, 207] on button "Continue" at bounding box center [581, 211] width 68 height 27
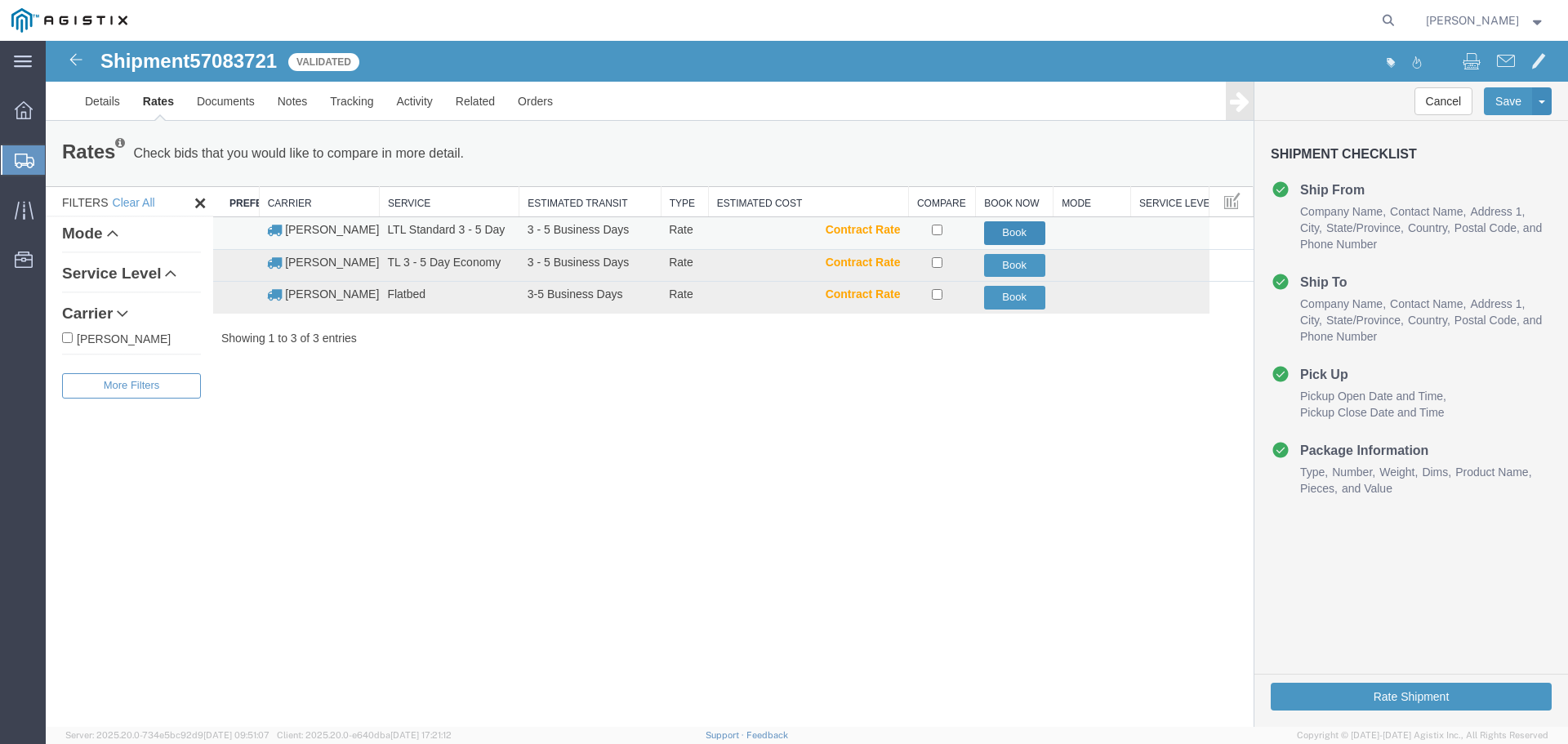
click at [1025, 235] on button "Book" at bounding box center [1015, 233] width 62 height 23
